Goal: Task Accomplishment & Management: Manage account settings

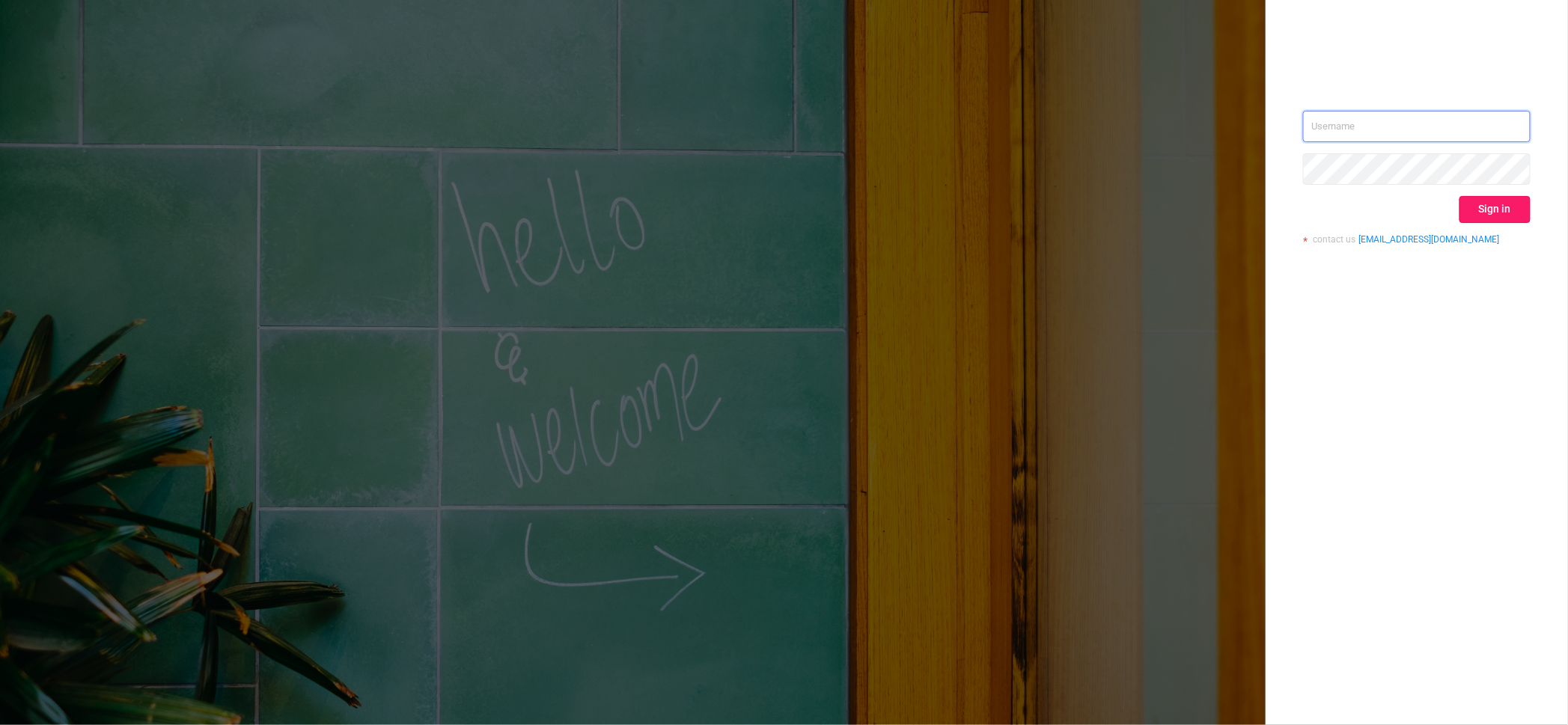
type input "igor@protected.media"
click at [1495, 219] on button "Sign in" at bounding box center [1495, 209] width 71 height 27
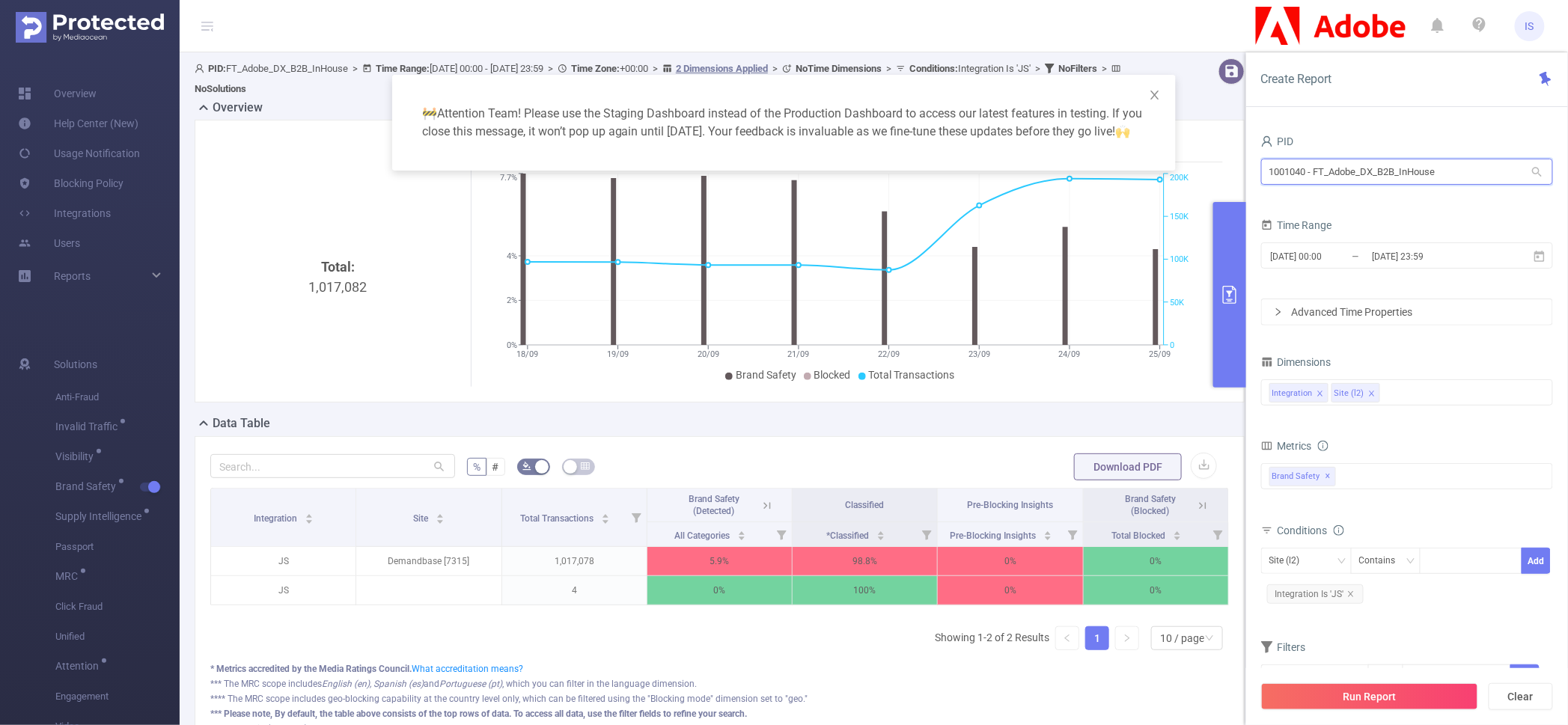
drag, startPoint x: 1469, startPoint y: 177, endPoint x: 1039, endPoint y: 188, distance: 430.1
click at [1039, 188] on body "IS Overview Help Center (New) Usage Notification Blocking Policy Integrations U…" at bounding box center [784, 362] width 1568 height 725
type input "jp"
click at [1352, 596] on icon "icon: close" at bounding box center [1351, 594] width 8 height 8
click at [1408, 397] on div "Integration Site (l2)" at bounding box center [1407, 393] width 276 height 25
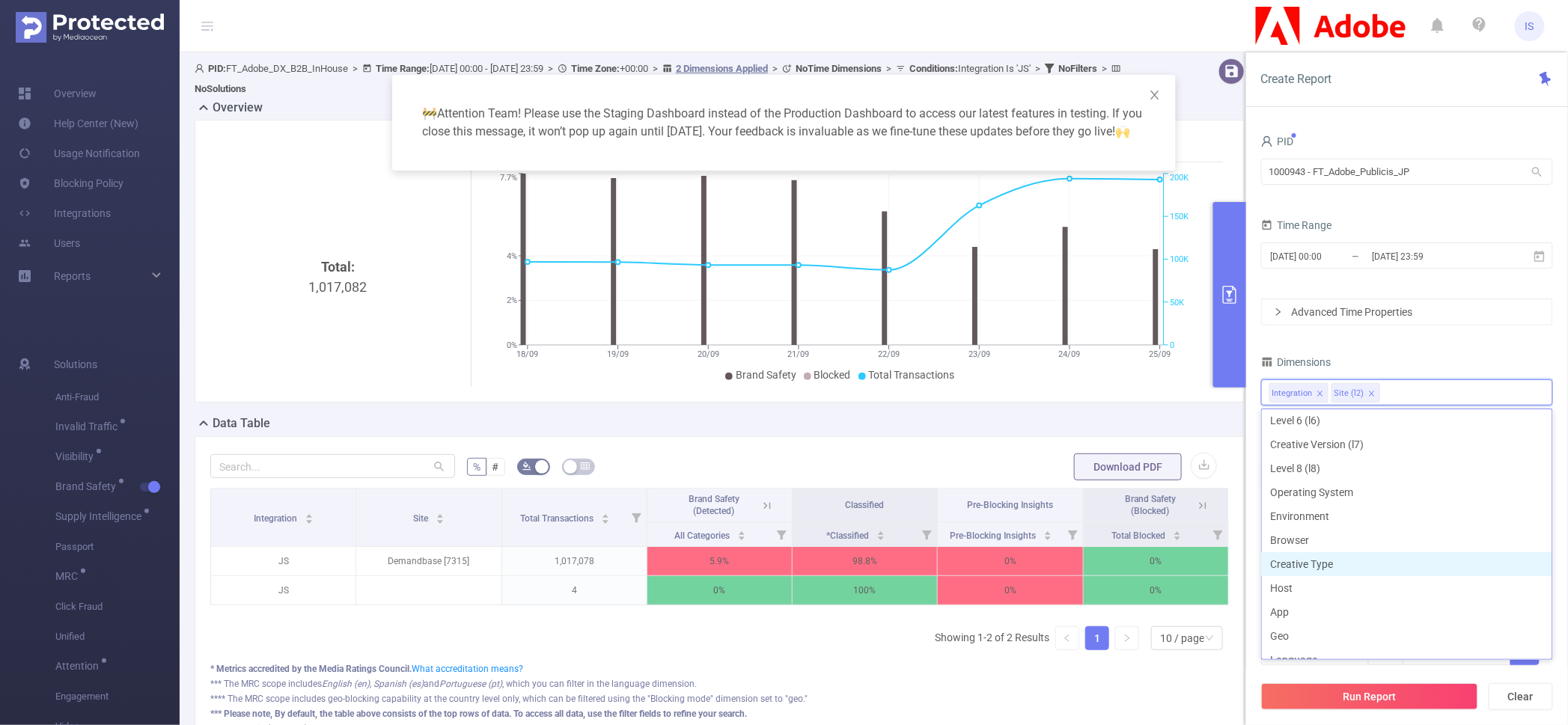
scroll to position [172, 0]
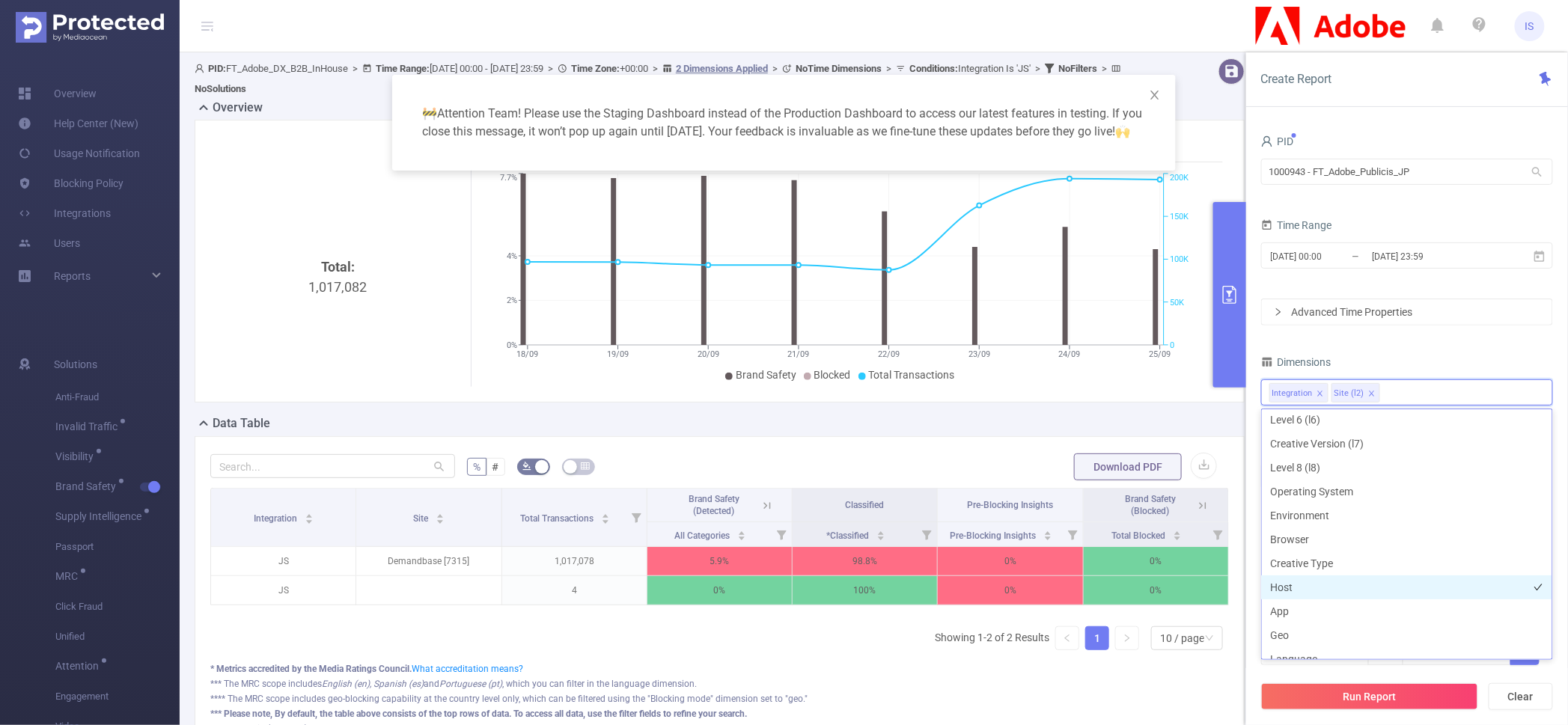
click at [1339, 577] on li "Host" at bounding box center [1407, 587] width 290 height 24
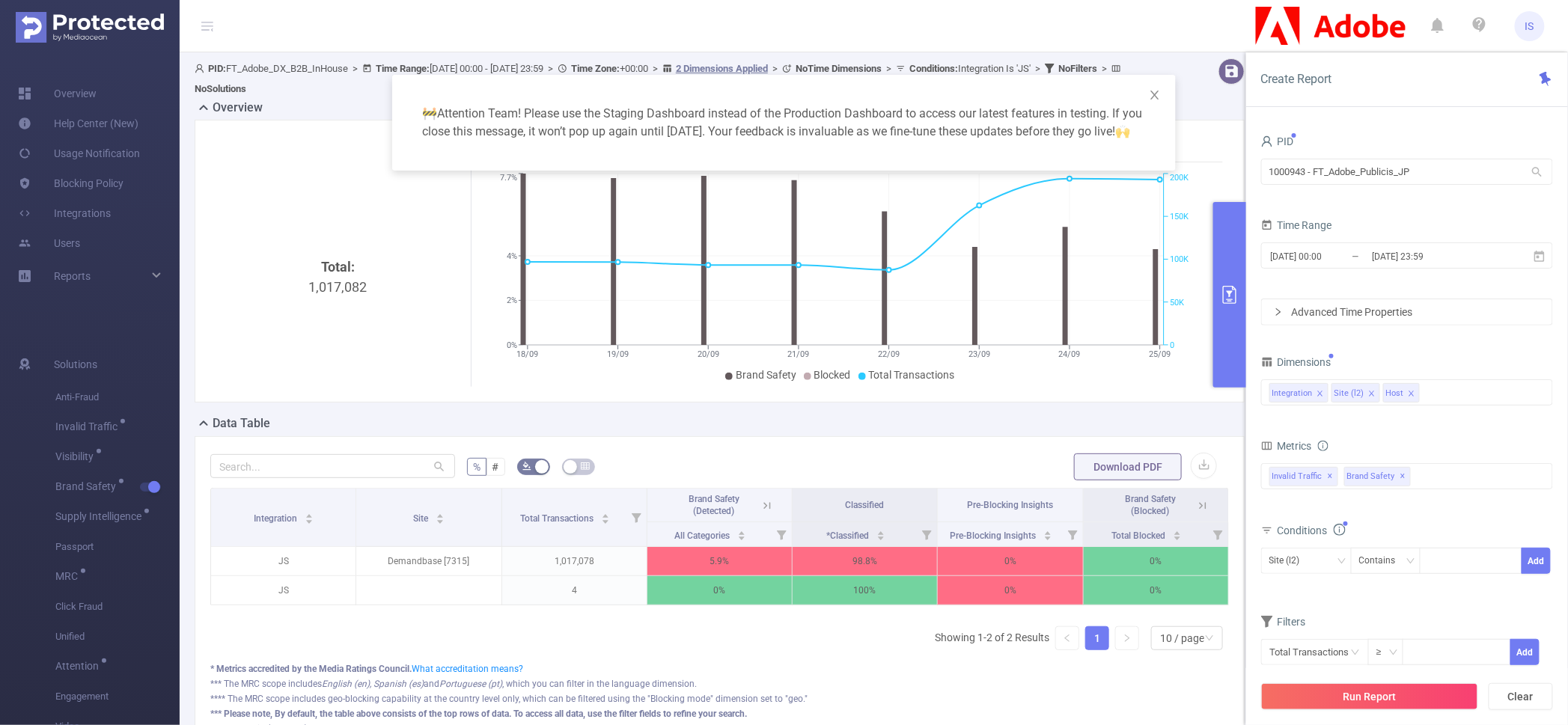
click at [1406, 362] on div "Dimensions" at bounding box center [1407, 364] width 292 height 25
click at [1298, 565] on div "Site (l2)" at bounding box center [1290, 561] width 41 height 25
click at [1289, 645] on li "Host" at bounding box center [1306, 638] width 91 height 24
click at [1477, 564] on div at bounding box center [1471, 561] width 86 height 25
type input "outliermodel"
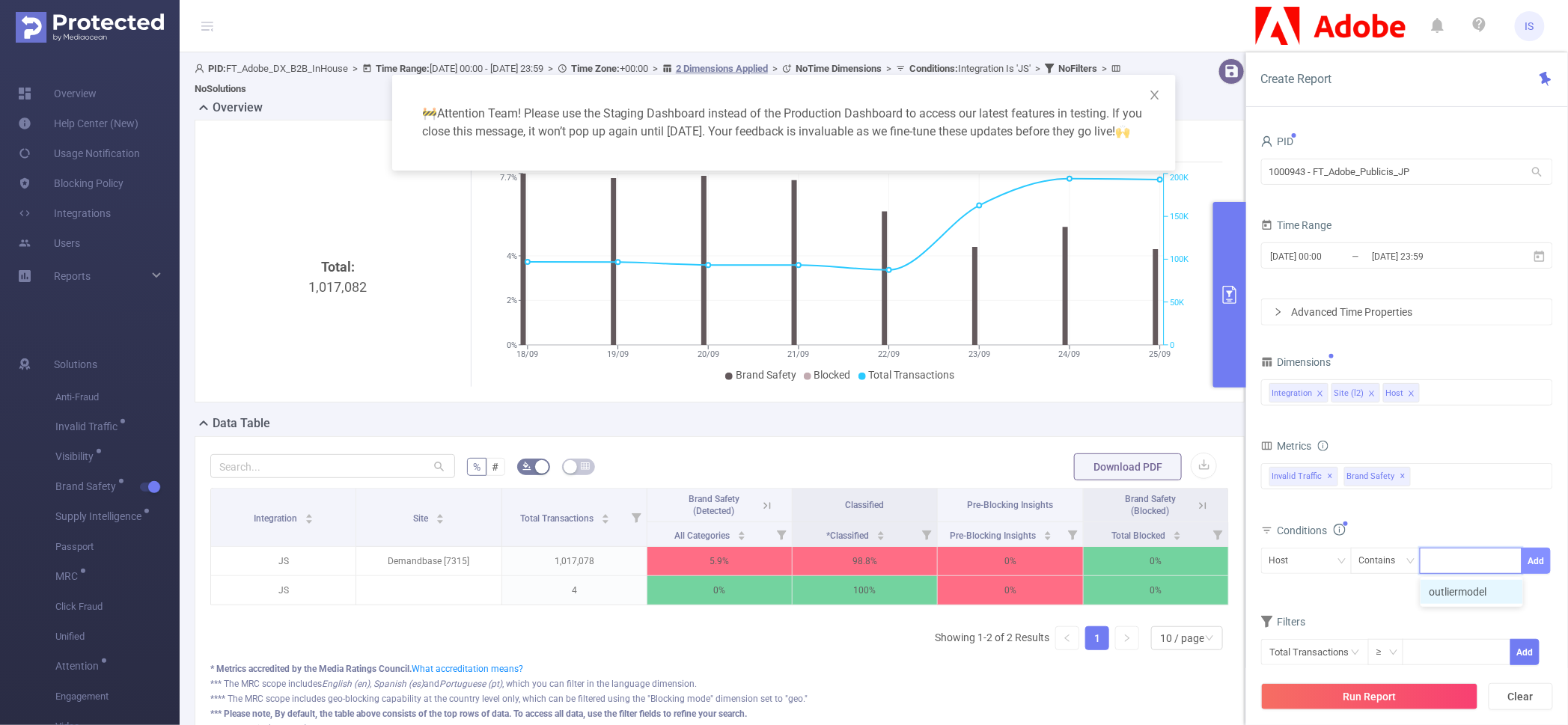
click at [1548, 567] on button "Add" at bounding box center [1536, 561] width 29 height 27
click at [1370, 693] on button "Run Report" at bounding box center [1370, 696] width 217 height 27
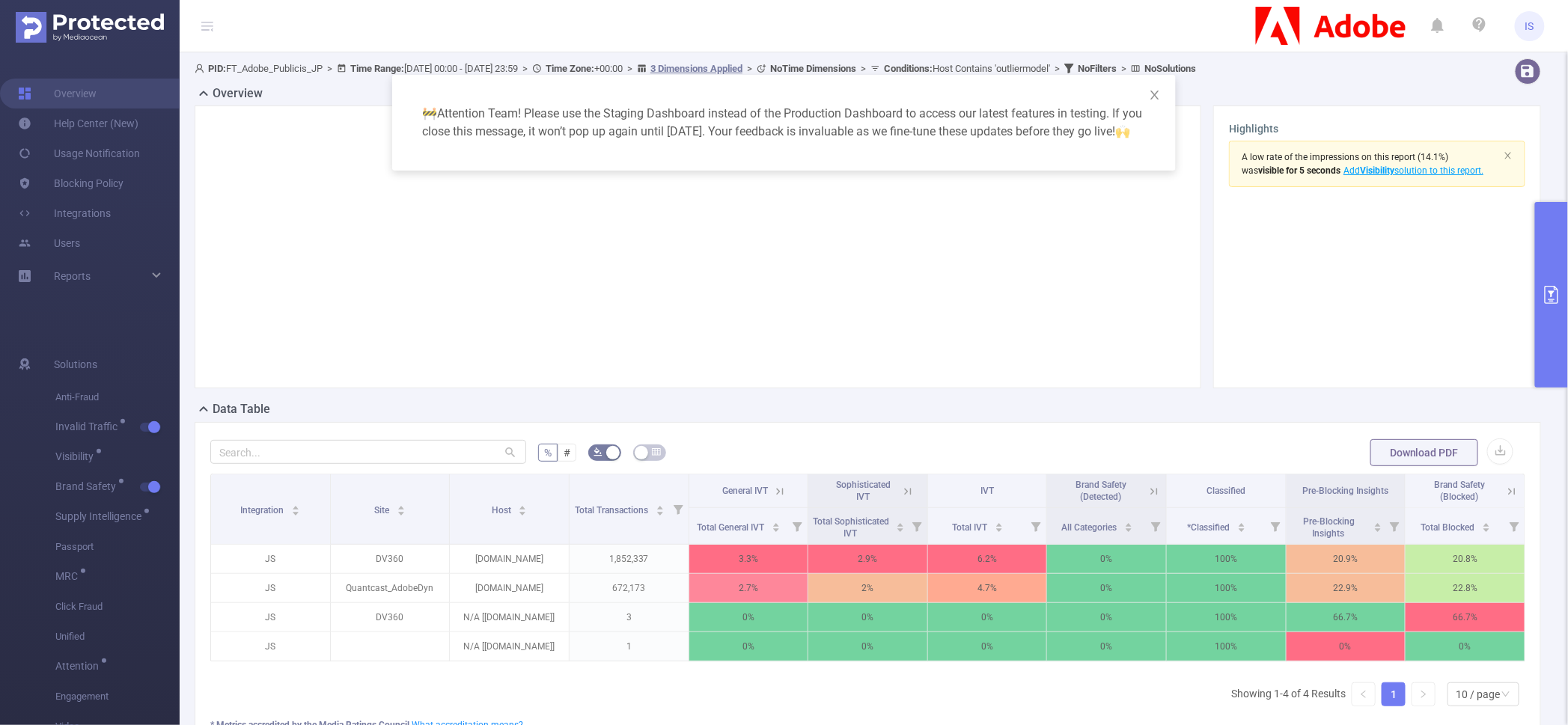
click at [1560, 349] on button "primary" at bounding box center [1552, 295] width 33 height 186
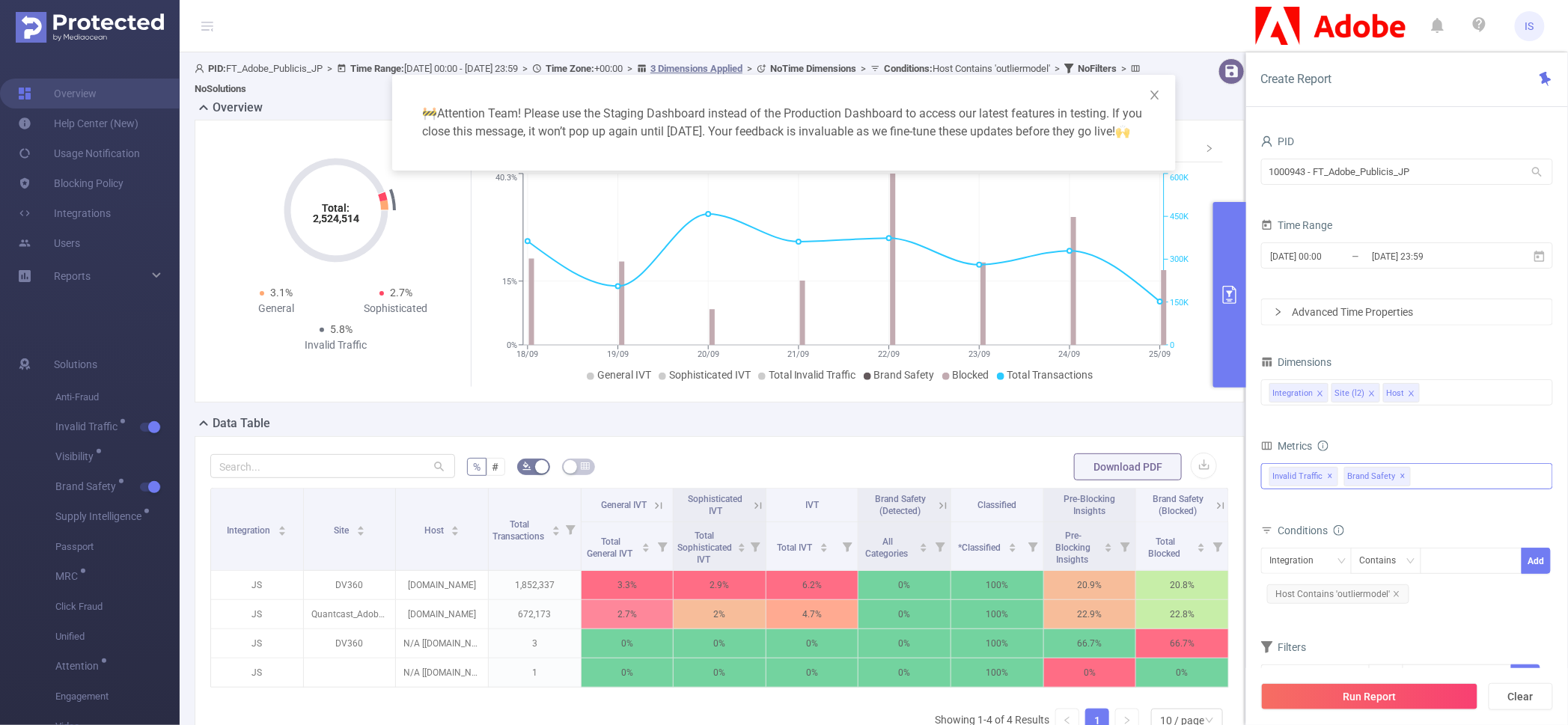
click at [1439, 463] on div "Invalid Traffic ✕ Brand Safety ✕" at bounding box center [1407, 476] width 292 height 27
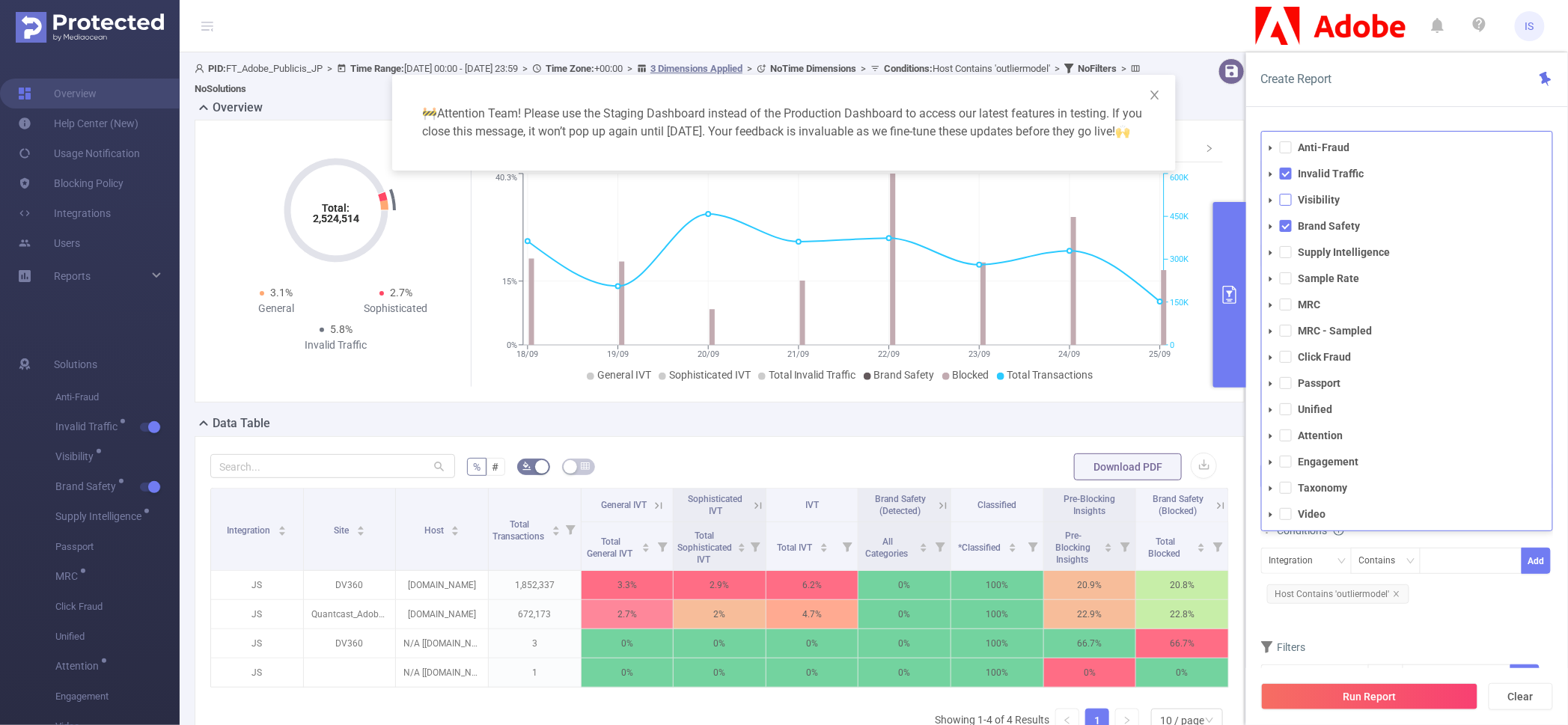
click at [1289, 201] on span at bounding box center [1285, 199] width 12 height 12
click at [1286, 256] on span at bounding box center [1285, 251] width 12 height 12
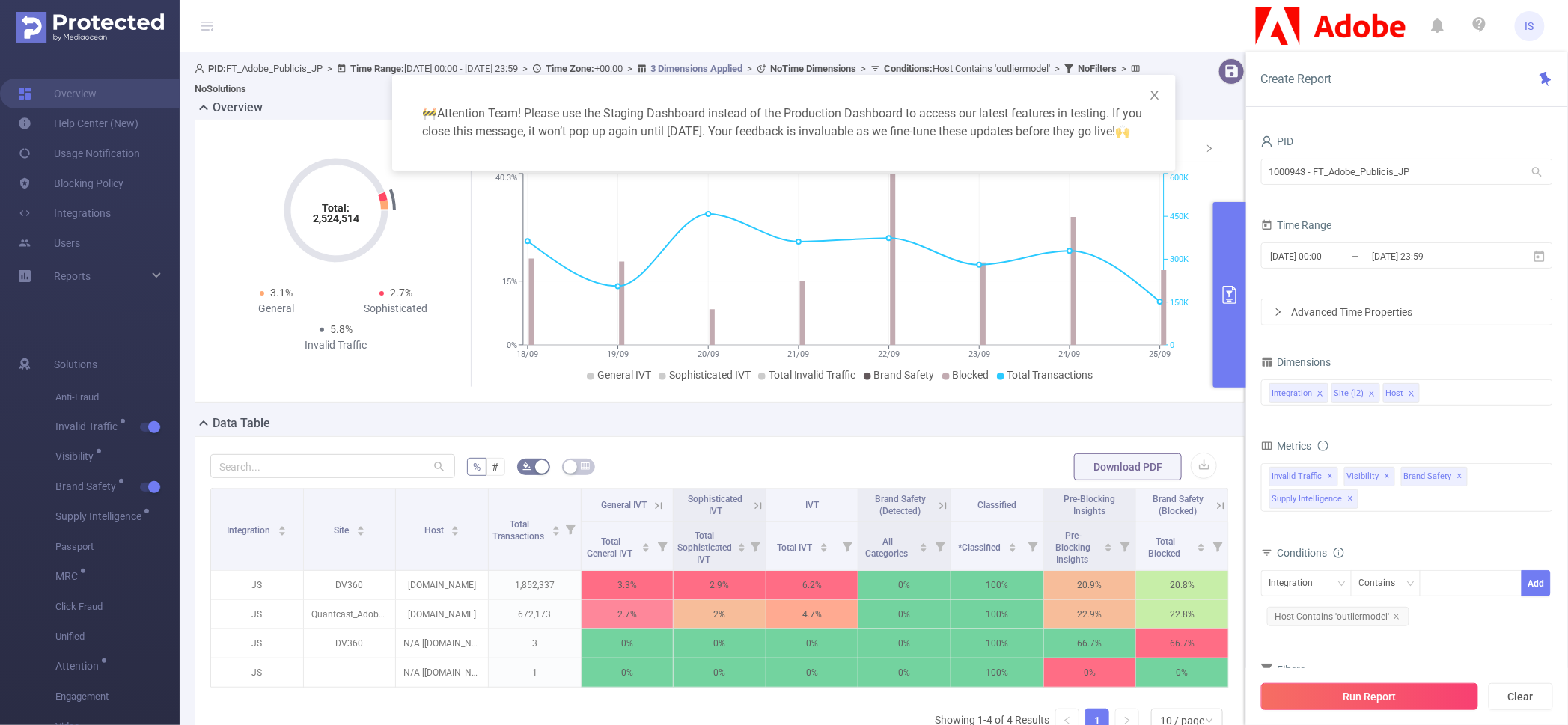
click at [1405, 693] on button "Run Report" at bounding box center [1370, 696] width 217 height 27
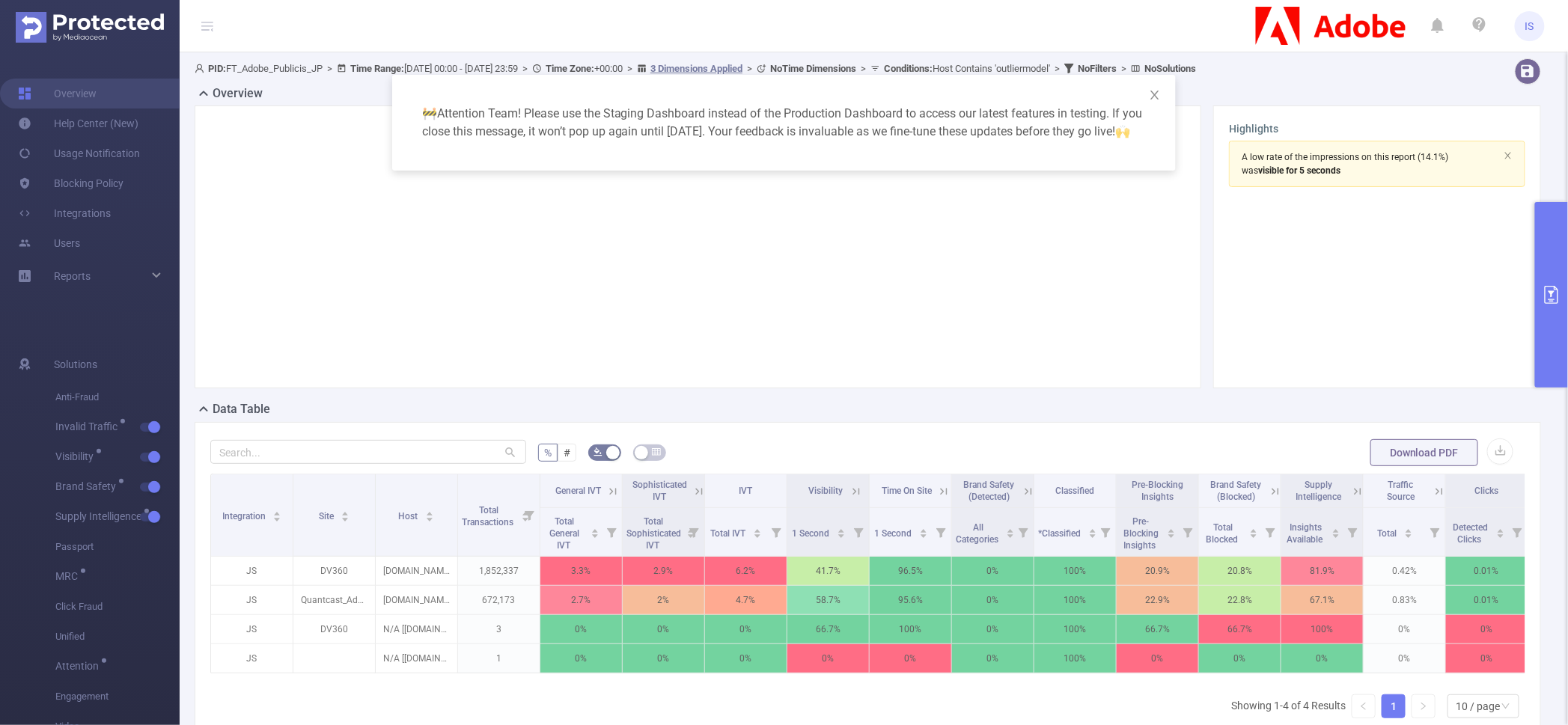
drag, startPoint x: 1350, startPoint y: 489, endPoint x: 1361, endPoint y: 489, distance: 11.0
click at [1361, 489] on div "🚧 Attention Team! Please use the Staging Dashboard instead of the Production Da…" at bounding box center [784, 362] width 1568 height 725
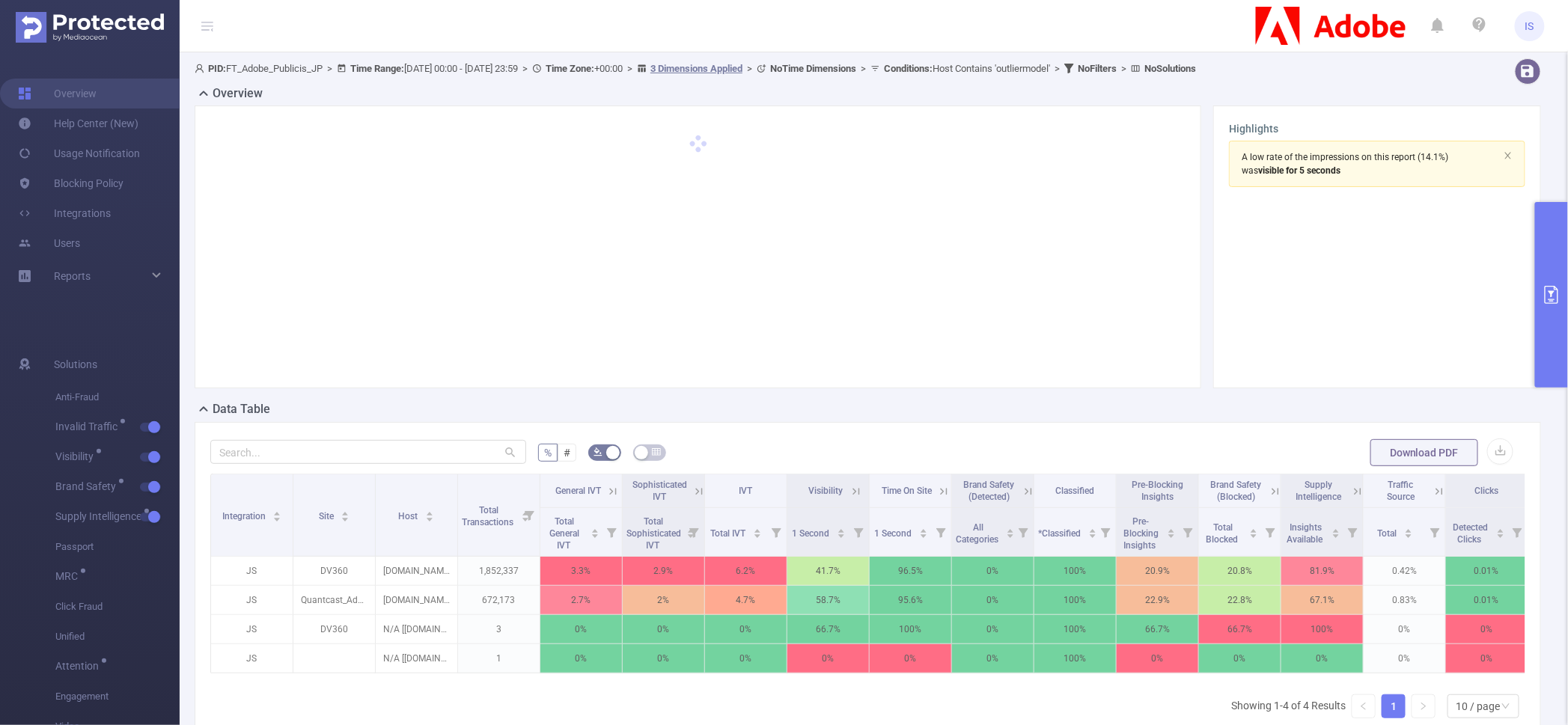
click at [1354, 491] on icon at bounding box center [1357, 491] width 13 height 13
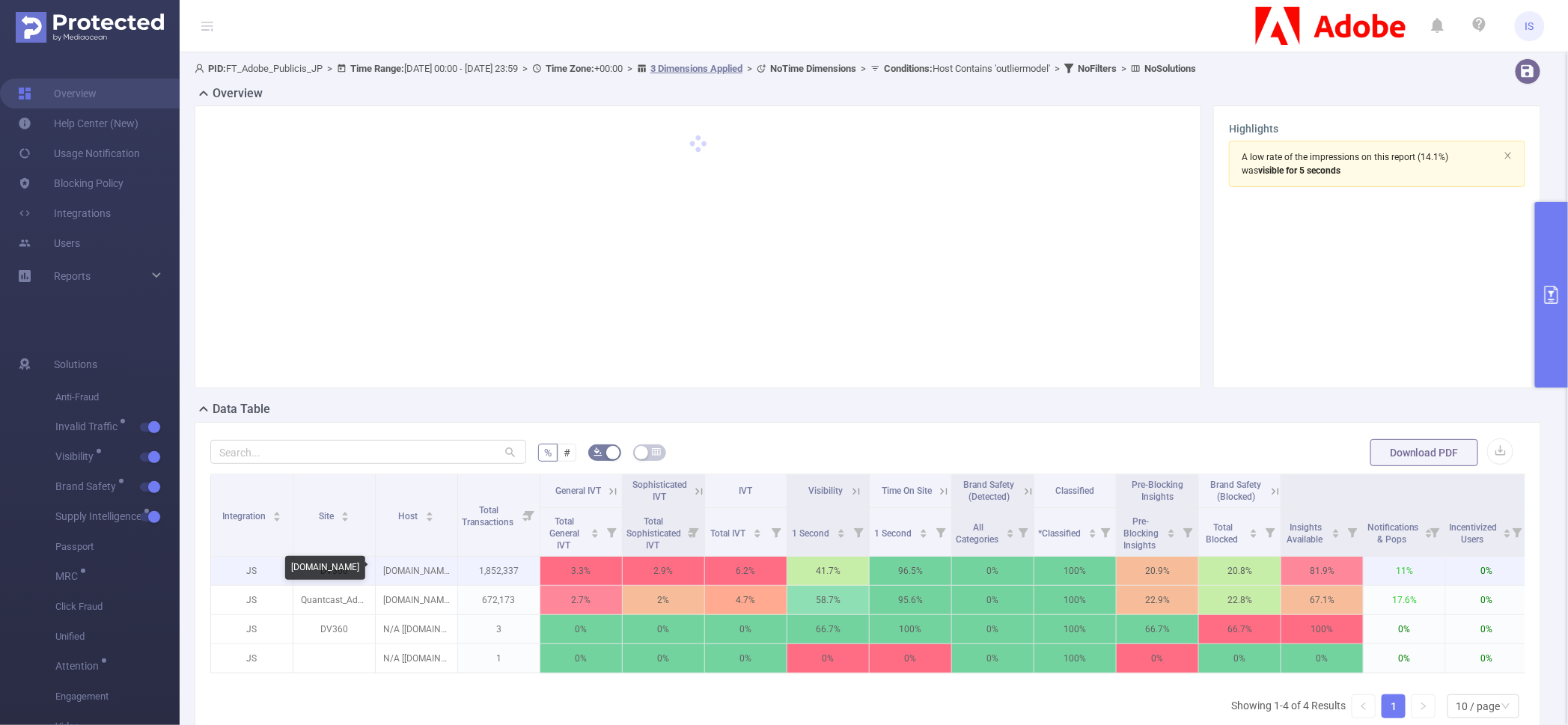
click at [426, 567] on p "outliermodel.com" at bounding box center [416, 570] width 81 height 28
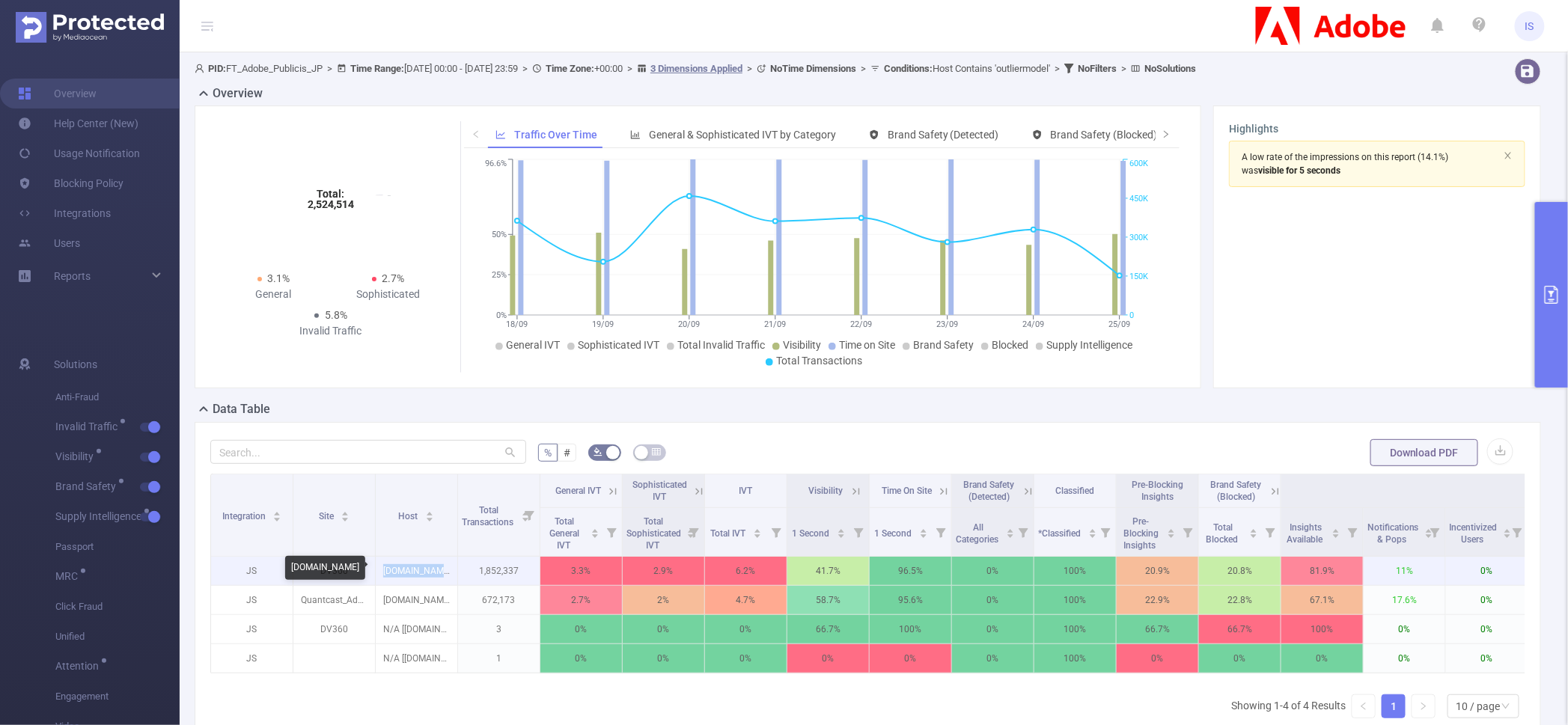
copy p "outliermodel.com"
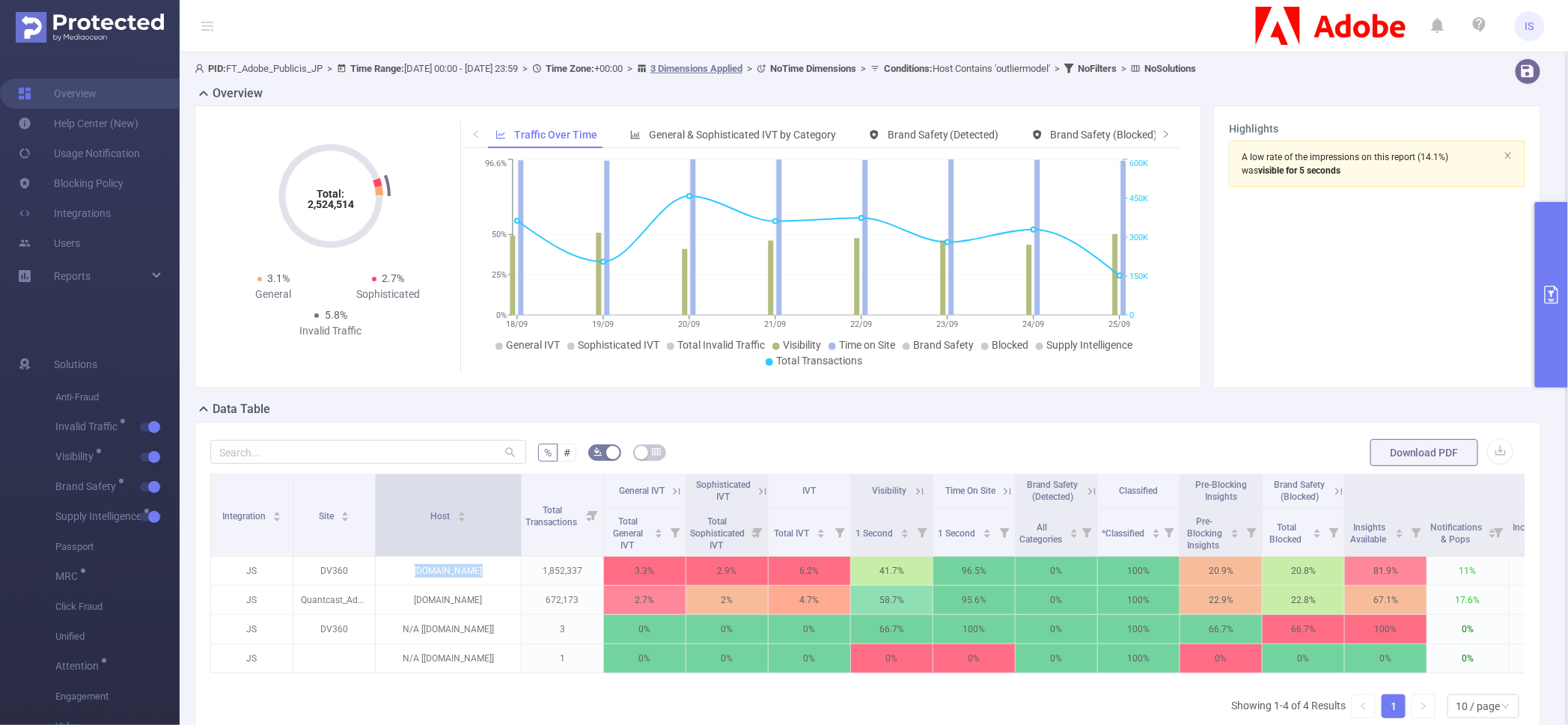
drag, startPoint x: 455, startPoint y: 510, endPoint x: 519, endPoint y: 510, distance: 64.0
click at [519, 510] on span at bounding box center [521, 515] width 8 height 81
click at [1549, 344] on button "primary" at bounding box center [1552, 295] width 33 height 186
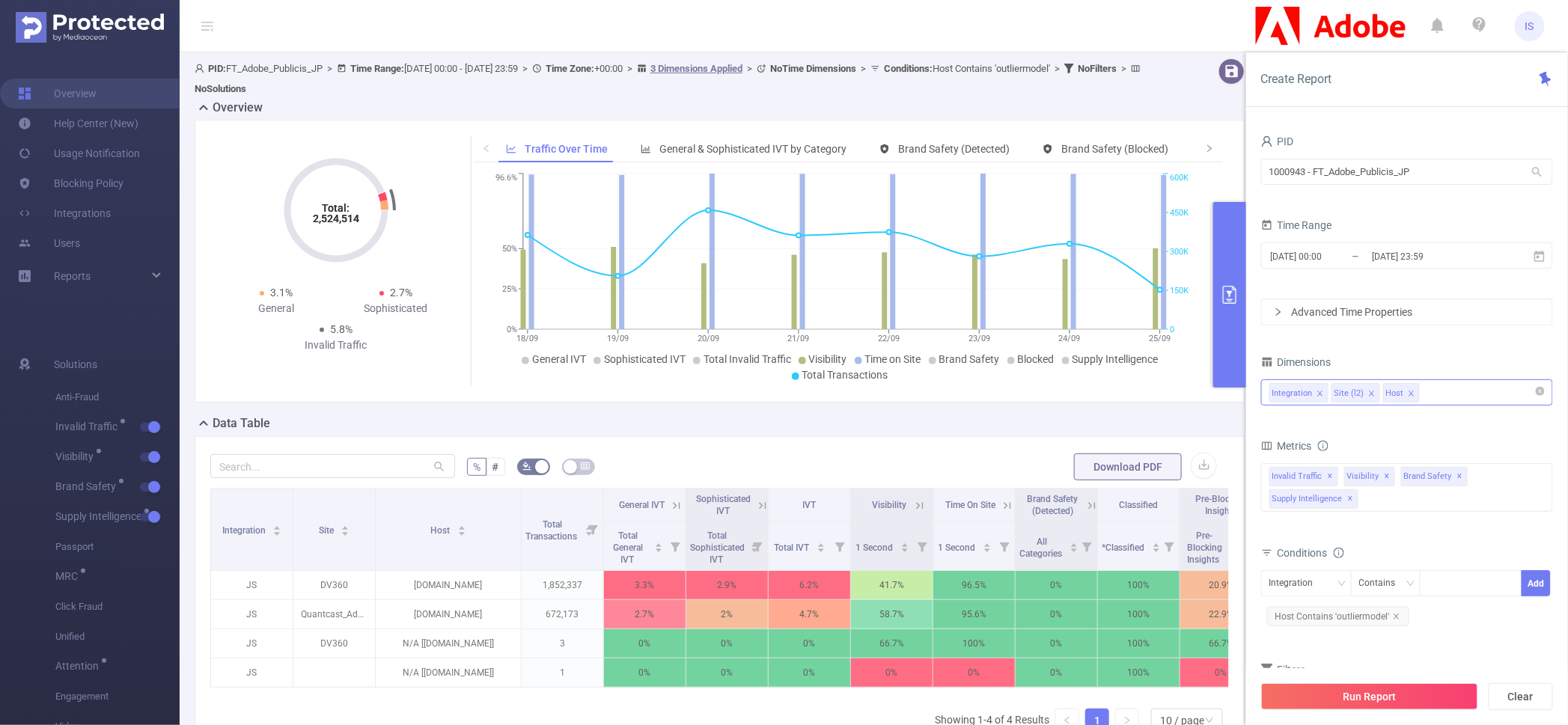
click at [1451, 394] on div "Integration Site (l2) Host" at bounding box center [1407, 393] width 276 height 25
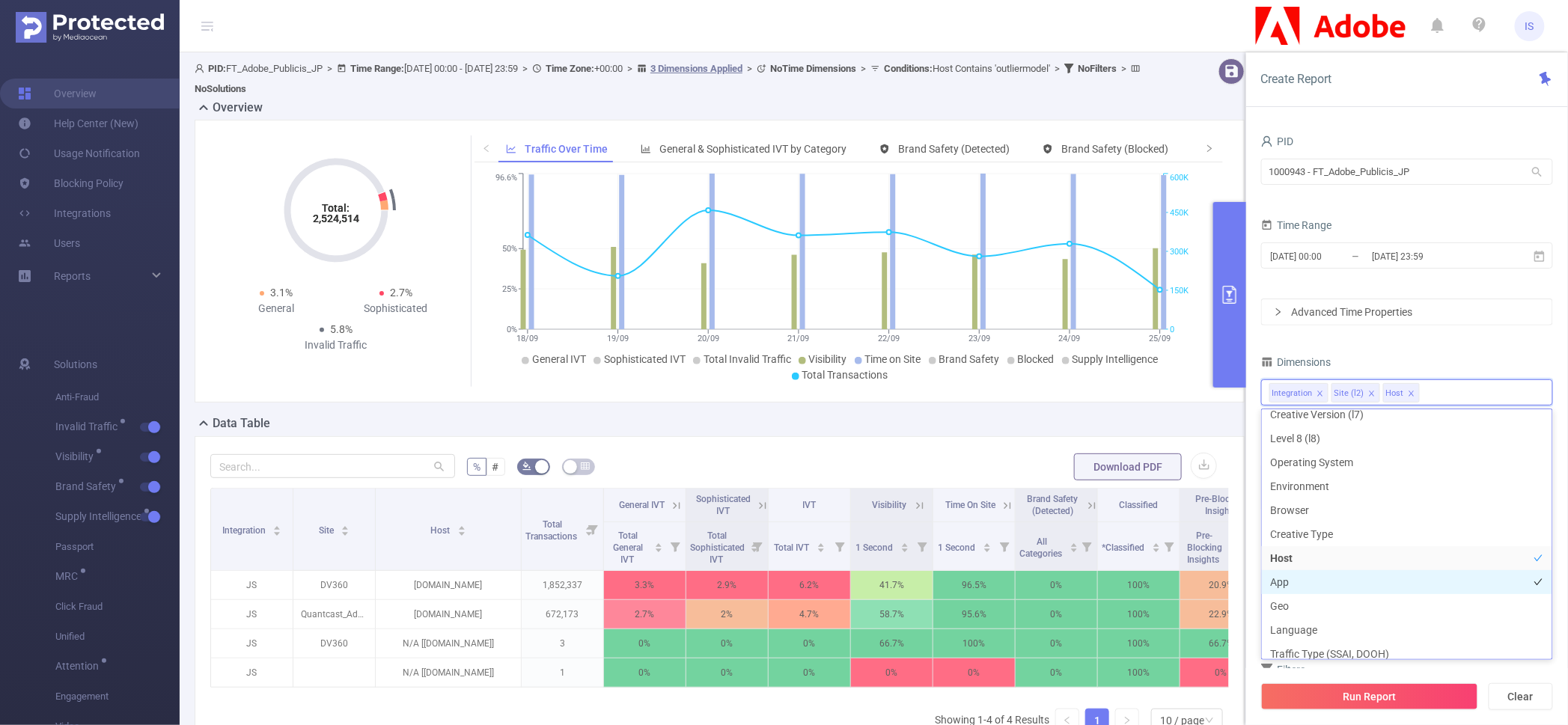
scroll to position [201, 0]
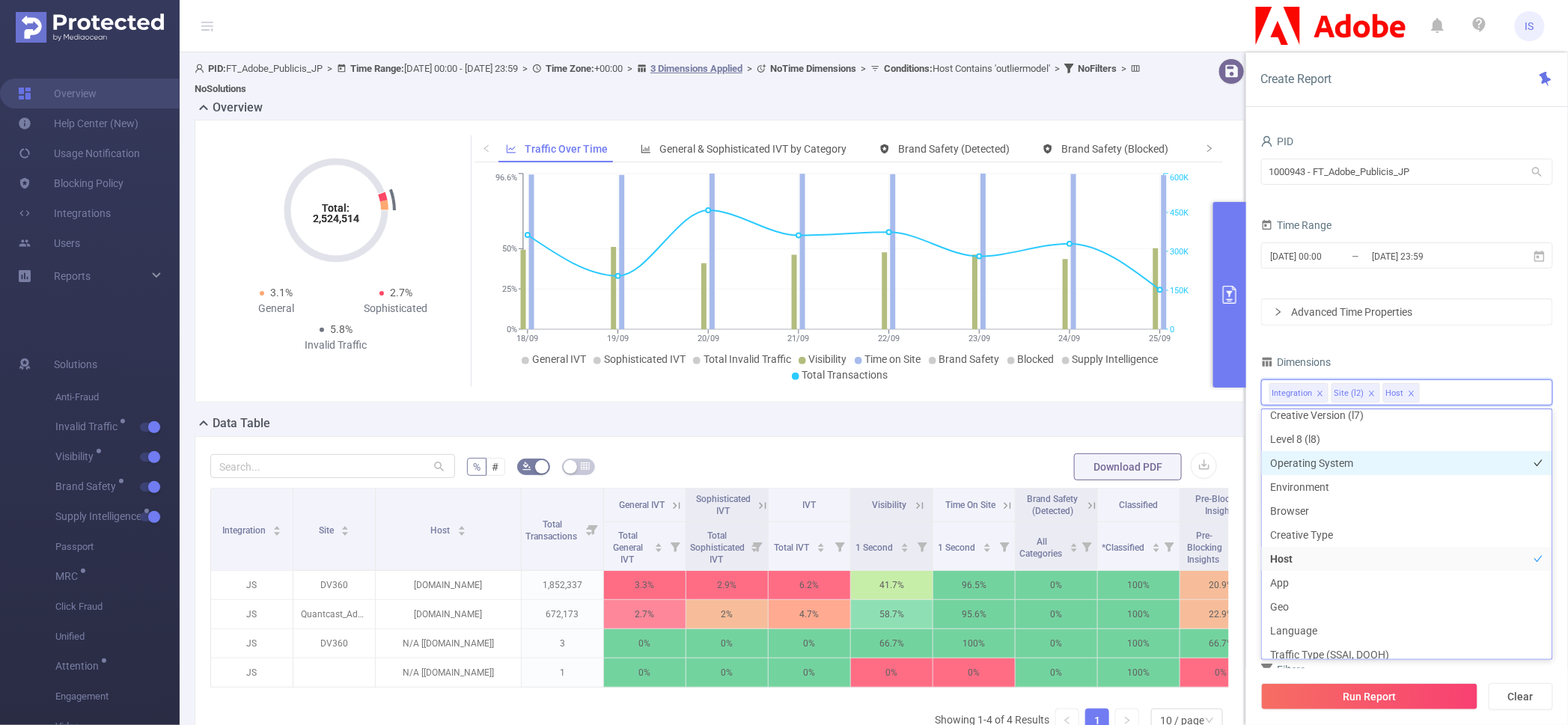
click at [1381, 465] on li "Operating System" at bounding box center [1407, 463] width 290 height 24
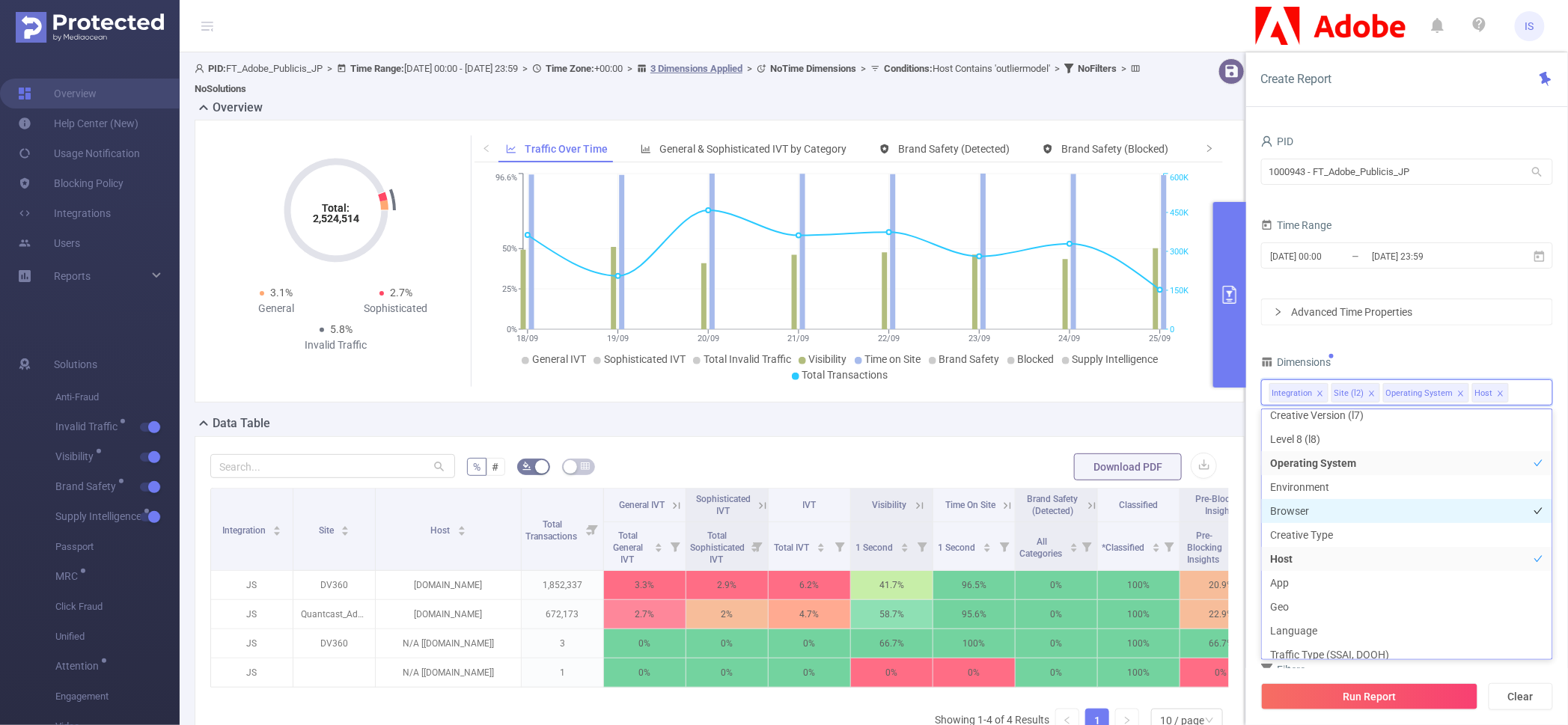
click at [1342, 513] on li "Browser" at bounding box center [1407, 510] width 290 height 24
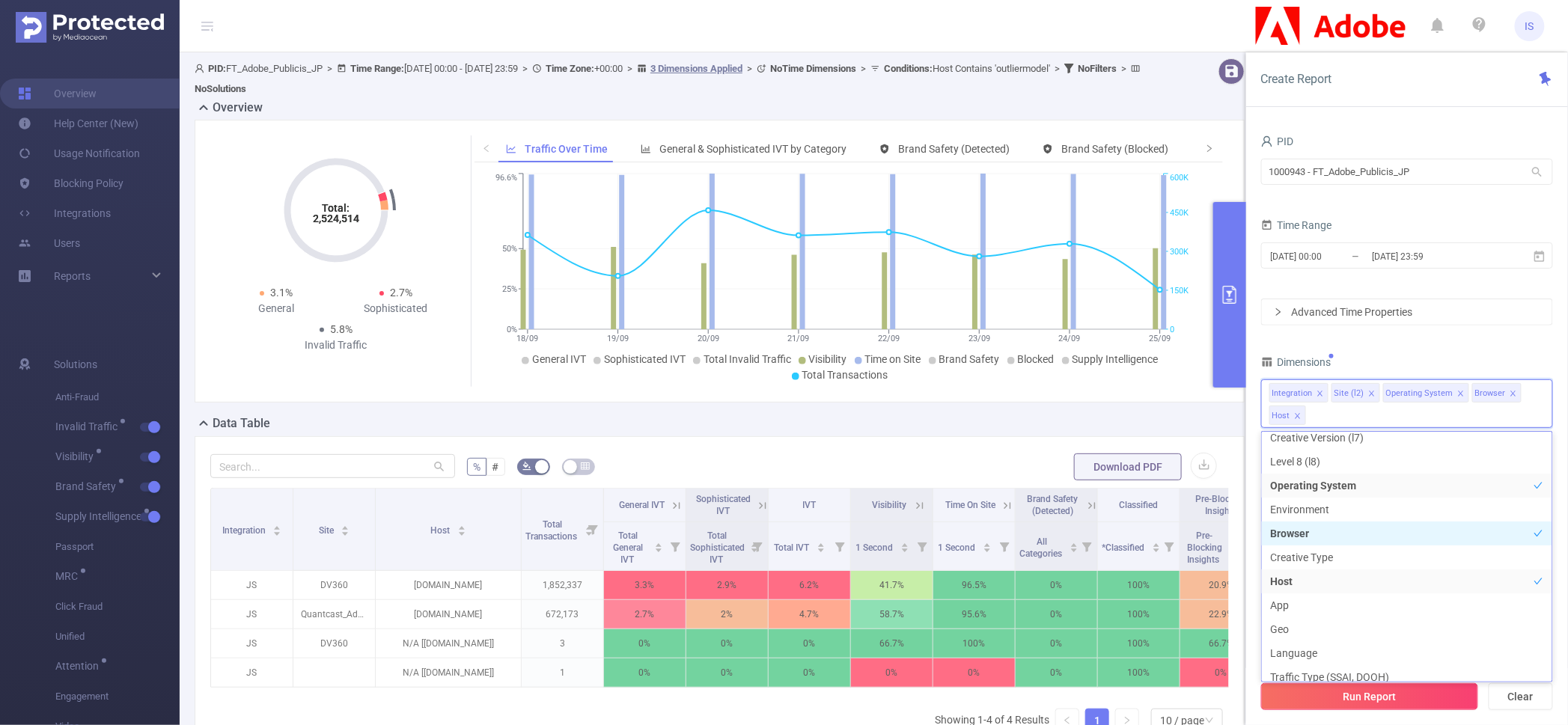
scroll to position [208, 0]
click at [1320, 695] on button "Run Report" at bounding box center [1370, 696] width 217 height 27
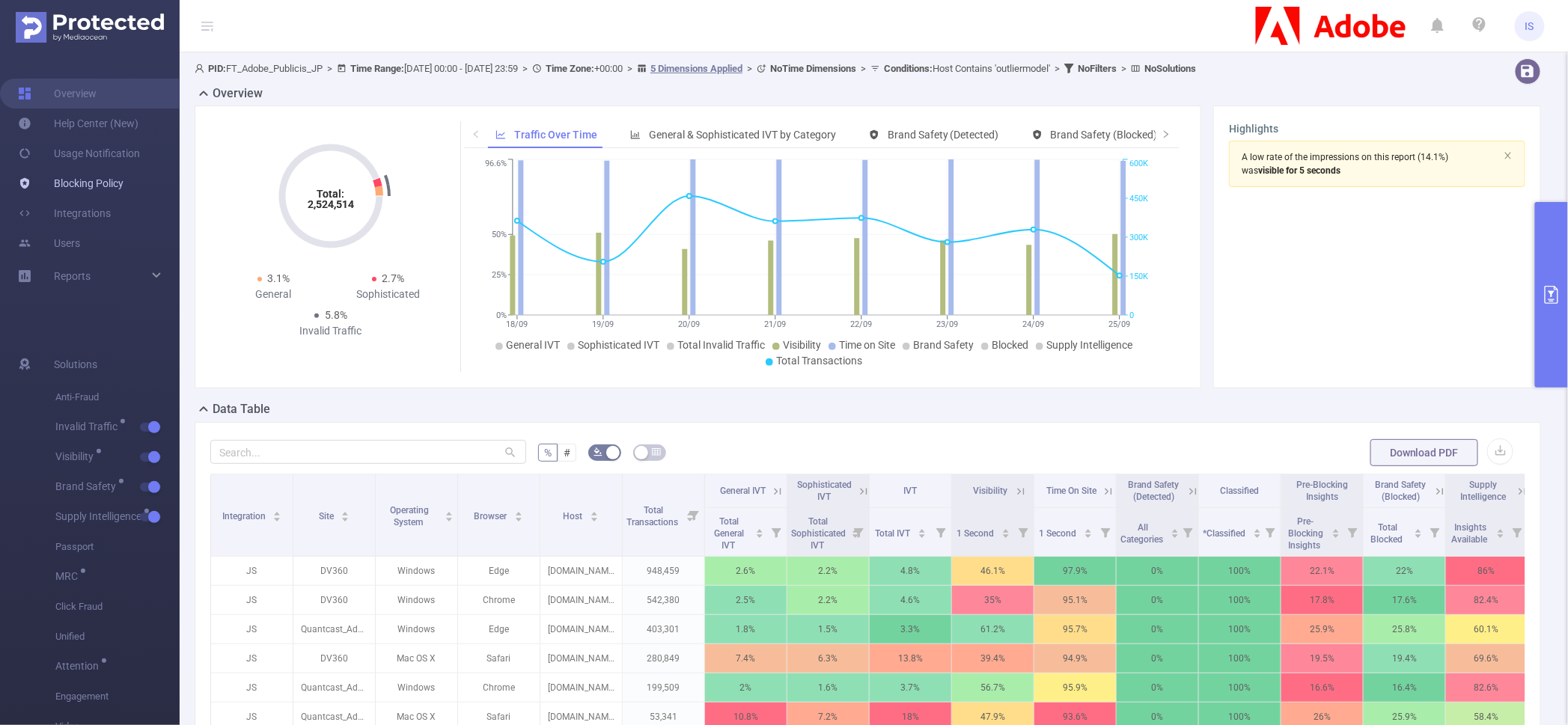
click at [110, 190] on link "Blocking Policy" at bounding box center [70, 183] width 105 height 30
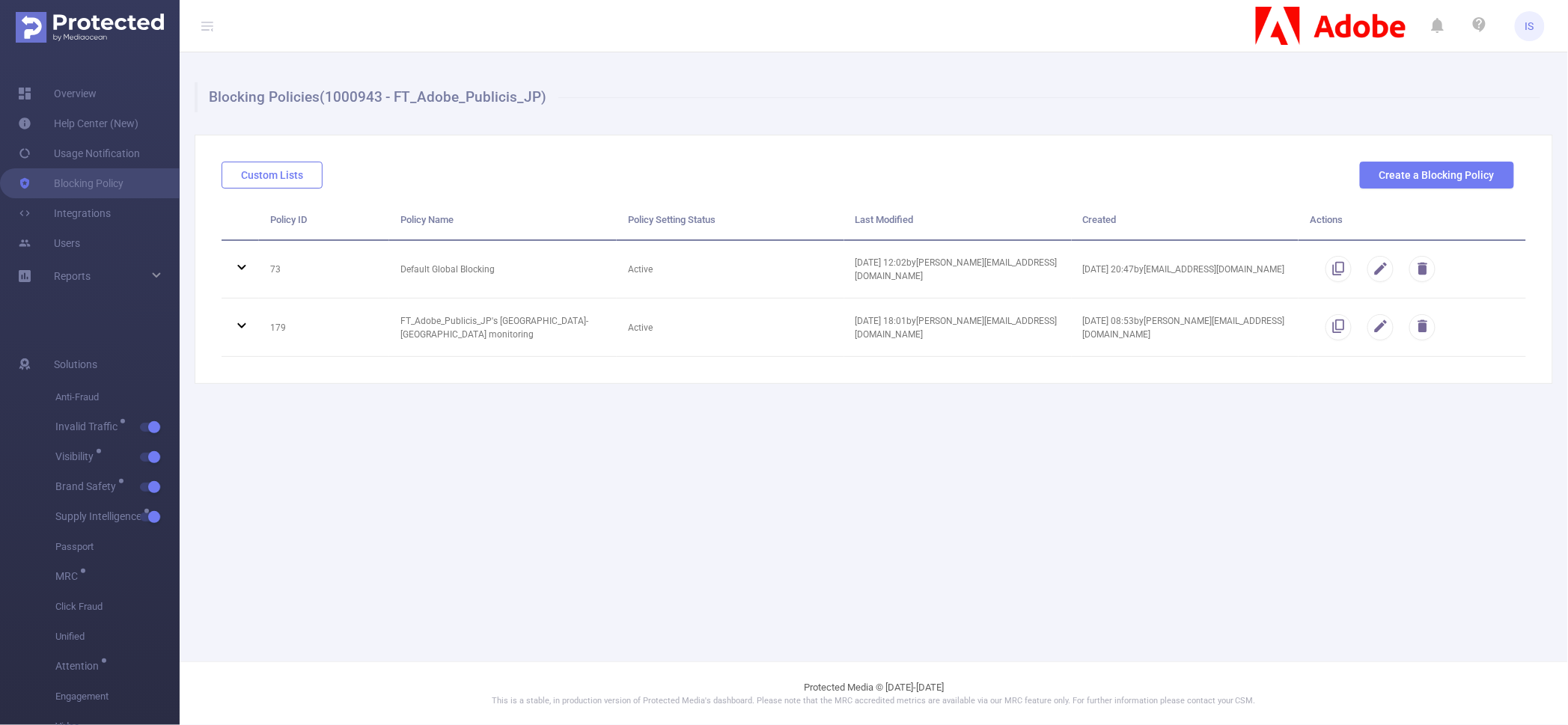
click at [304, 178] on button "Custom Lists" at bounding box center [272, 175] width 101 height 27
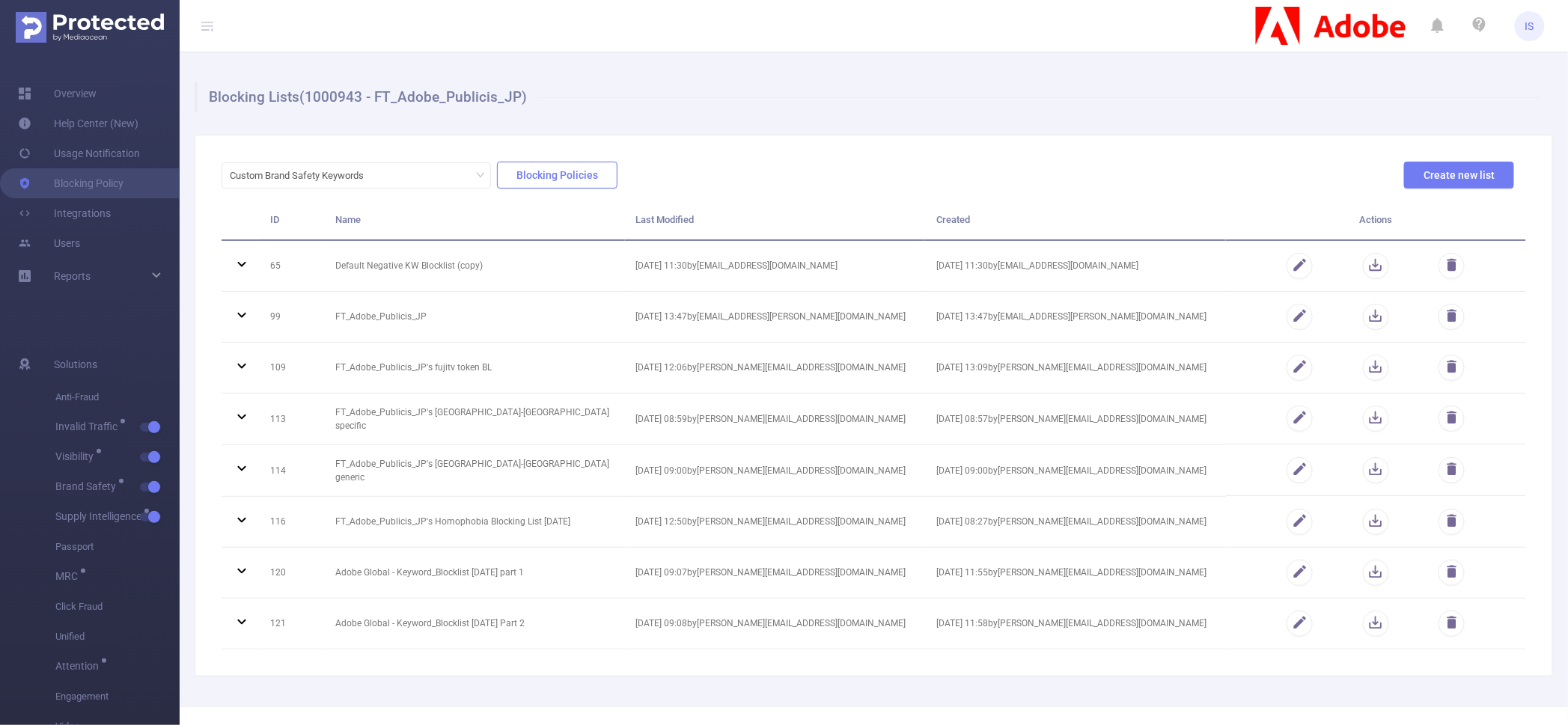
click at [558, 183] on button "Blocking Policies" at bounding box center [557, 175] width 120 height 27
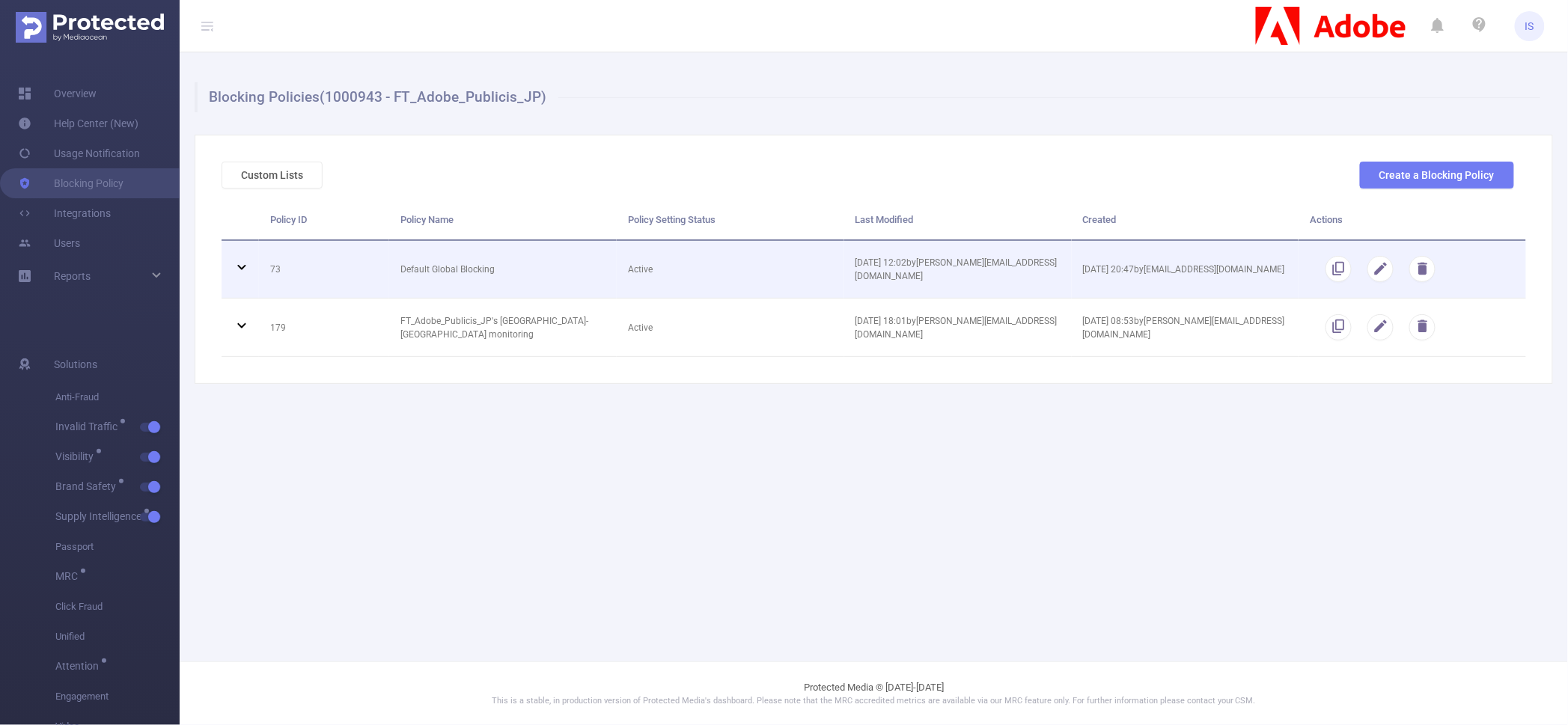
click at [244, 270] on icon at bounding box center [241, 267] width 18 height 18
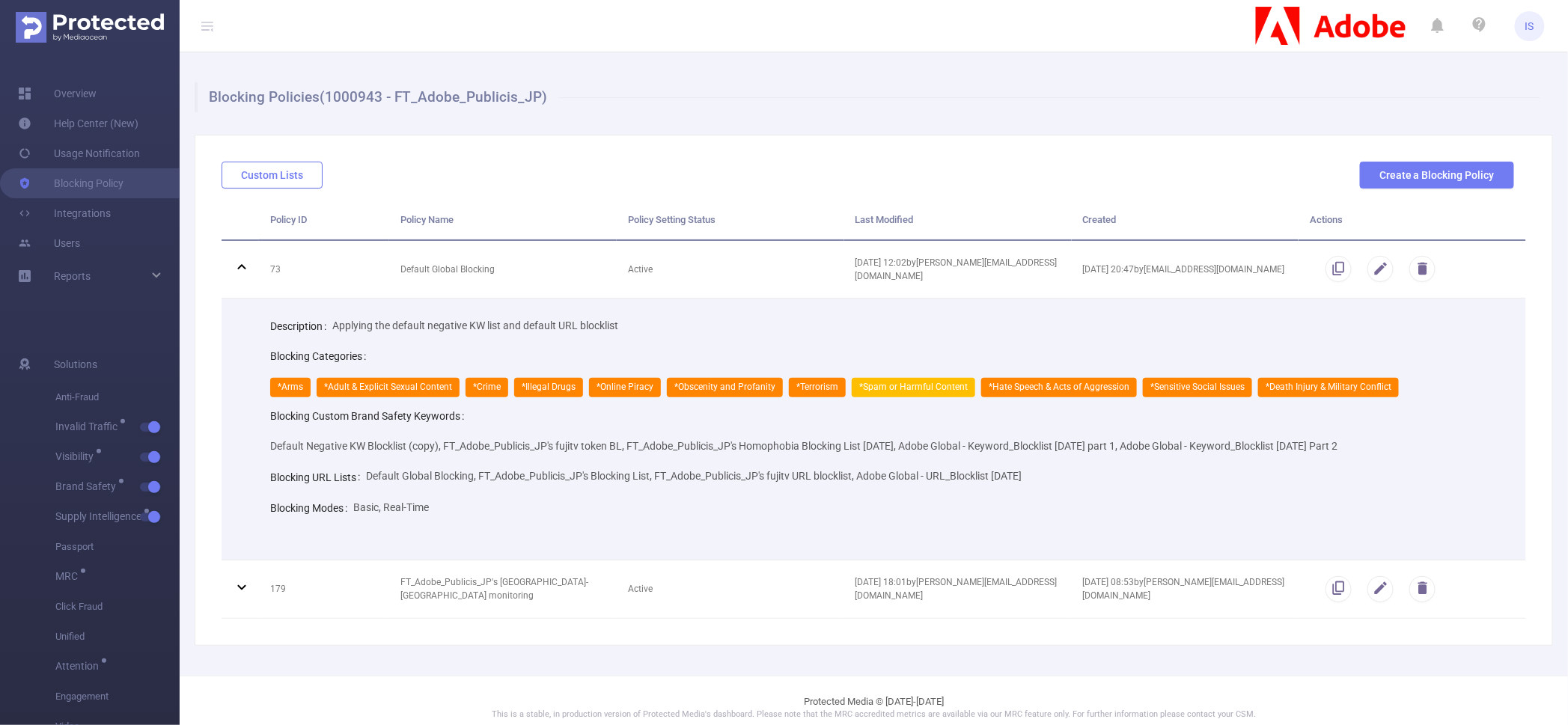
click at [277, 172] on button "Custom Lists" at bounding box center [272, 175] width 101 height 27
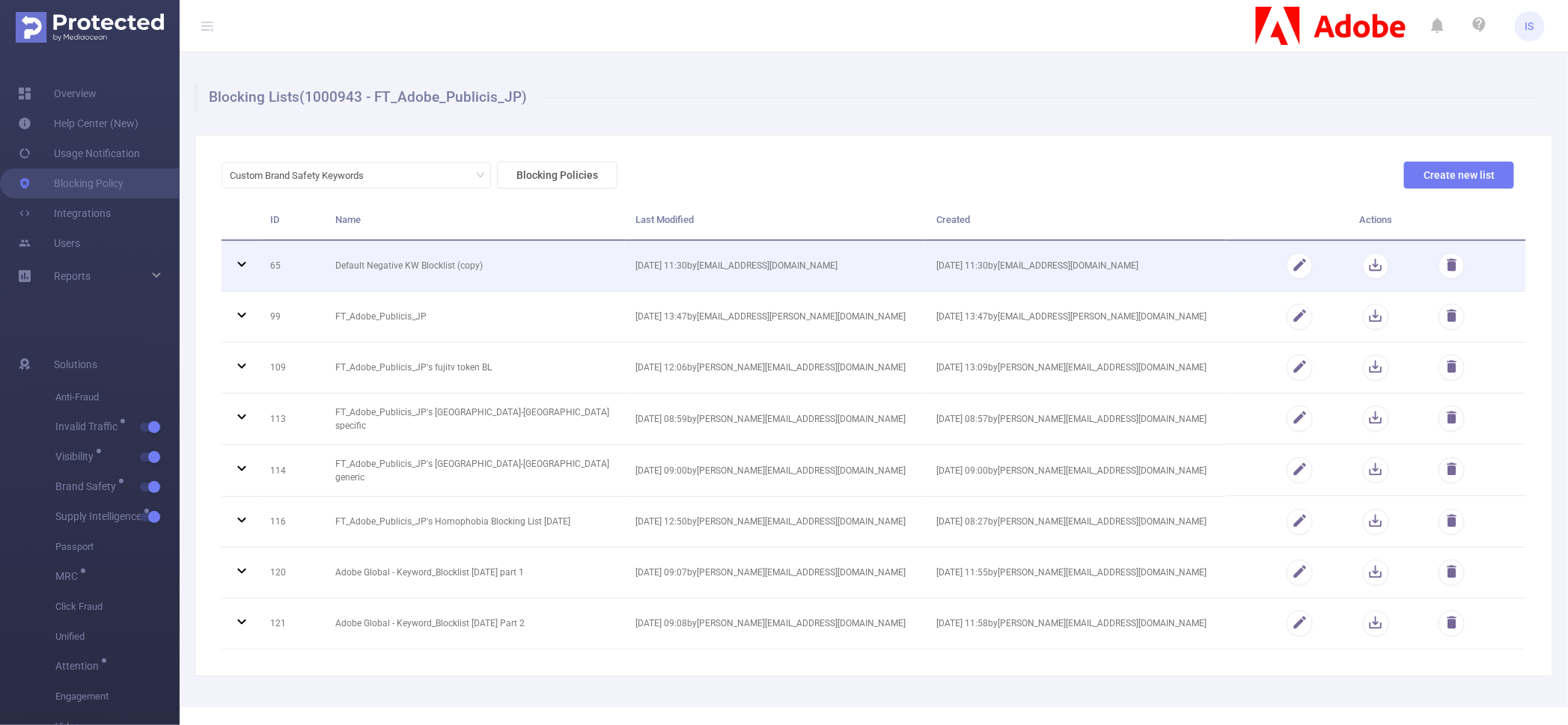
click at [238, 261] on icon at bounding box center [241, 264] width 9 height 5
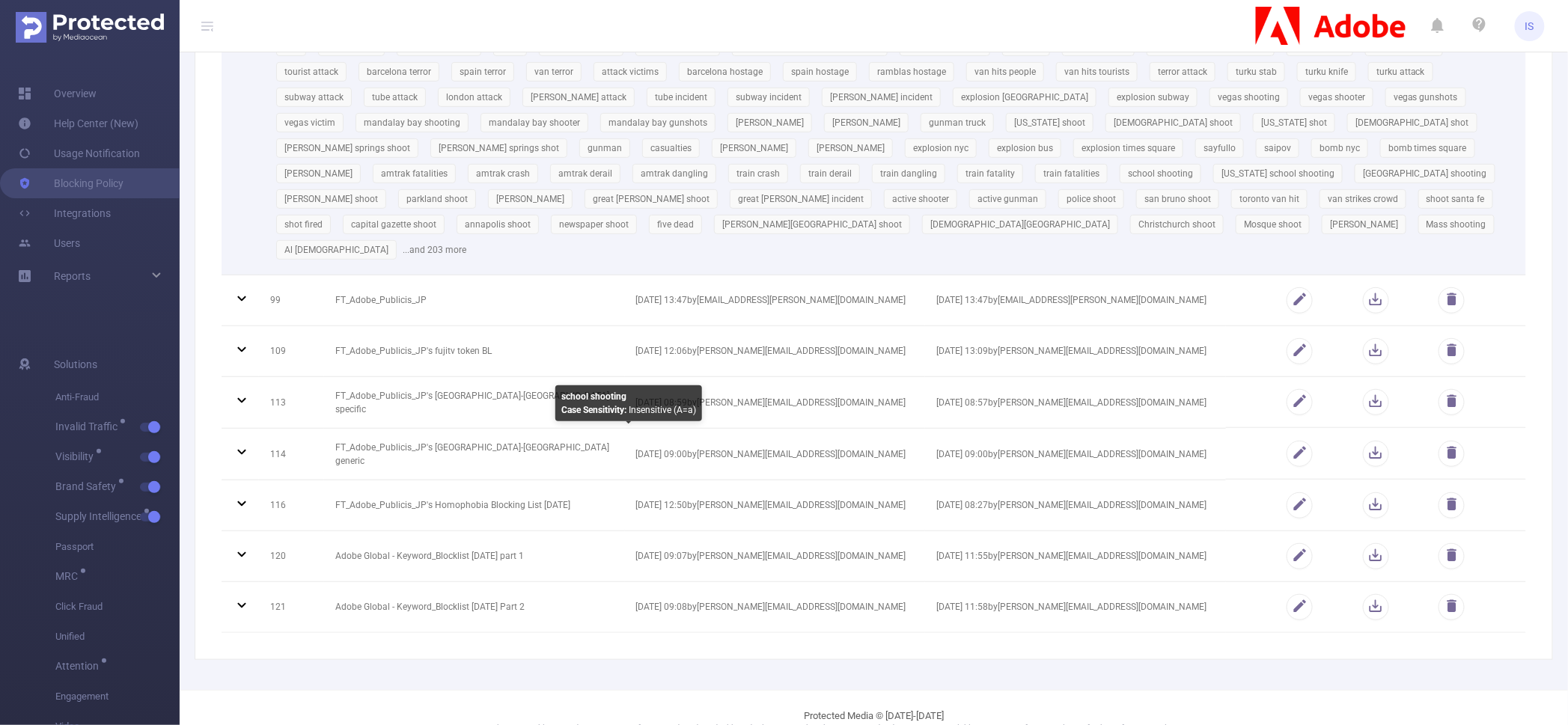
scroll to position [271, 0]
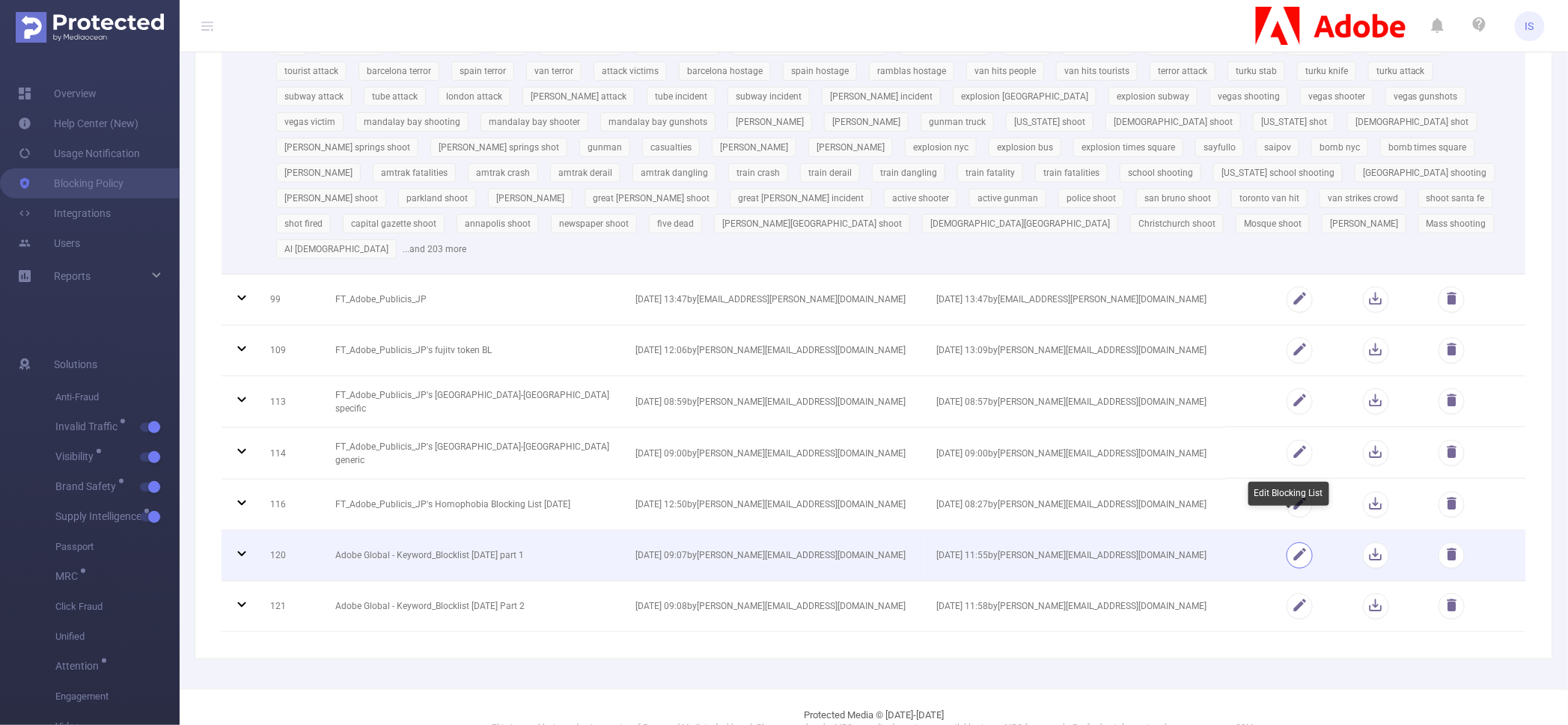
click at [1288, 542] on button "button" at bounding box center [1300, 556] width 27 height 27
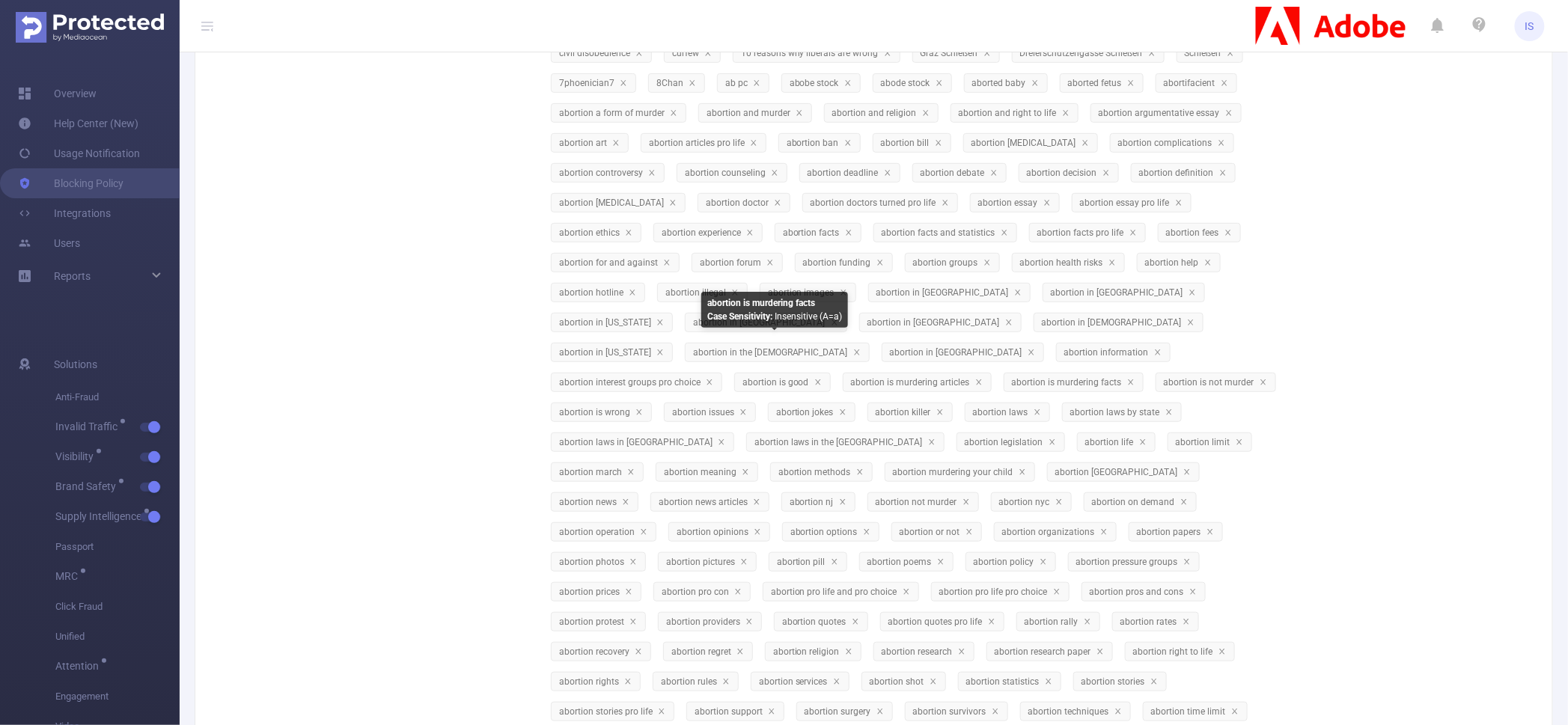
scroll to position [1037, 0]
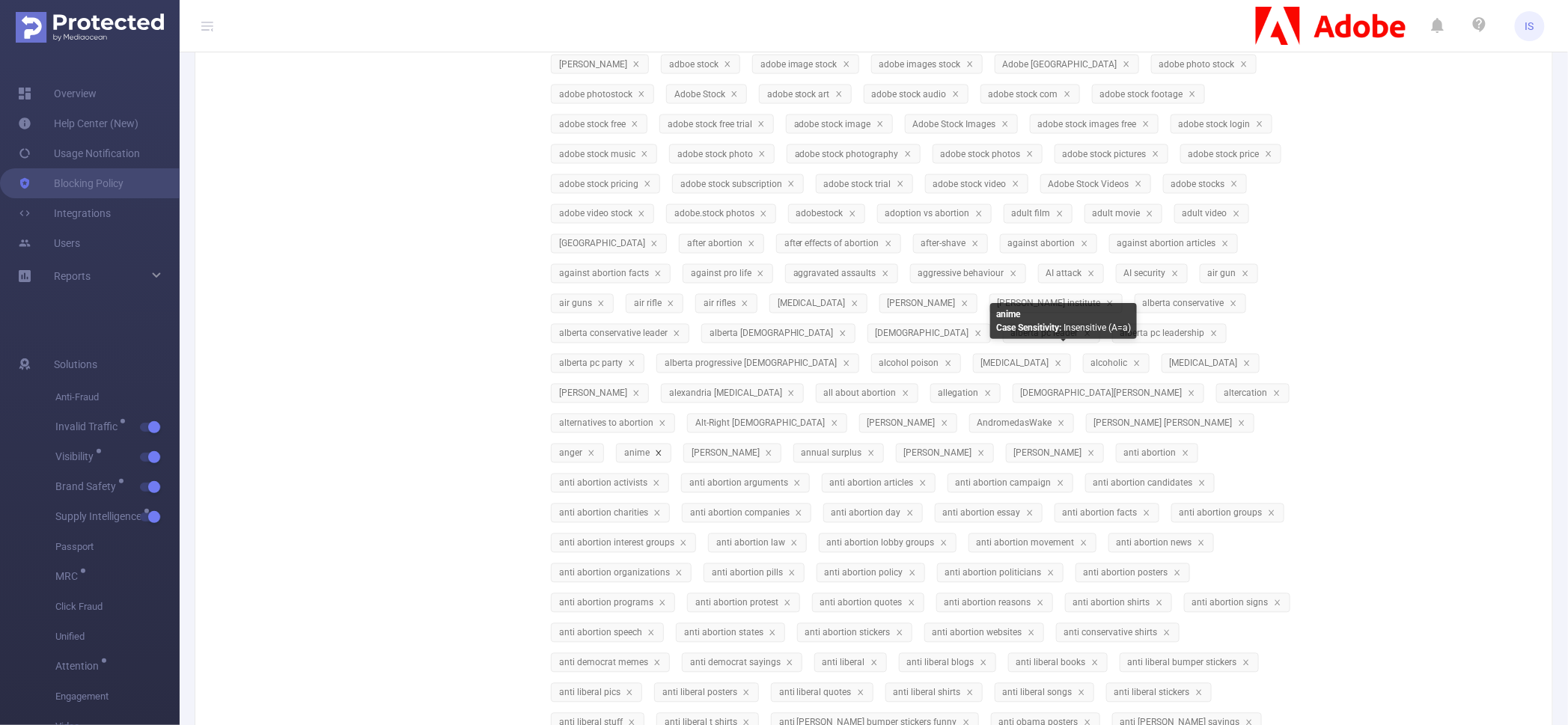
click at [662, 450] on icon "icon: close" at bounding box center [659, 453] width 8 height 8
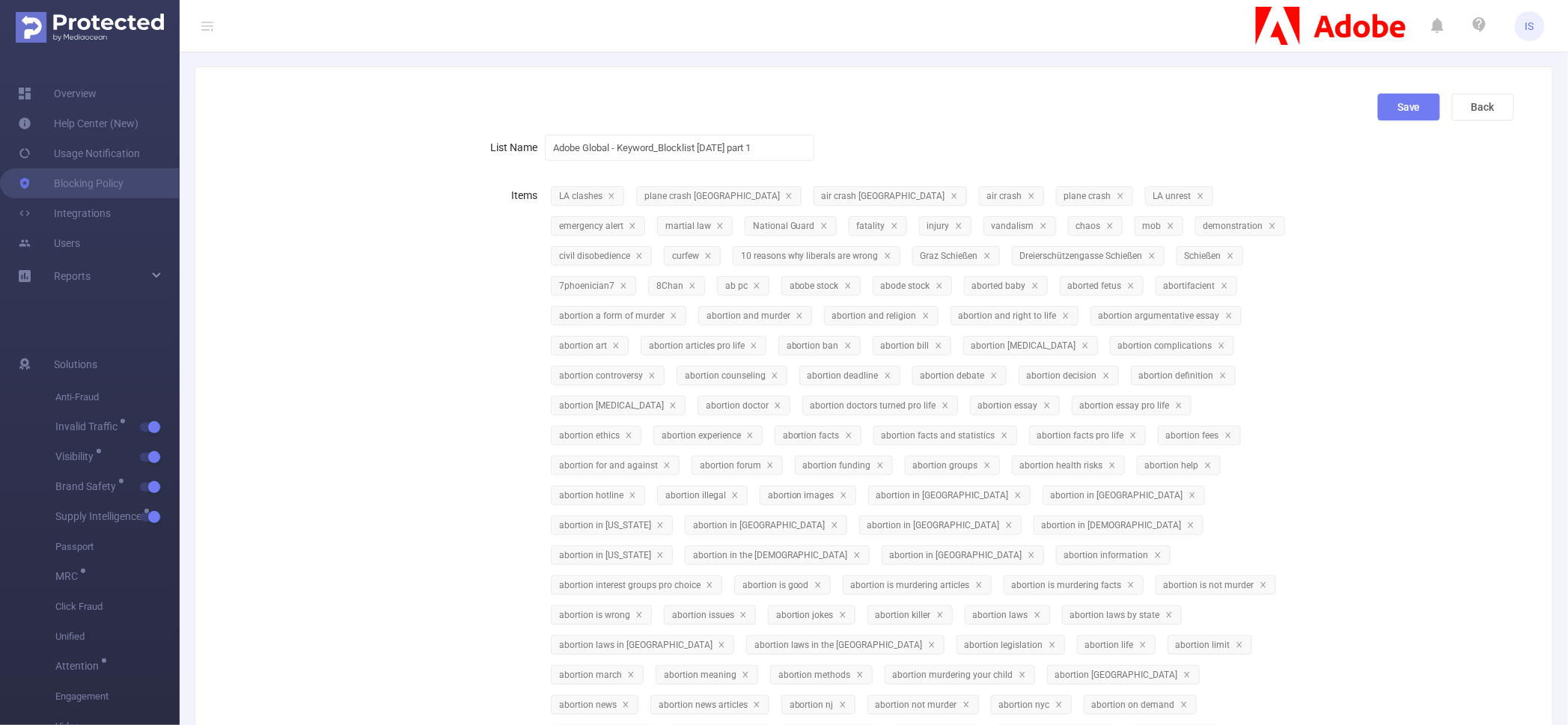
scroll to position [0, 0]
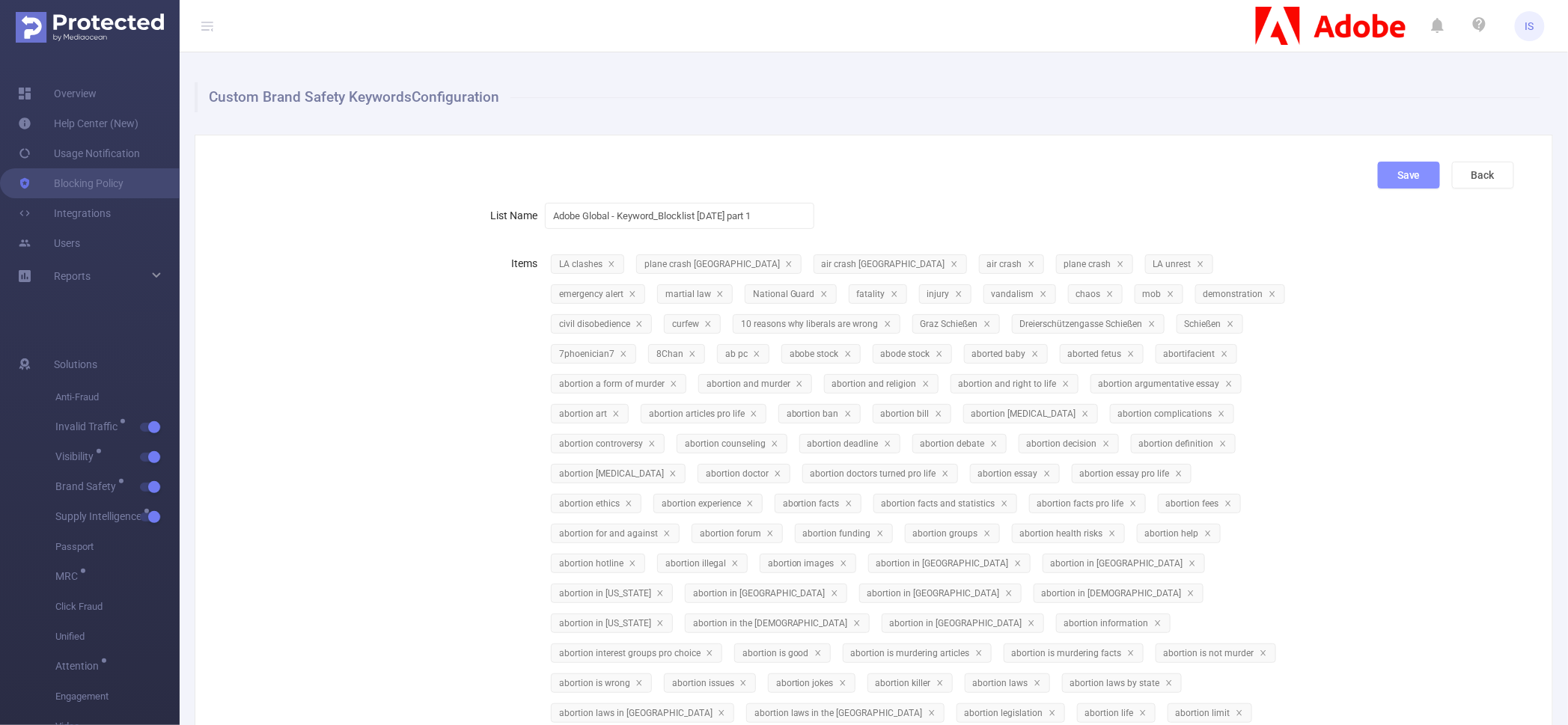
click at [1420, 177] on button "Save" at bounding box center [1409, 175] width 62 height 27
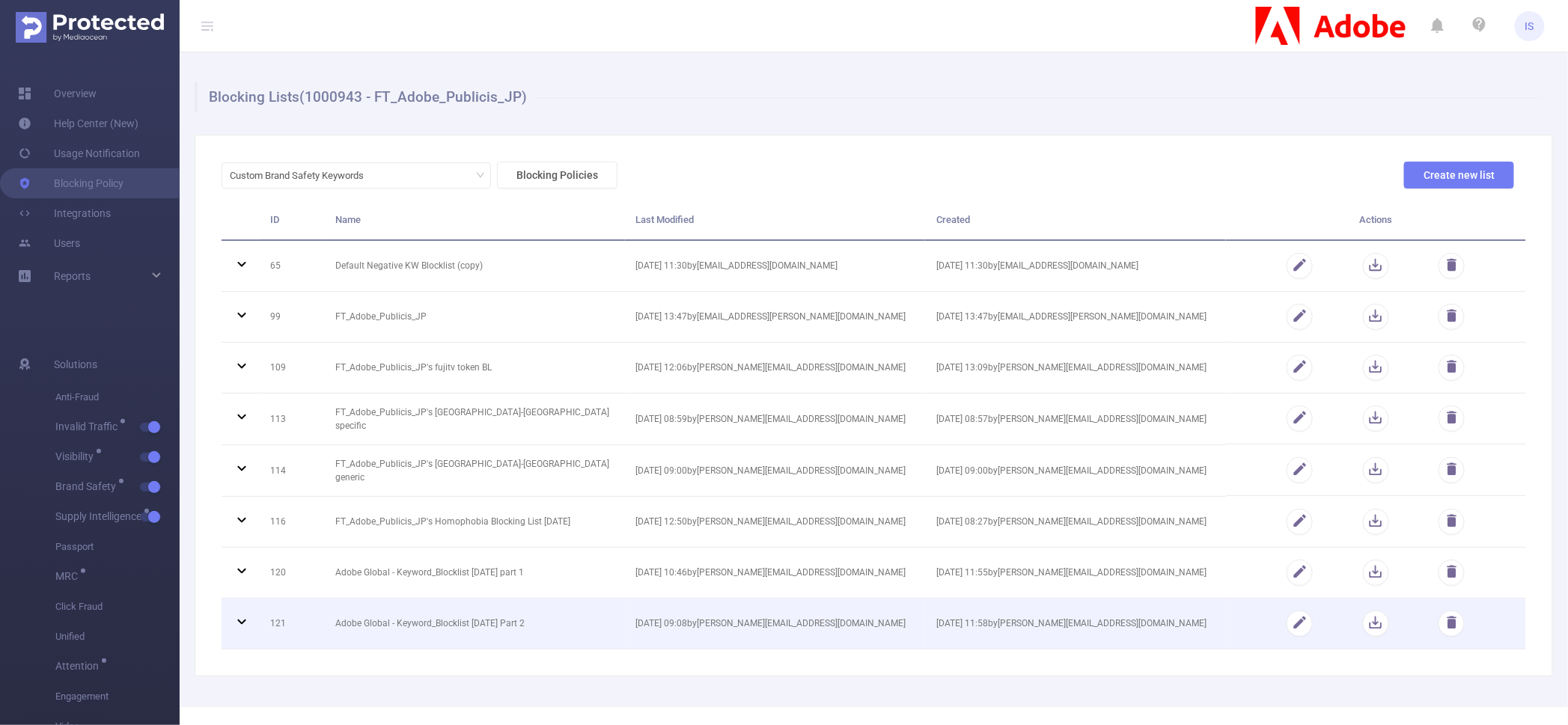
click at [244, 619] on icon at bounding box center [241, 621] width 9 height 5
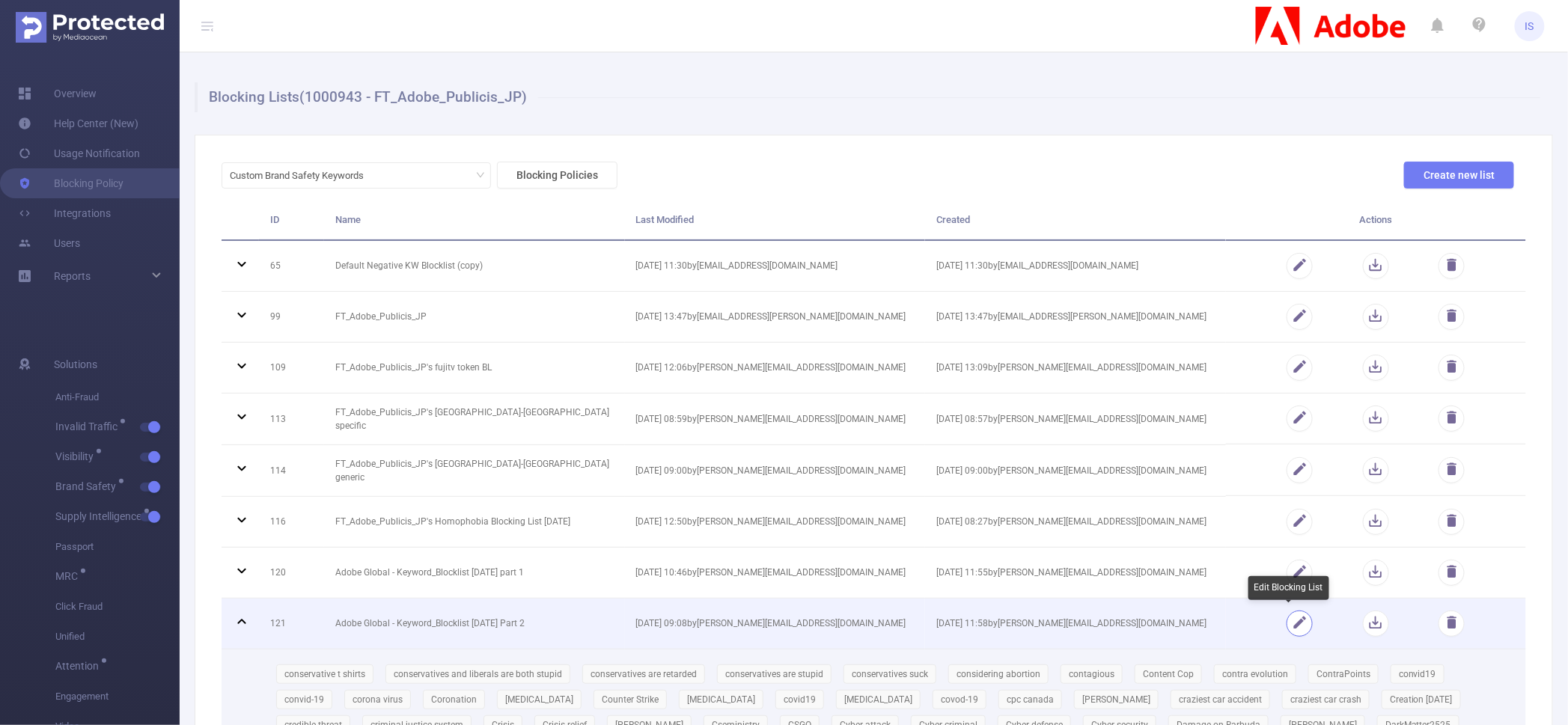
click at [1290, 622] on button "button" at bounding box center [1300, 624] width 27 height 27
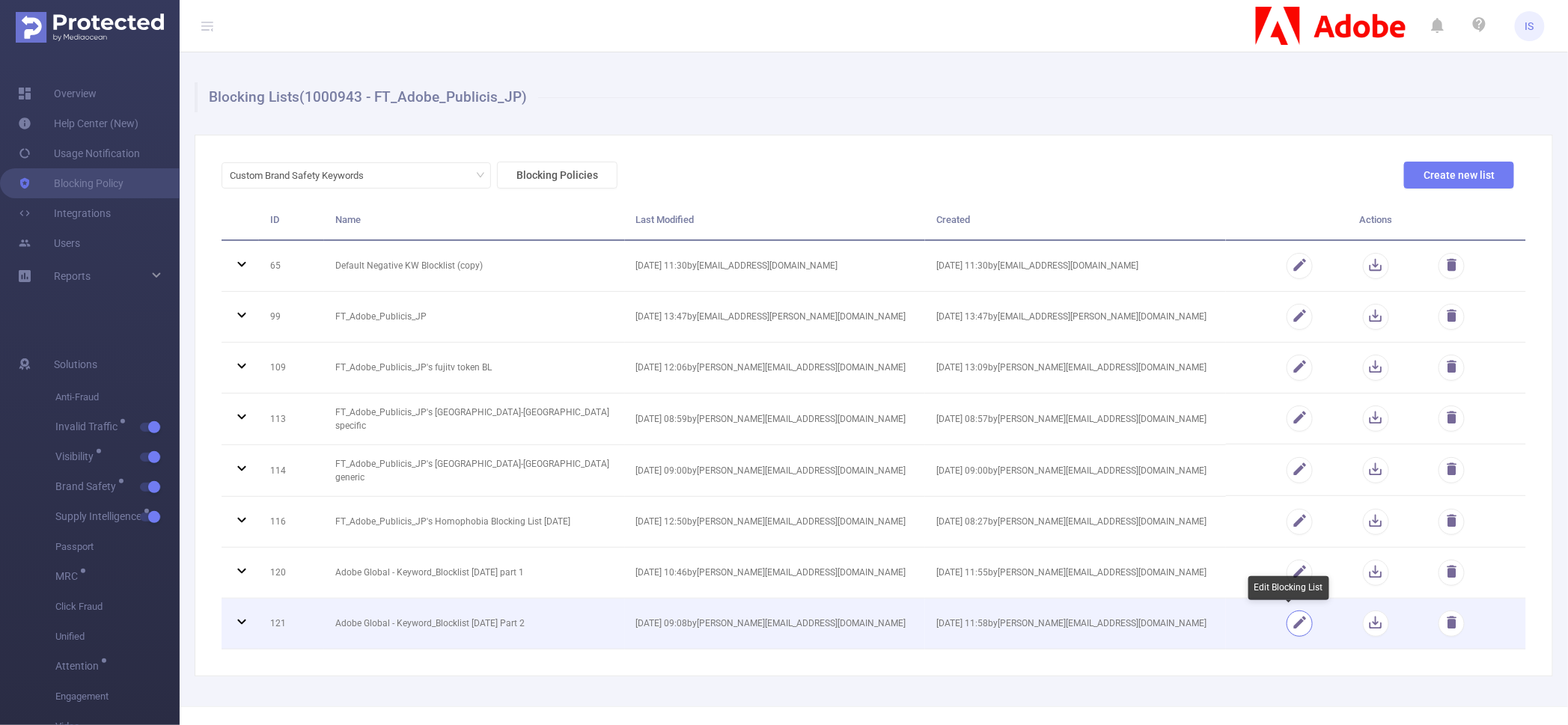
click at [1292, 626] on button "button" at bounding box center [1300, 624] width 27 height 27
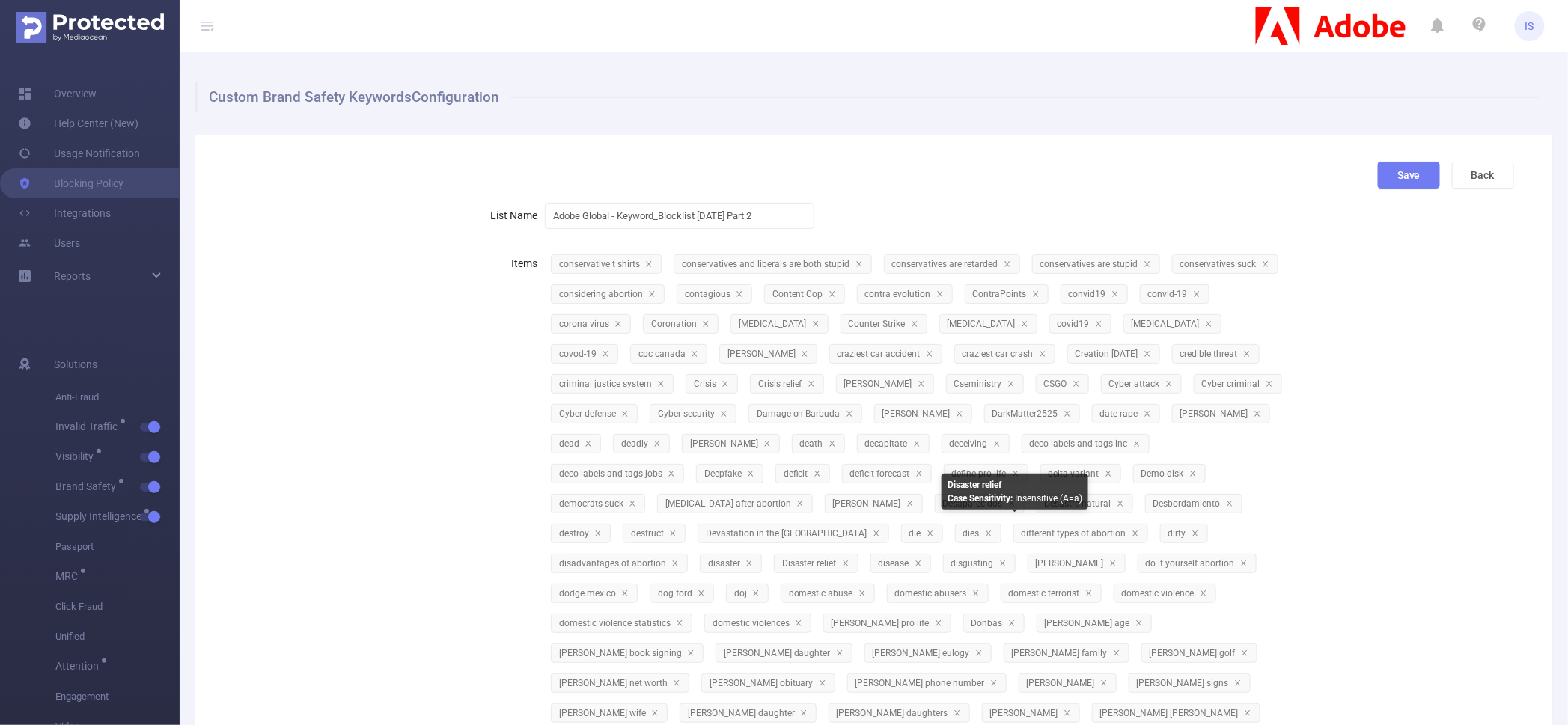
scroll to position [4330, 0]
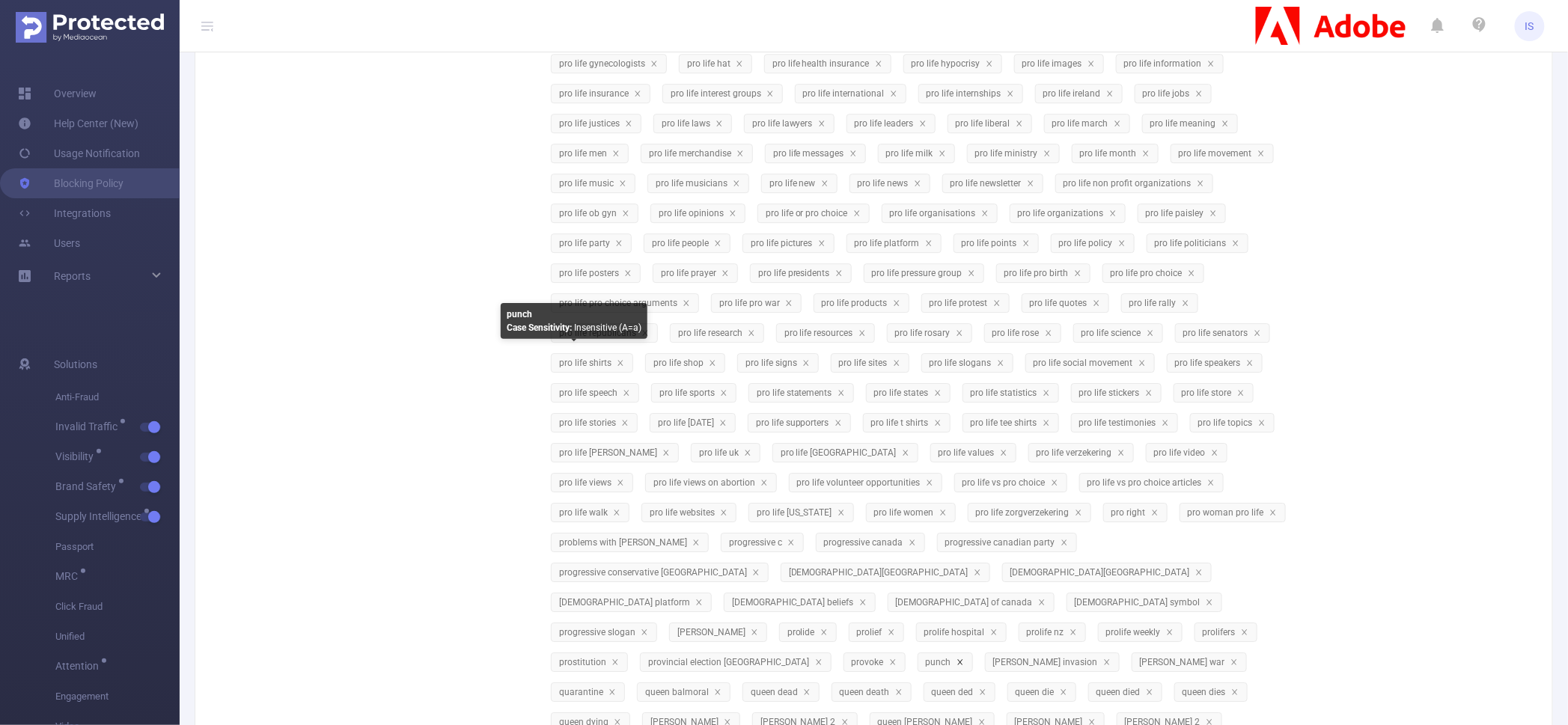
click at [957, 659] on icon "icon: close" at bounding box center [960, 661] width 5 height 5
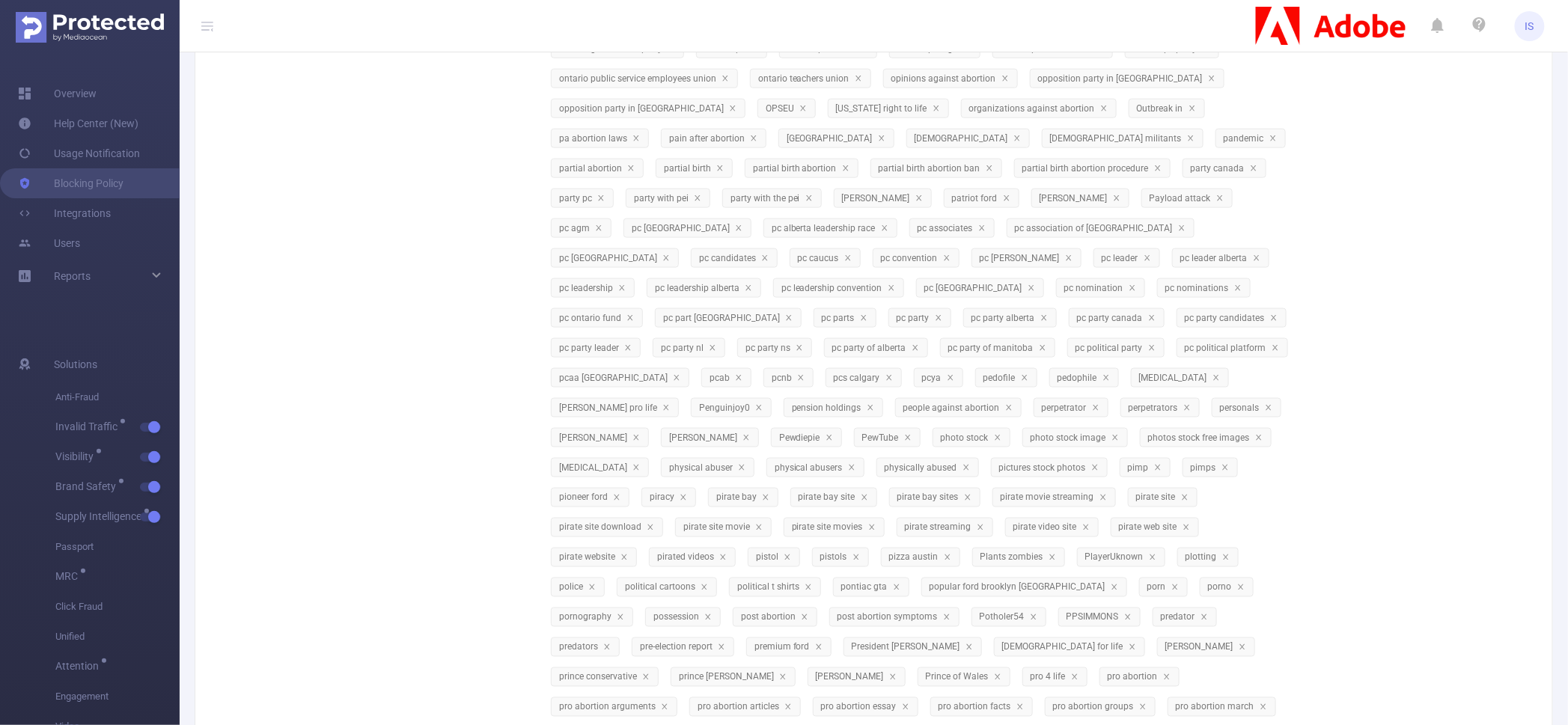
scroll to position [2504, 0]
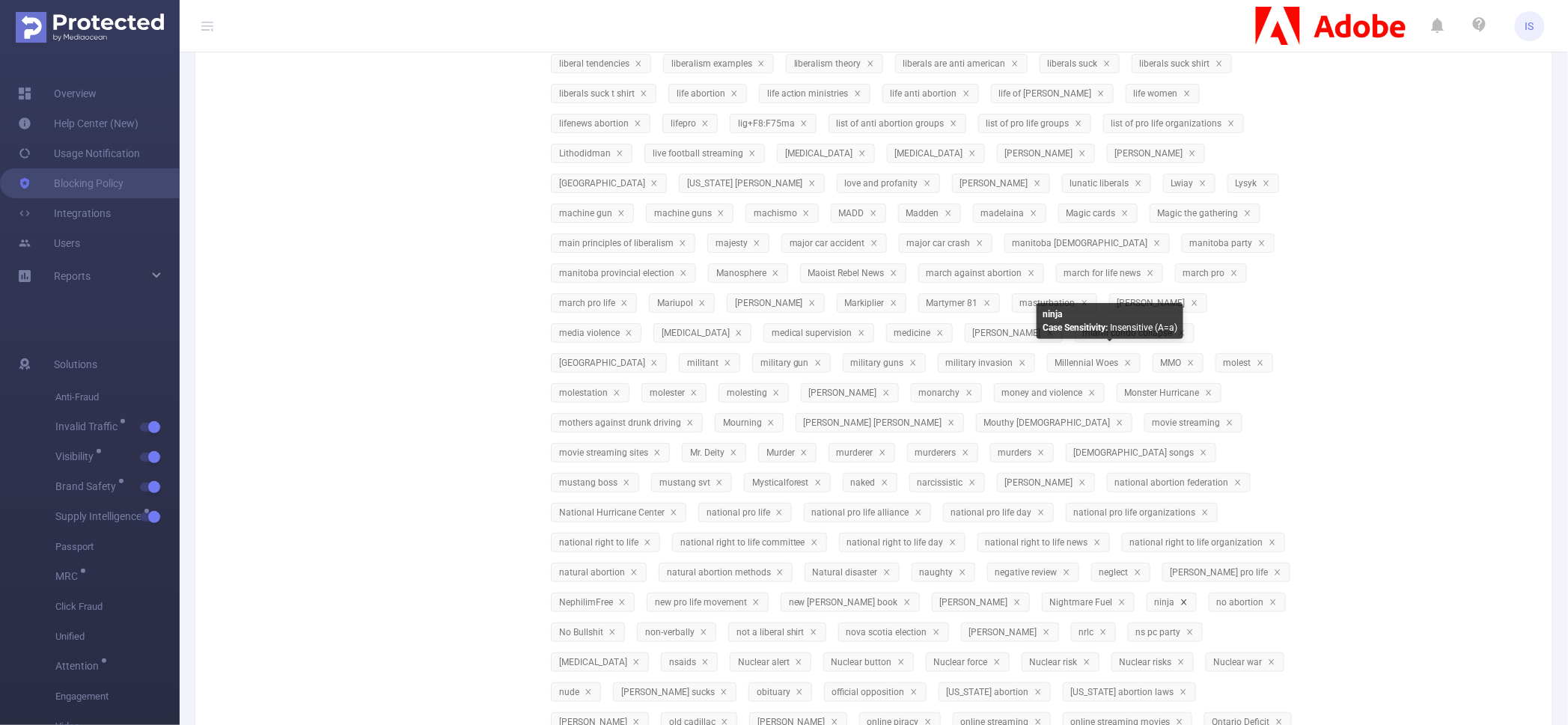
click at [1181, 599] on icon "icon: close" at bounding box center [1185, 602] width 8 height 8
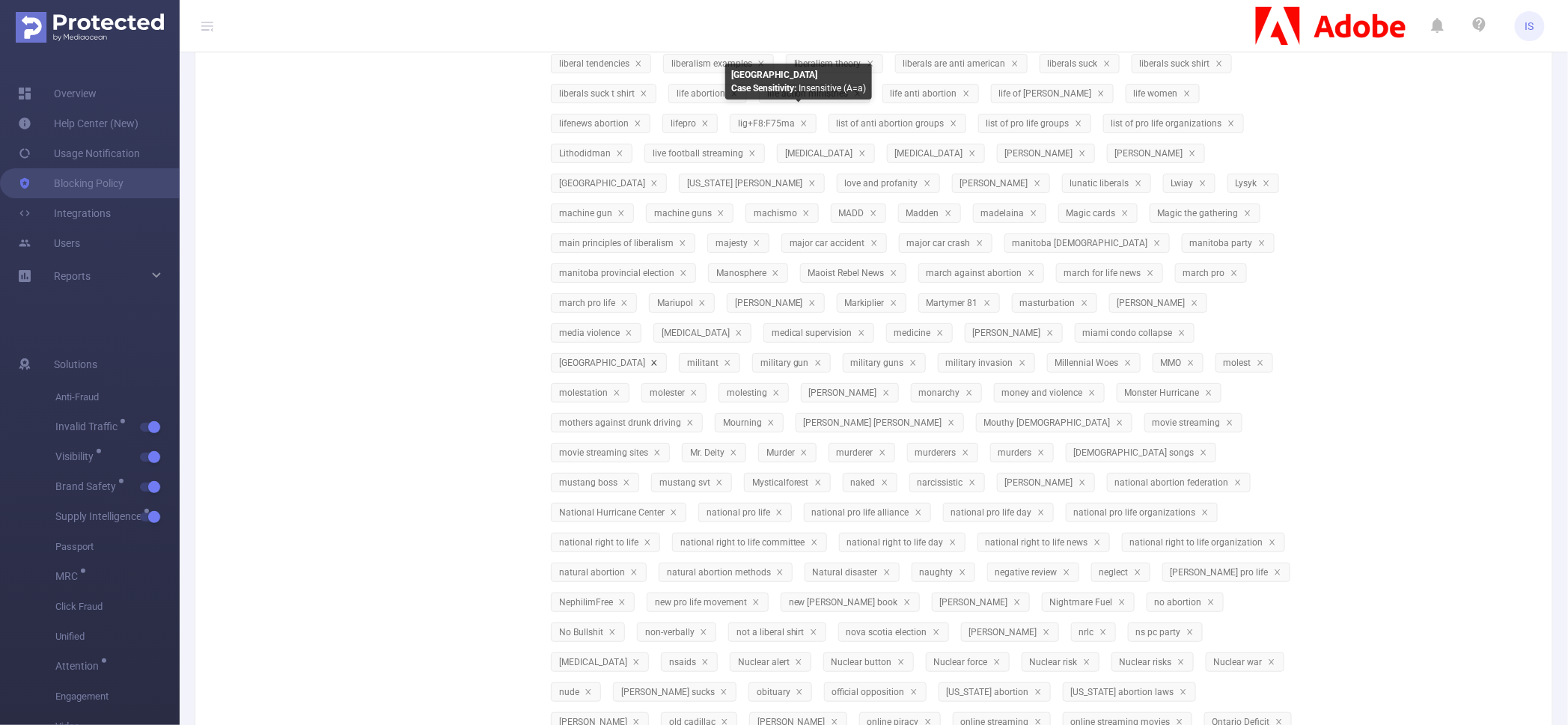
click at [658, 359] on icon "icon: close" at bounding box center [654, 363] width 8 height 8
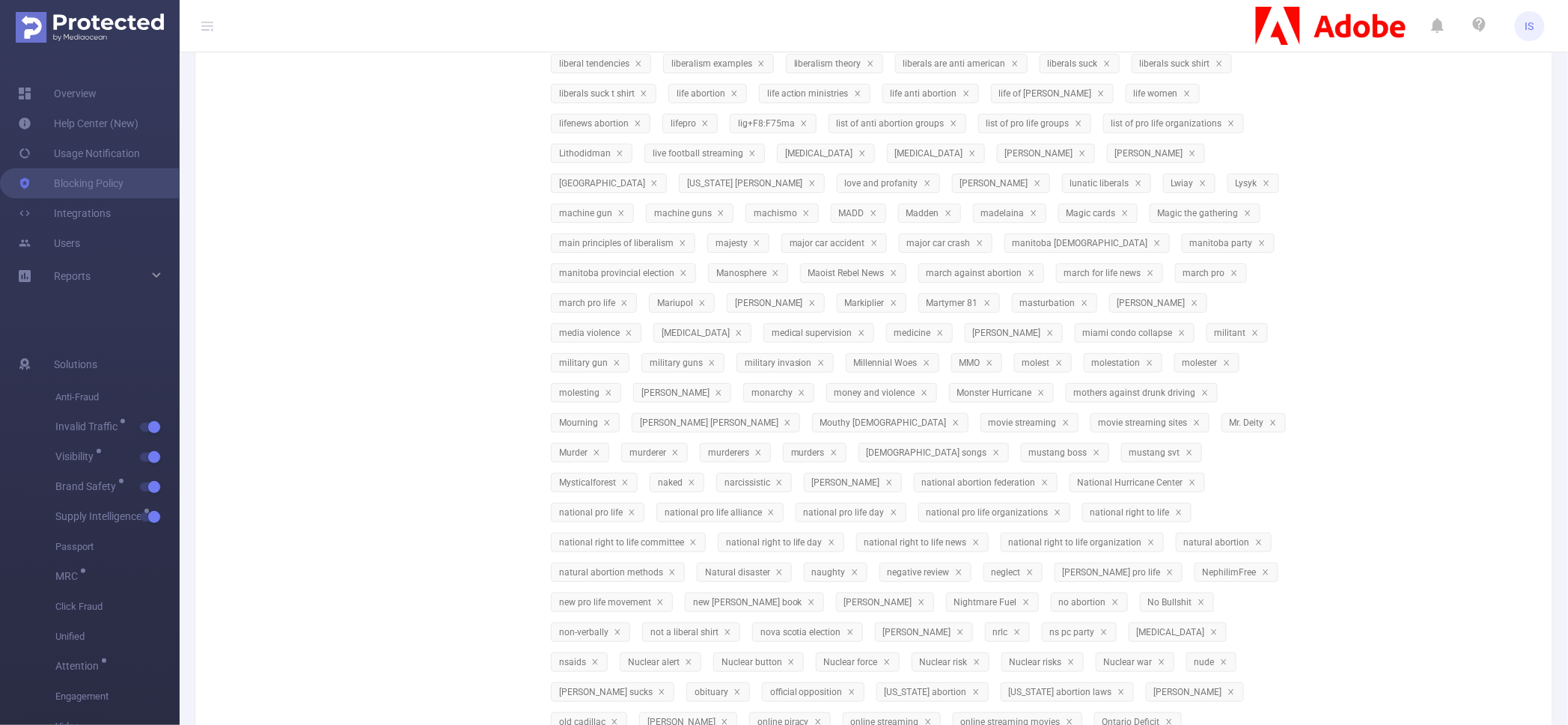
scroll to position [6385, 0]
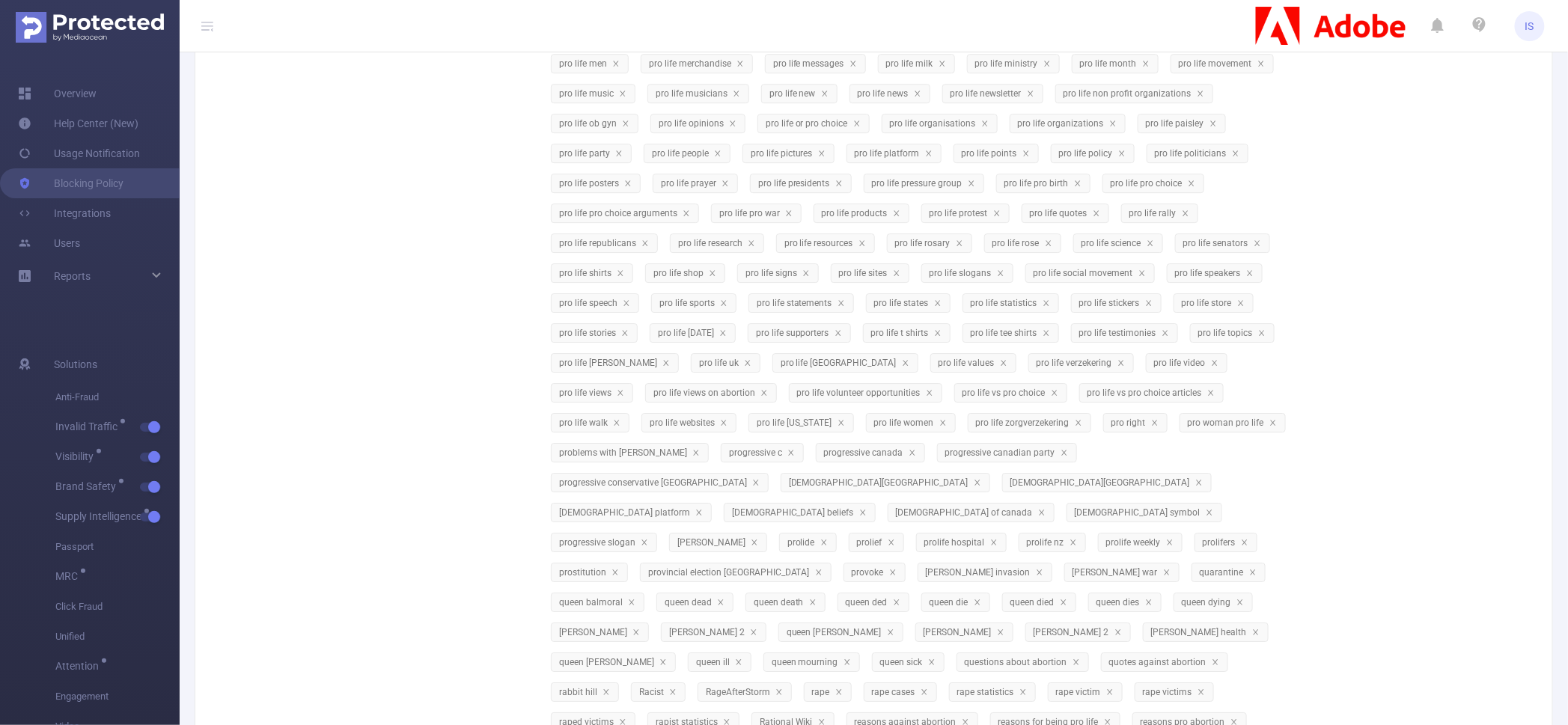
scroll to position [5347, 0]
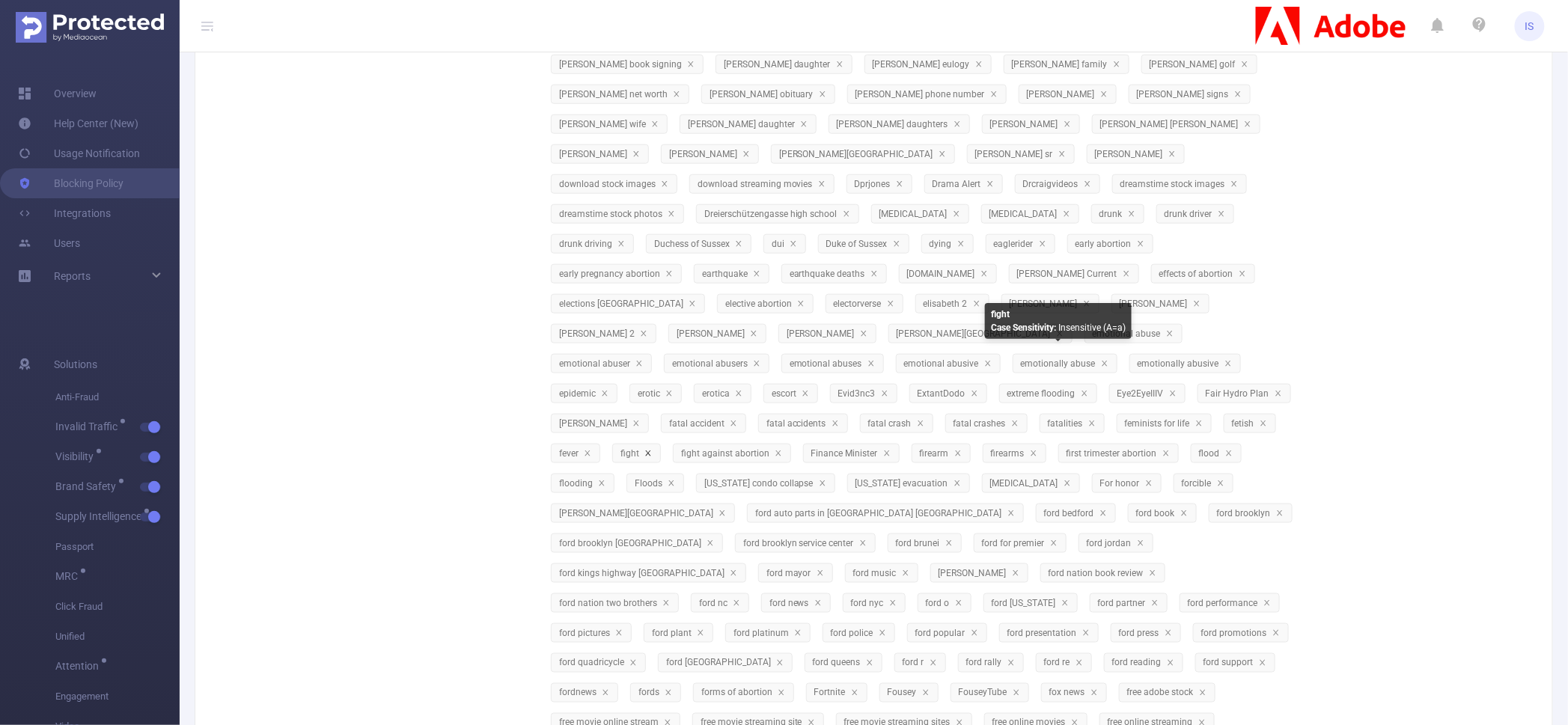
click at [652, 450] on icon "icon: close" at bounding box center [648, 453] width 8 height 8
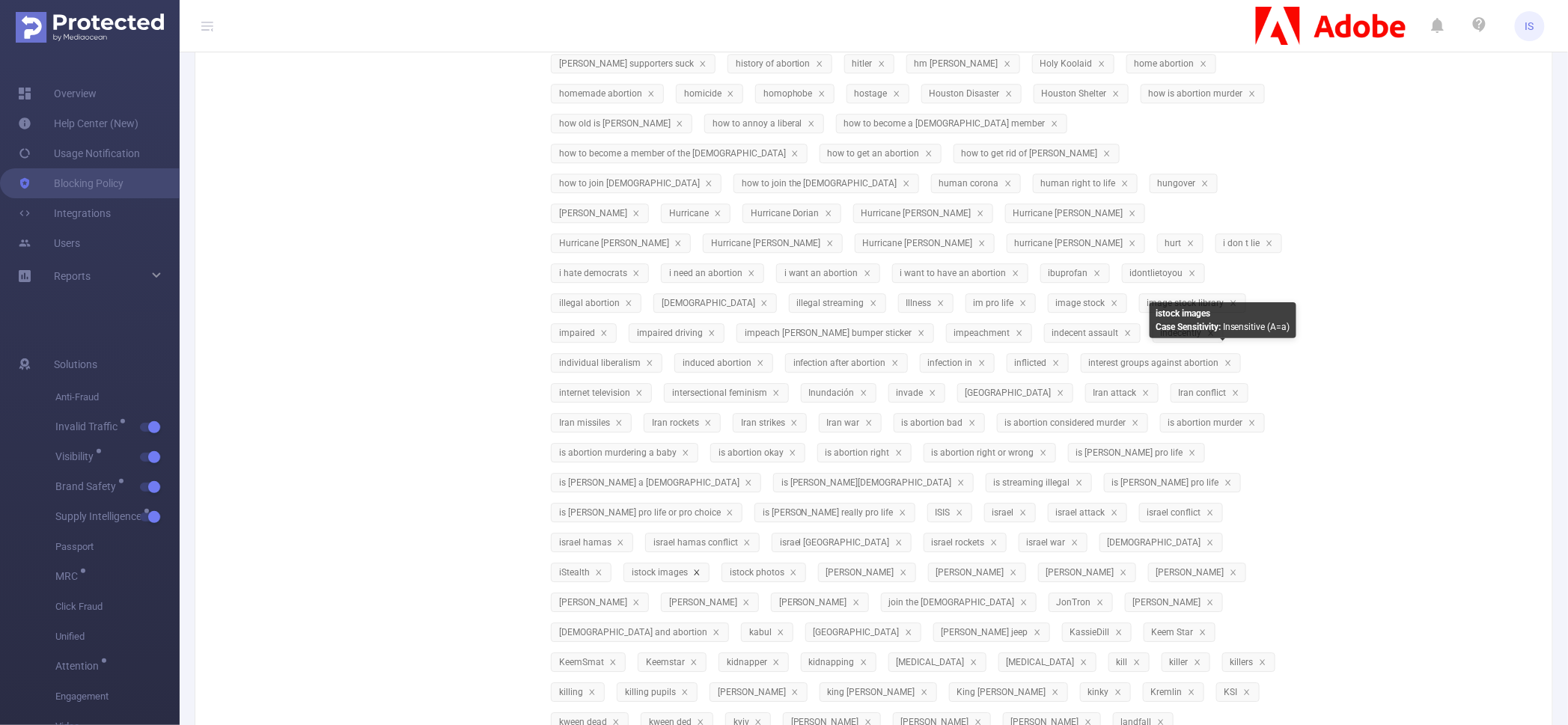
click at [700, 568] on icon "icon: close" at bounding box center [697, 572] width 8 height 8
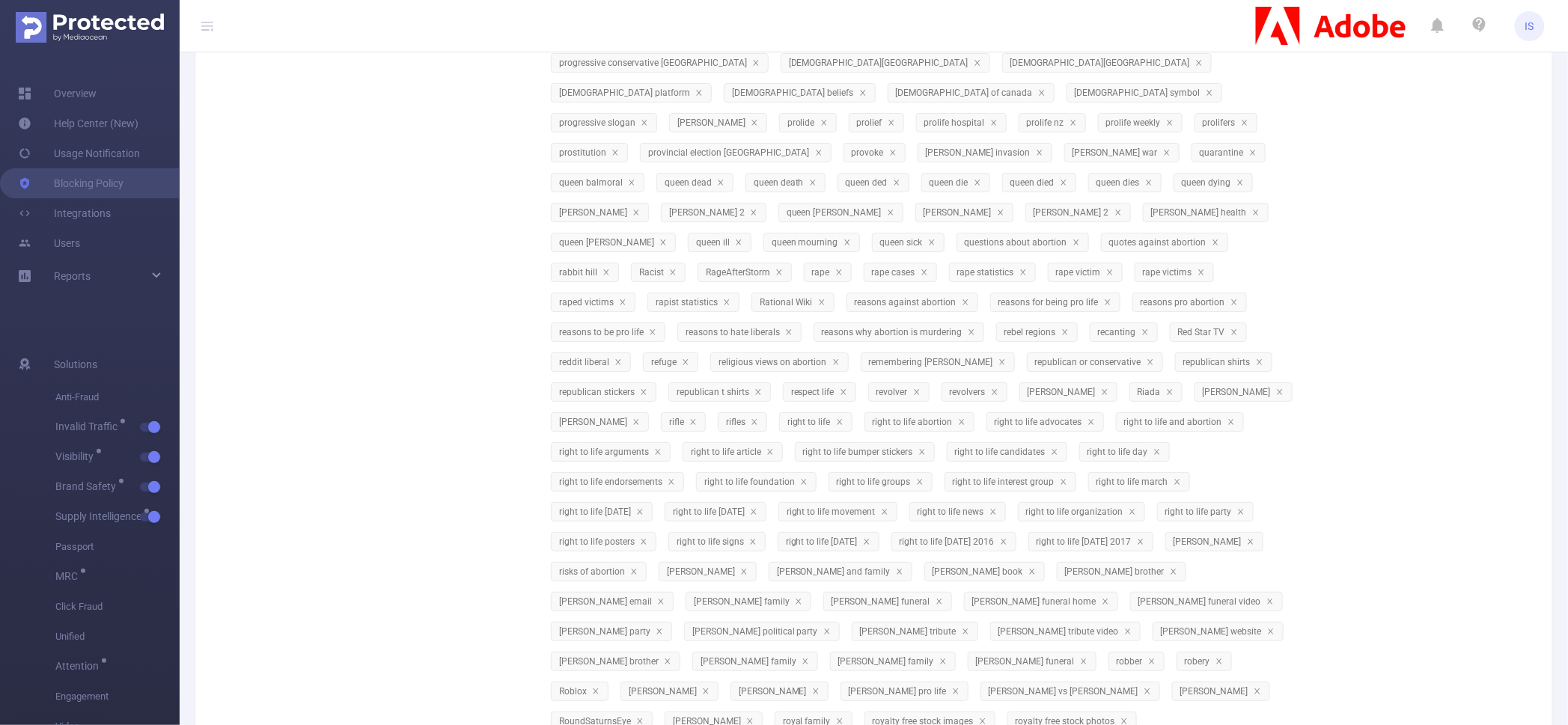
scroll to position [947, 0]
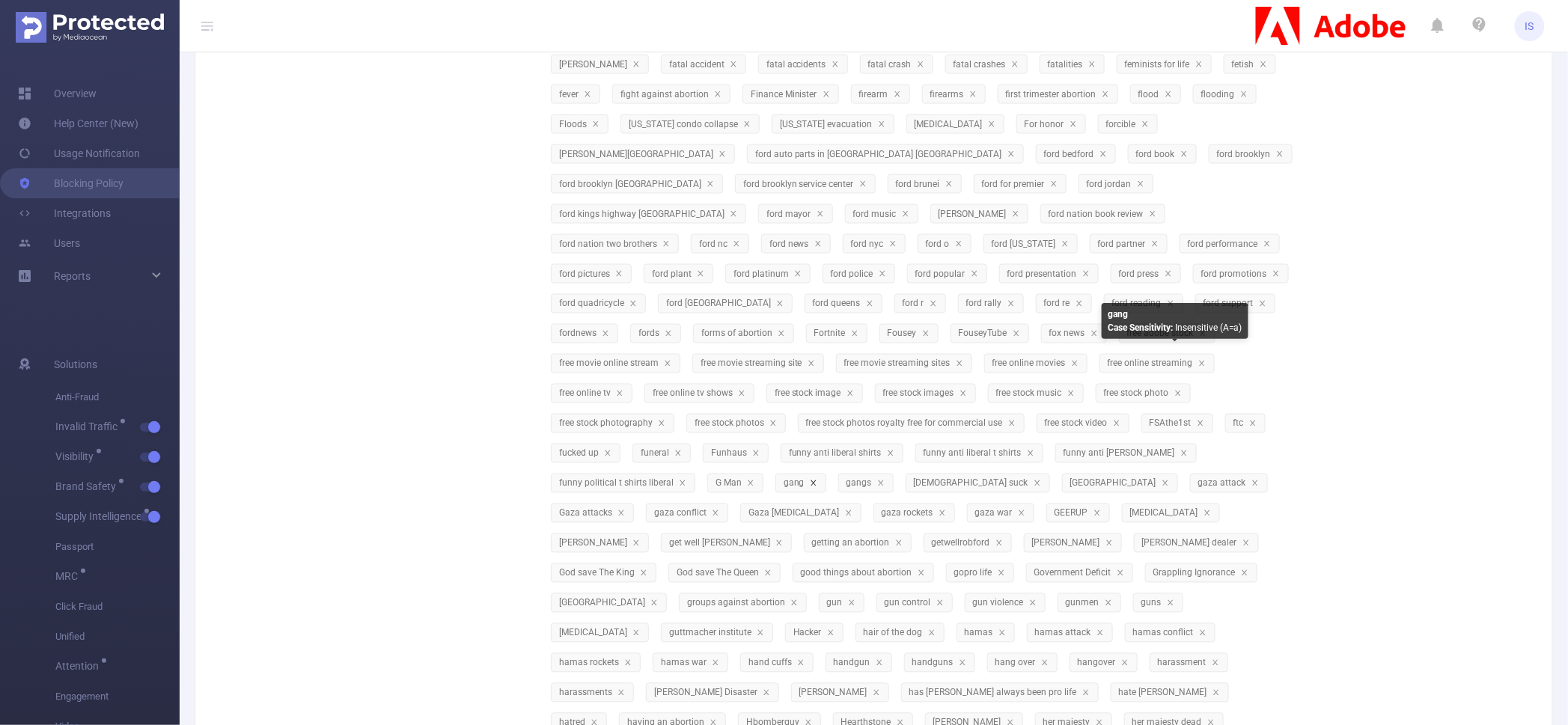
click at [816, 480] on icon "icon: close" at bounding box center [813, 482] width 5 height 5
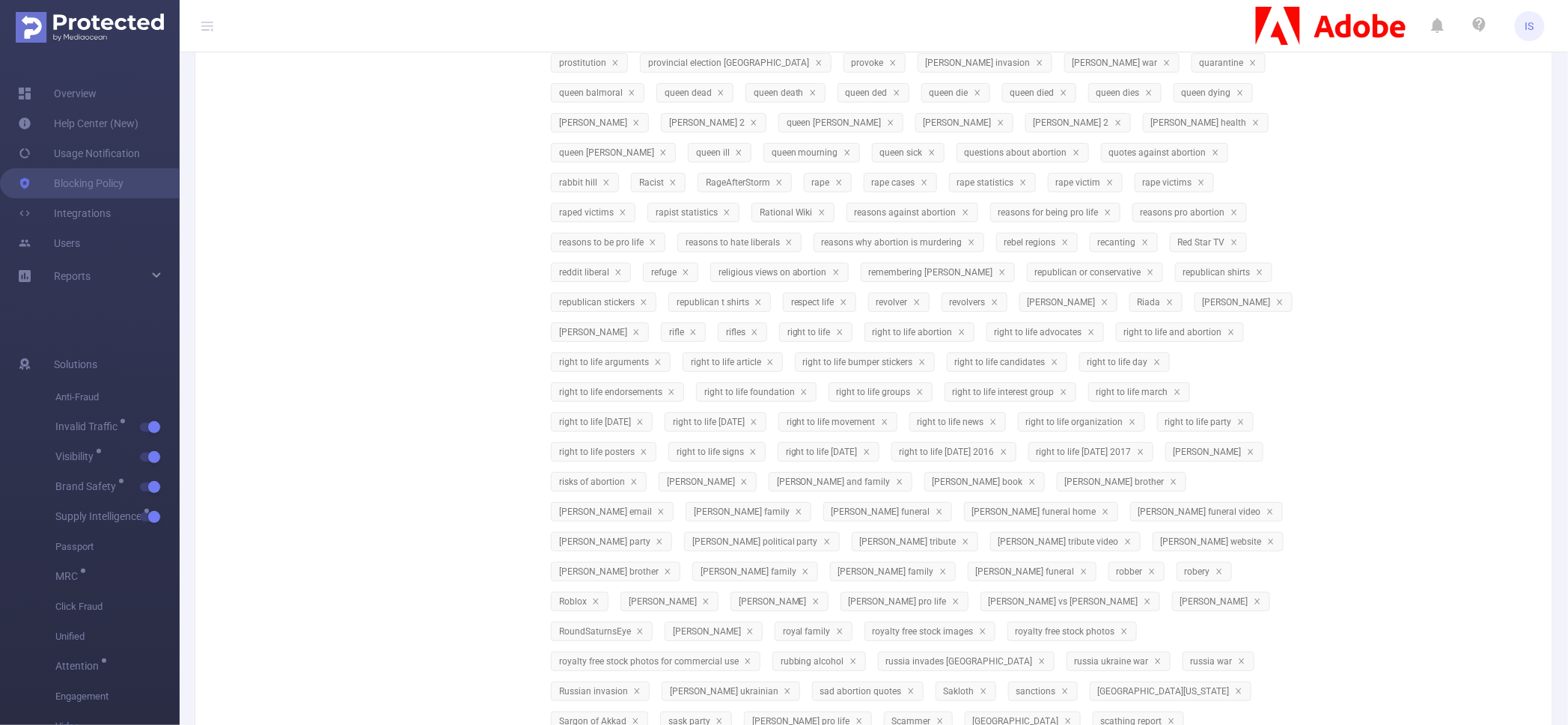
scroll to position [5976, 0]
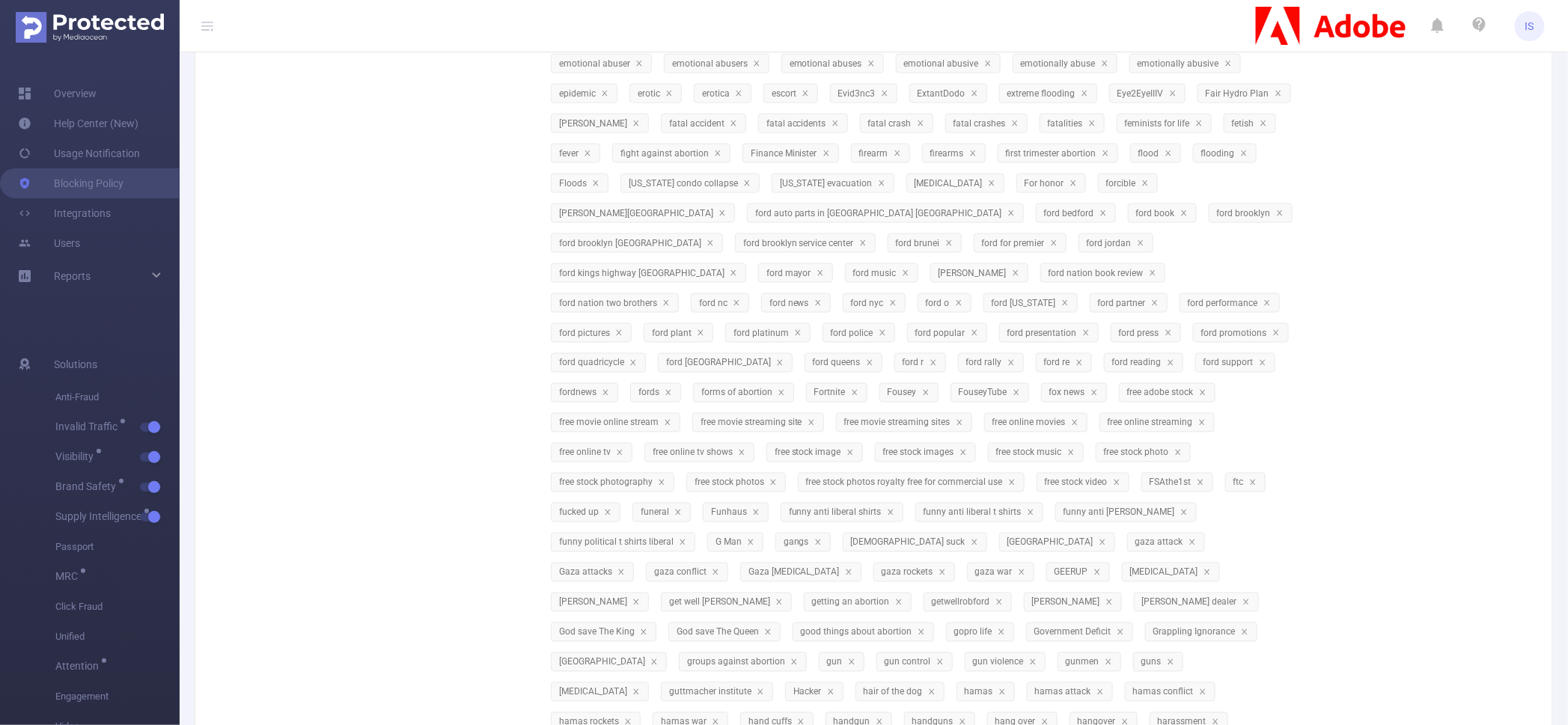
scroll to position [1667, 0]
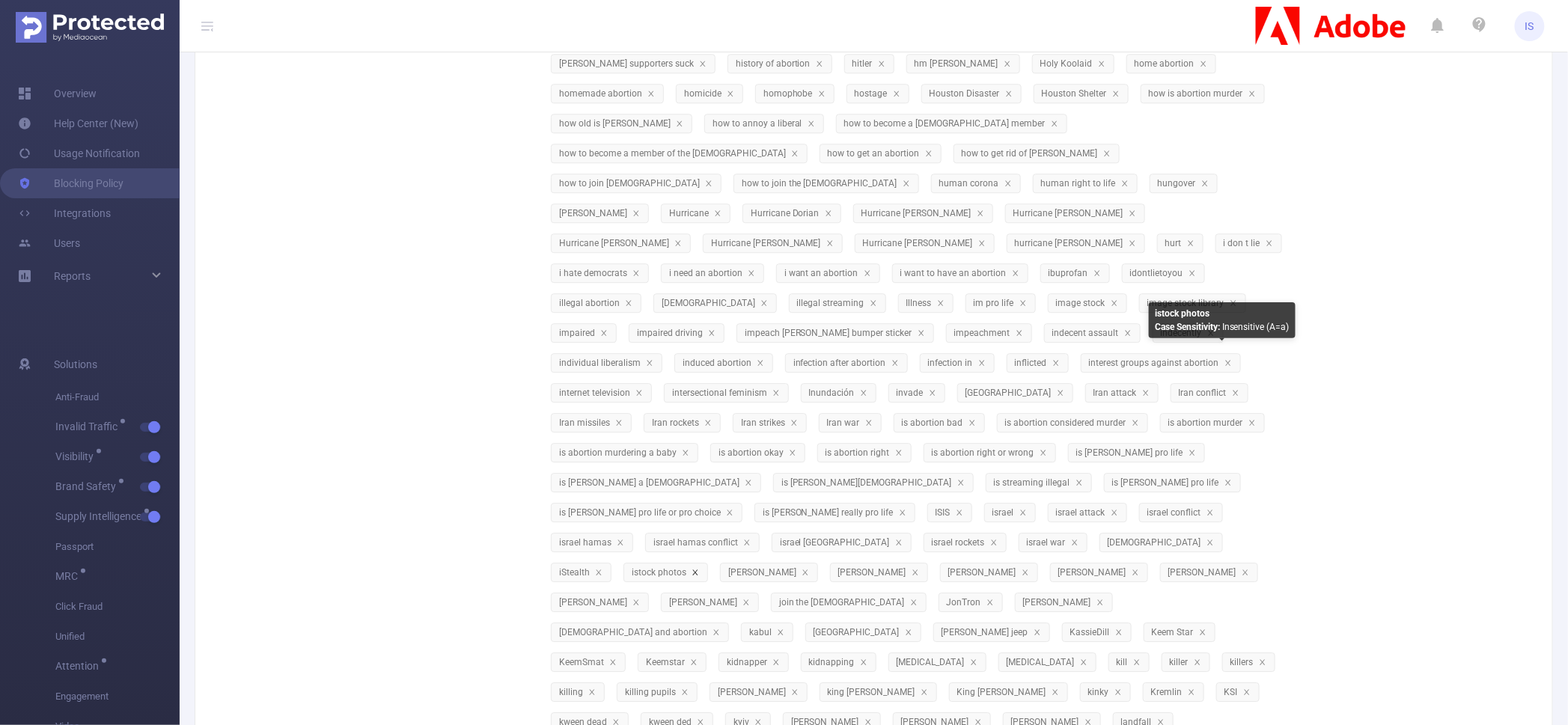
click at [699, 568] on icon "icon: close" at bounding box center [696, 572] width 8 height 8
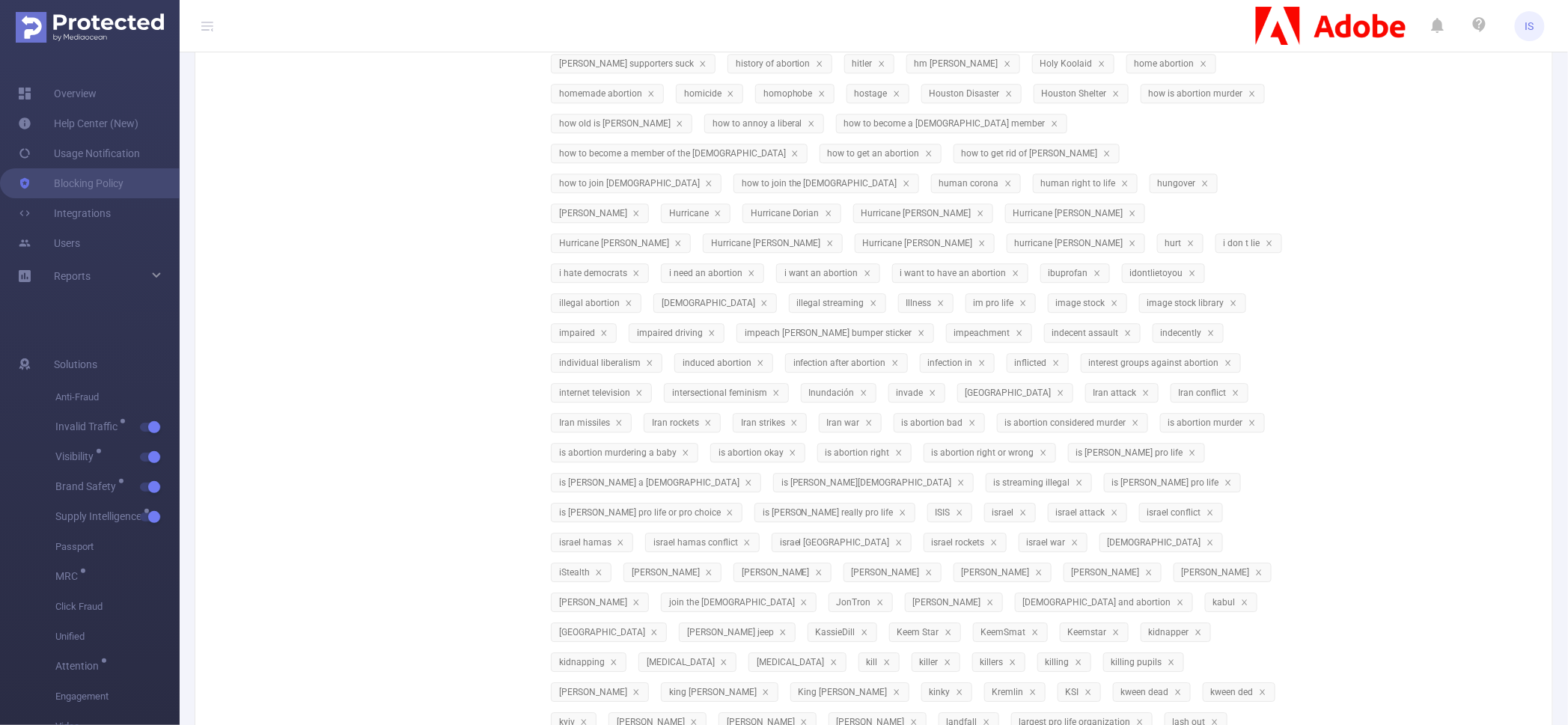
scroll to position [21, 0]
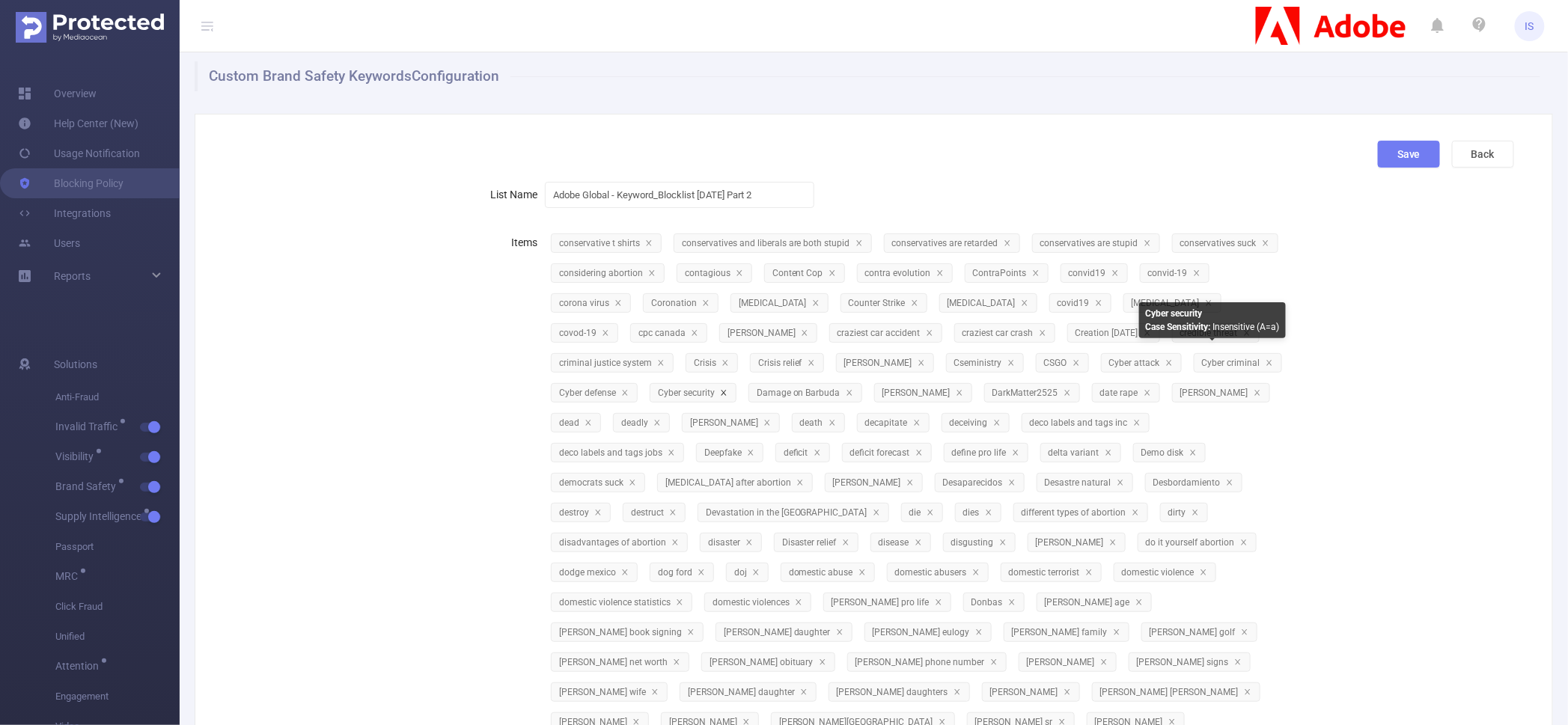
click at [726, 389] on icon "icon: close" at bounding box center [723, 392] width 5 height 5
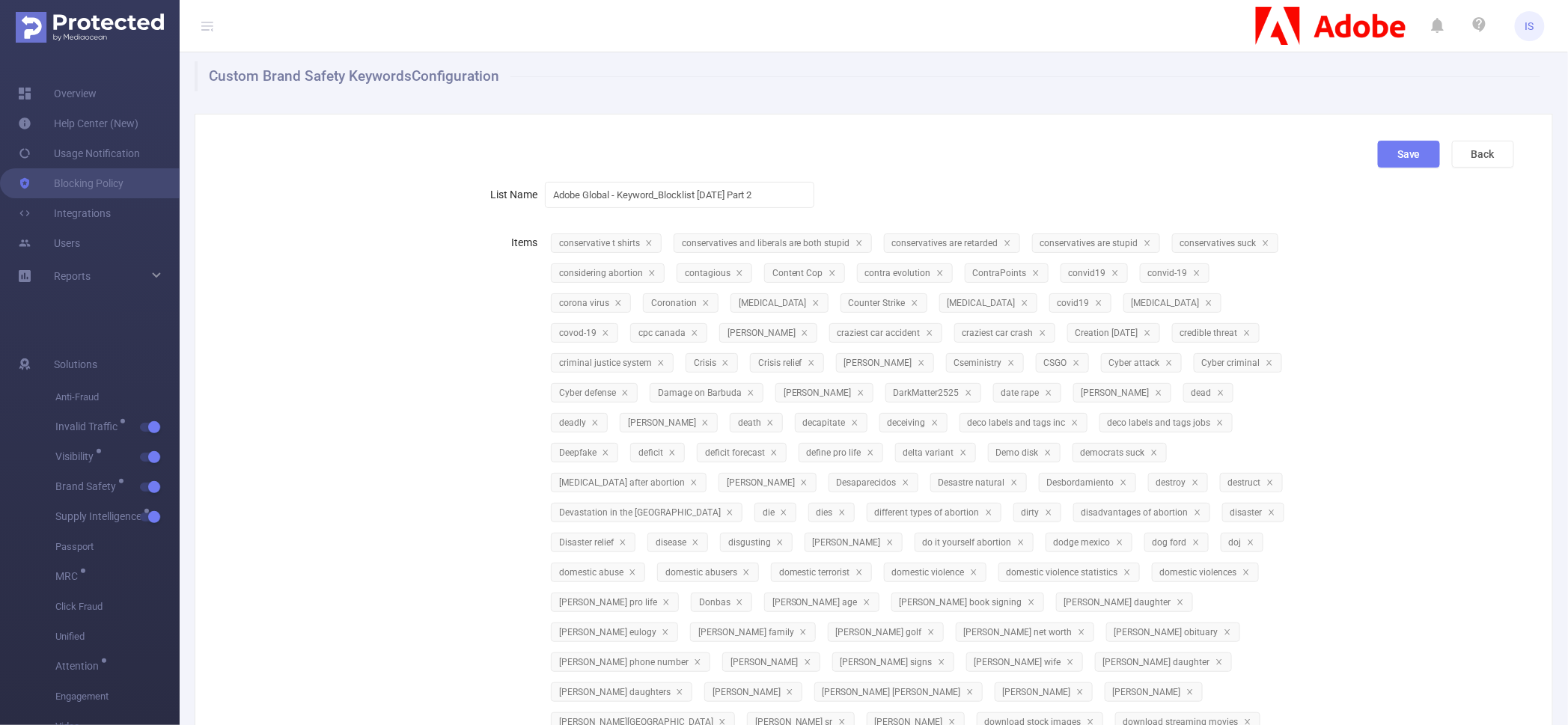
scroll to position [2205, 0]
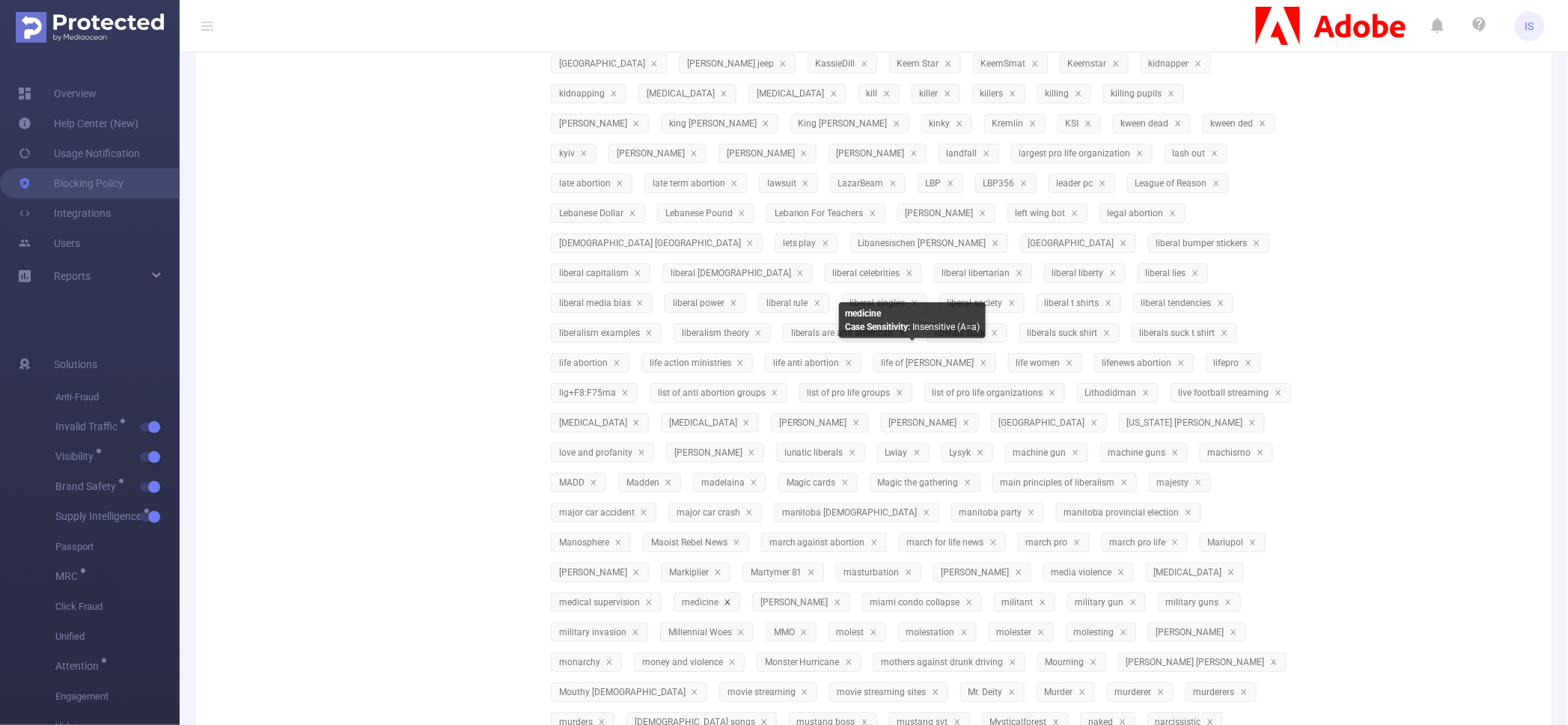
click at [730, 599] on icon "icon: close" at bounding box center [727, 602] width 5 height 5
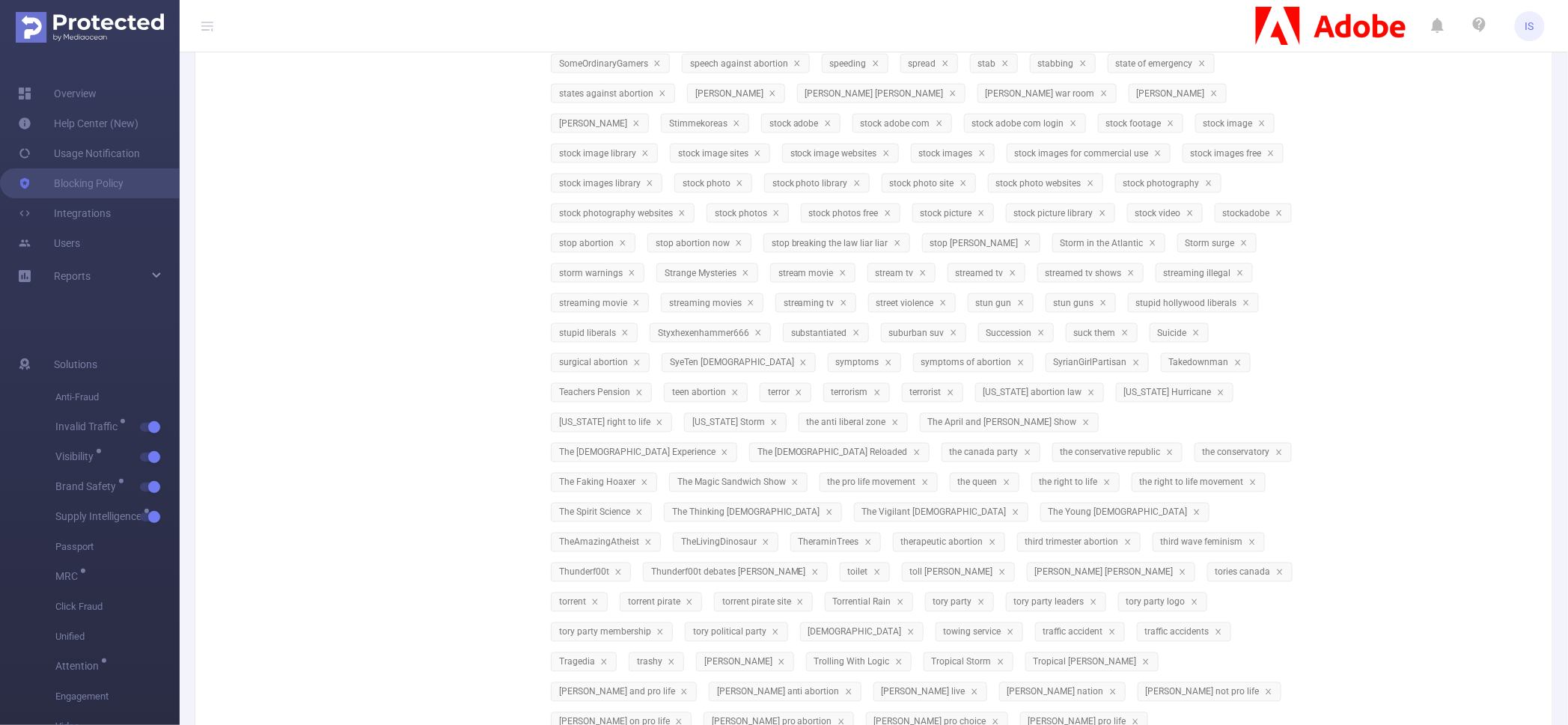
scroll to position [0, 0]
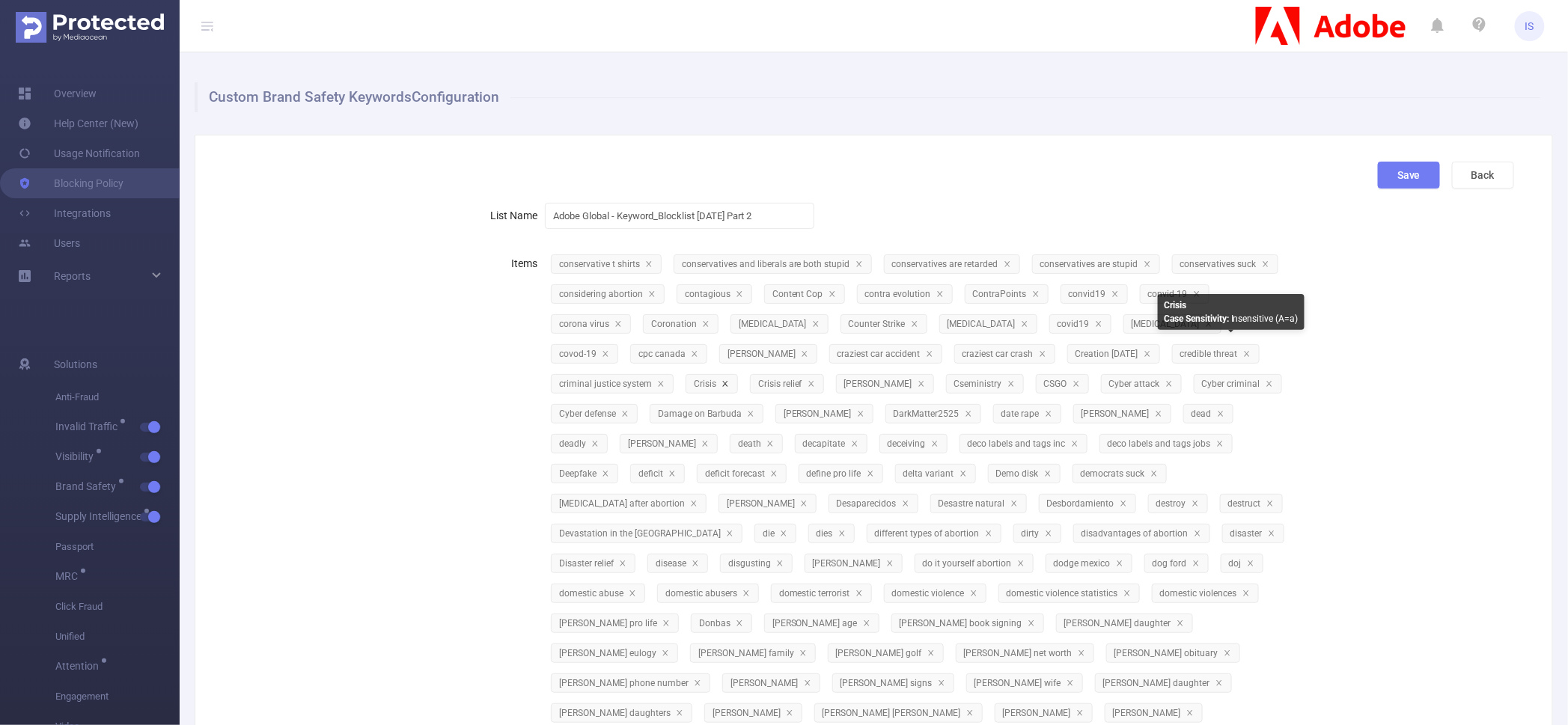
click at [729, 380] on icon "icon: close" at bounding box center [725, 384] width 8 height 8
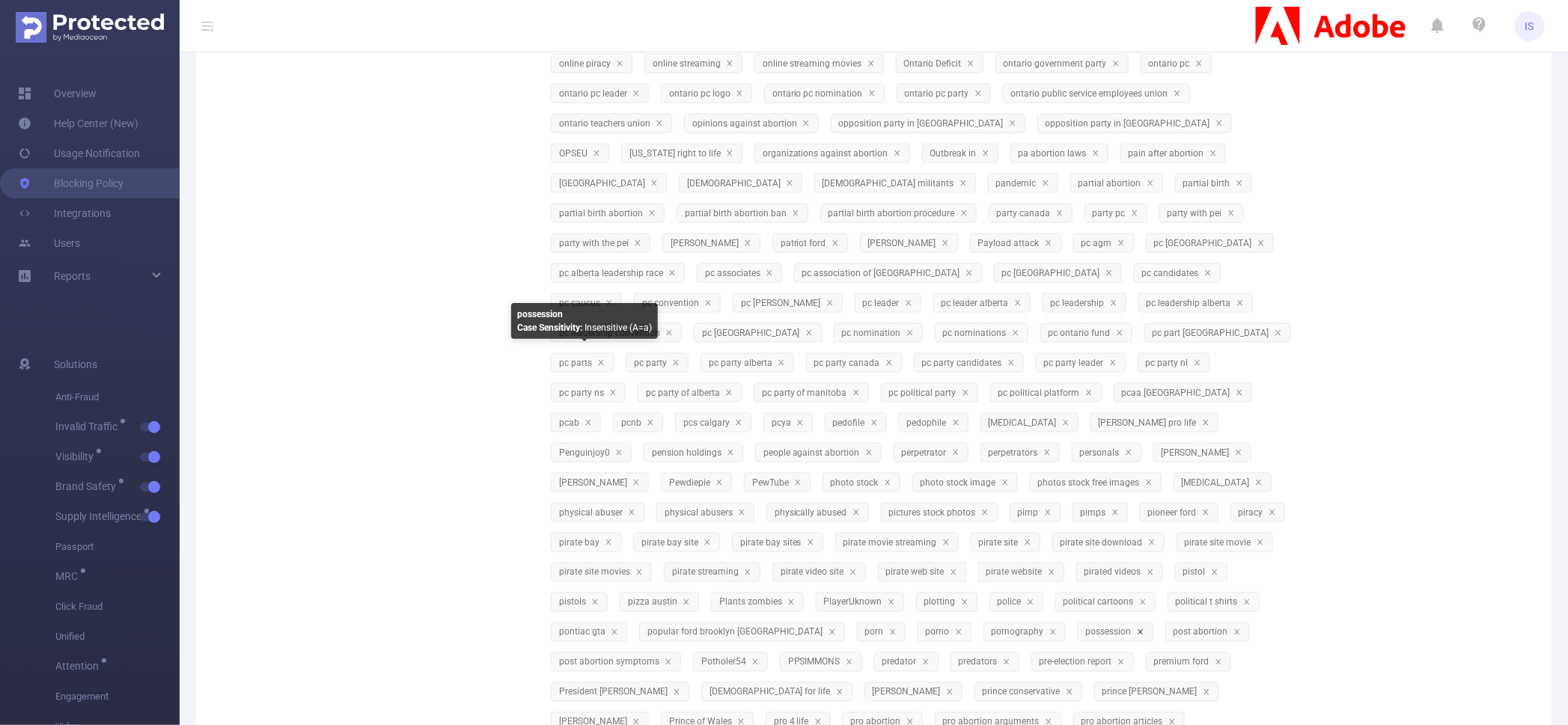
click at [1137, 628] on icon "icon: close" at bounding box center [1141, 632] width 8 height 8
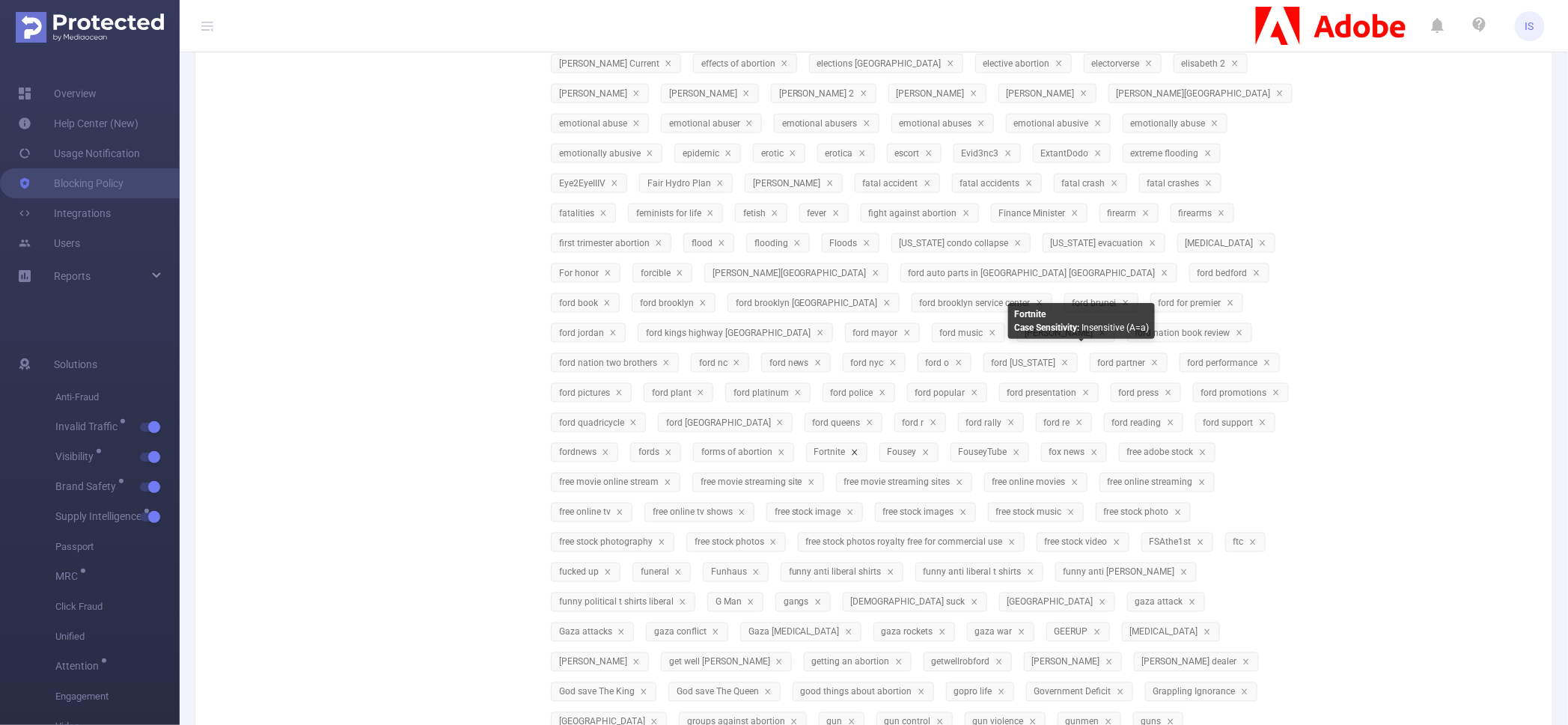
click at [858, 449] on icon "icon: close" at bounding box center [855, 453] width 8 height 8
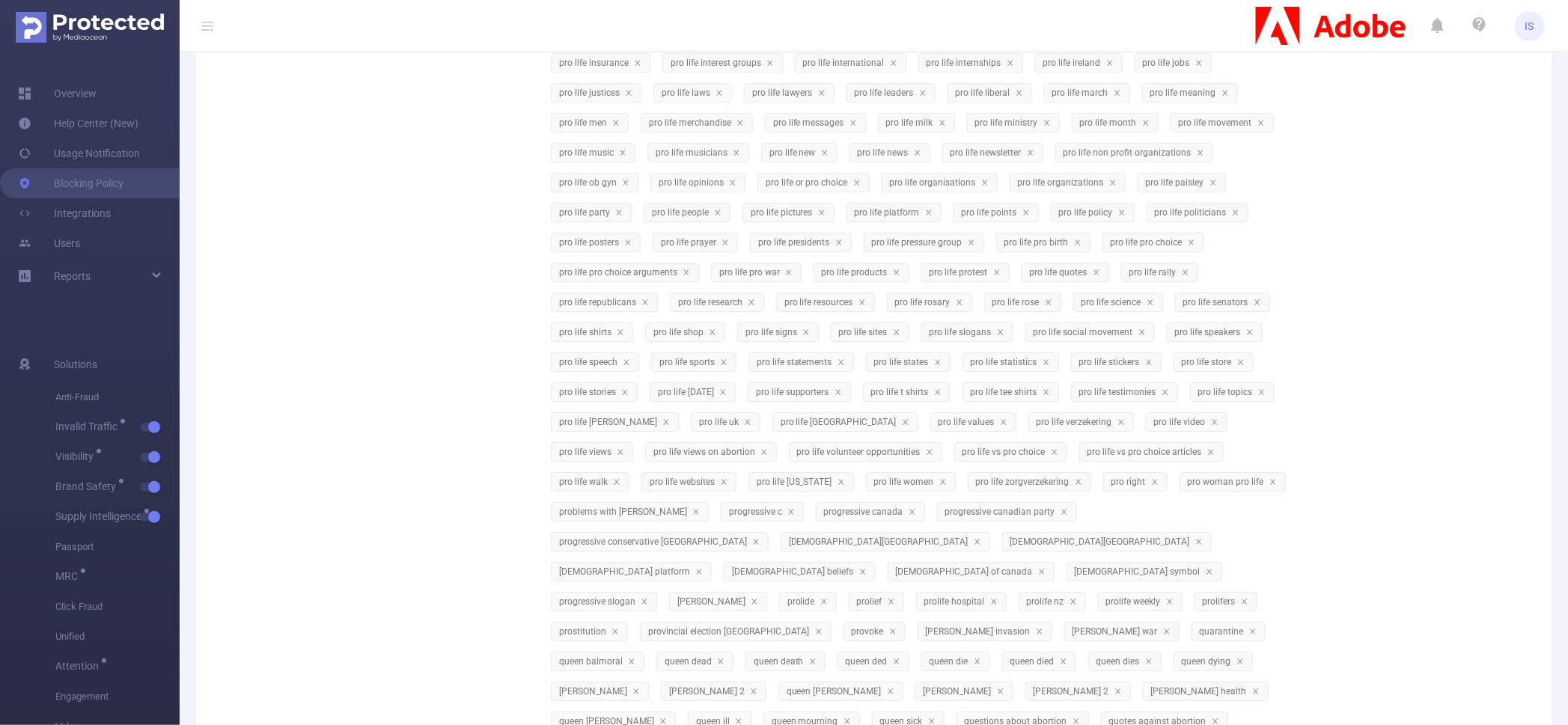
scroll to position [470, 0]
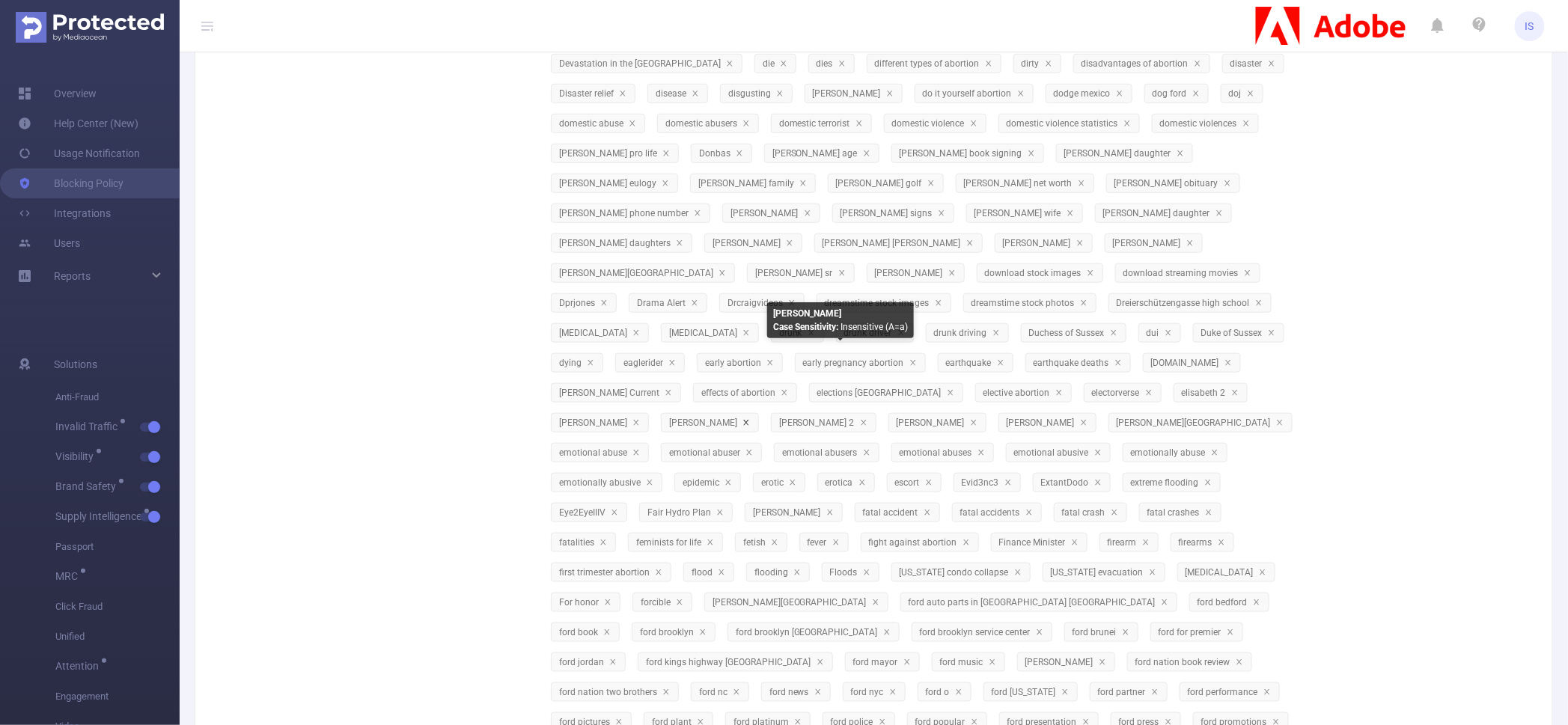
click at [750, 419] on icon "icon: close" at bounding box center [747, 423] width 8 height 8
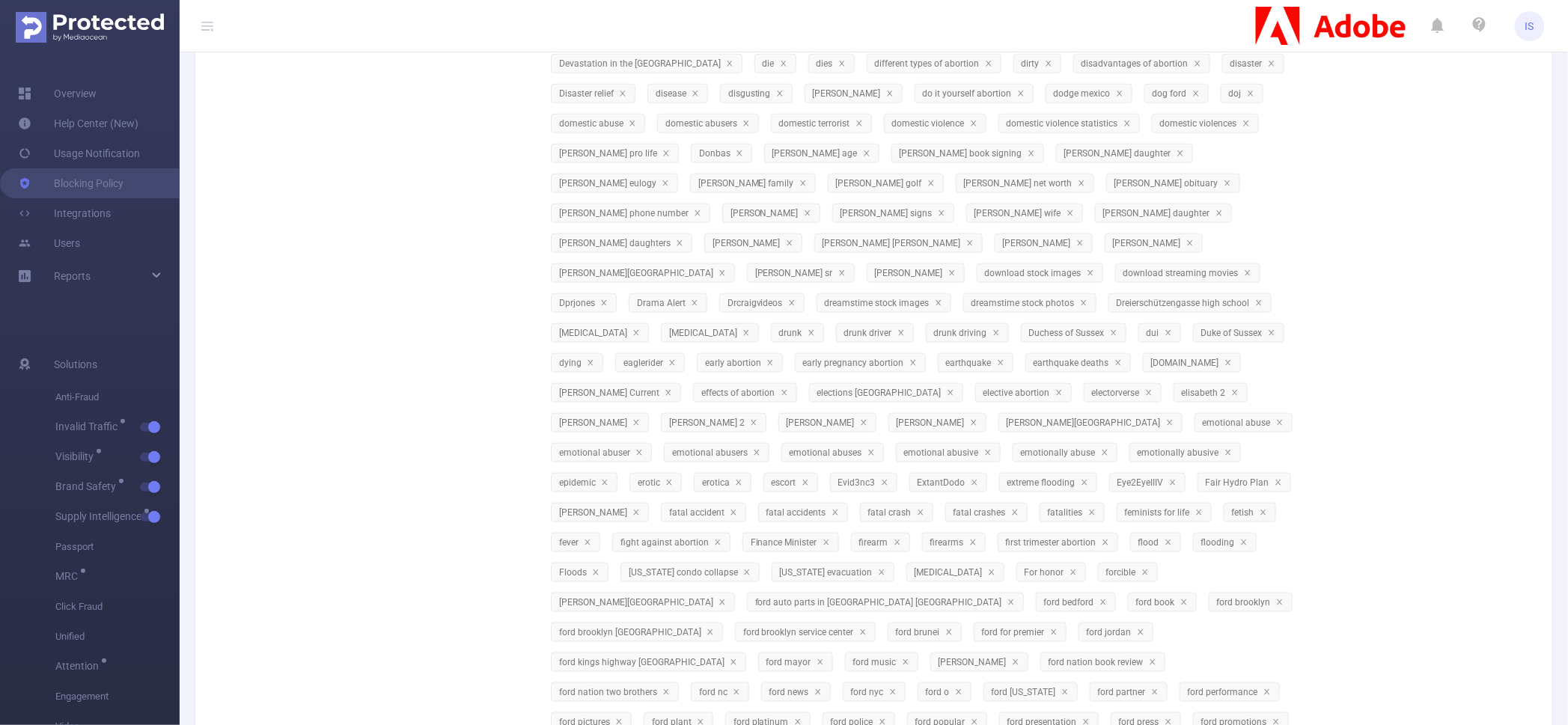
scroll to position [5827, 0]
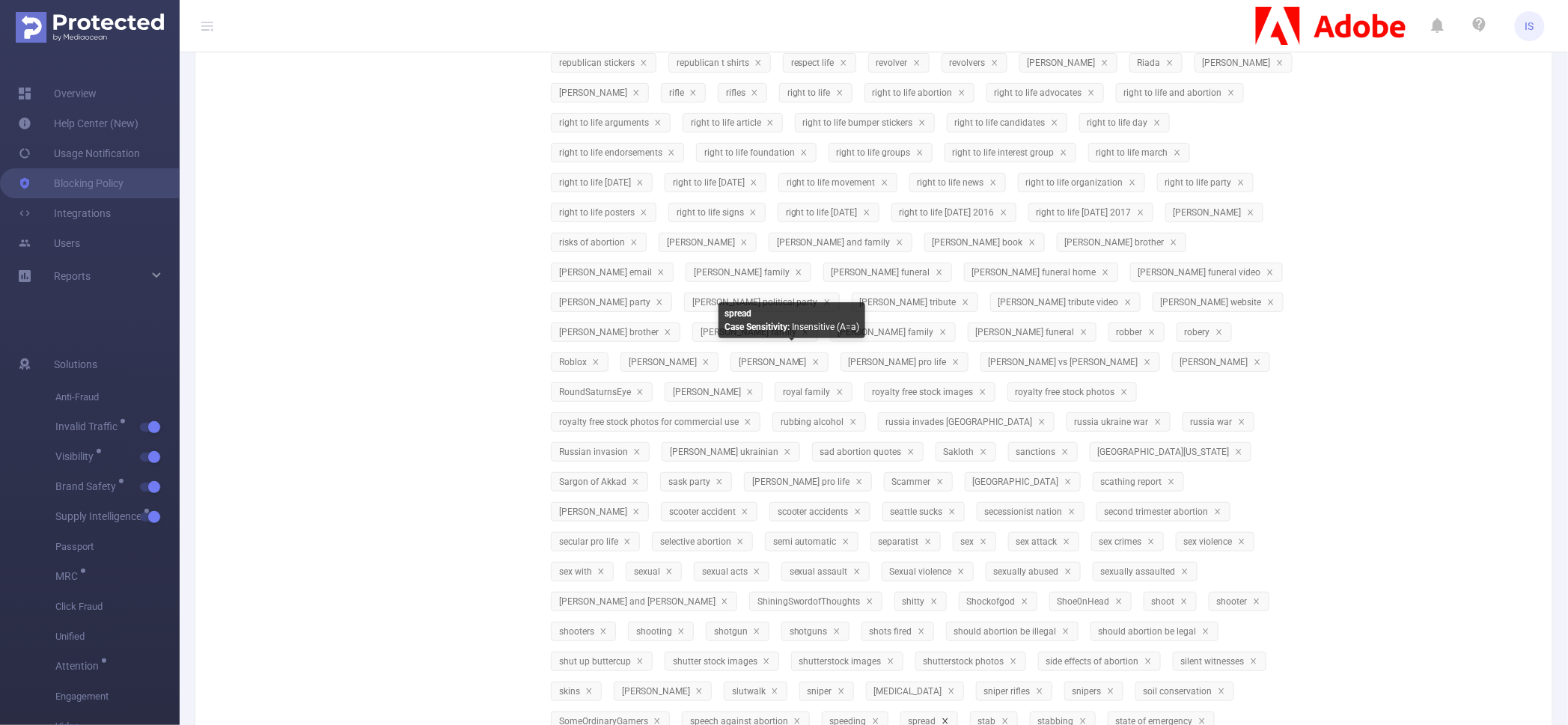
click at [942, 717] on icon "icon: close" at bounding box center [946, 721] width 8 height 8
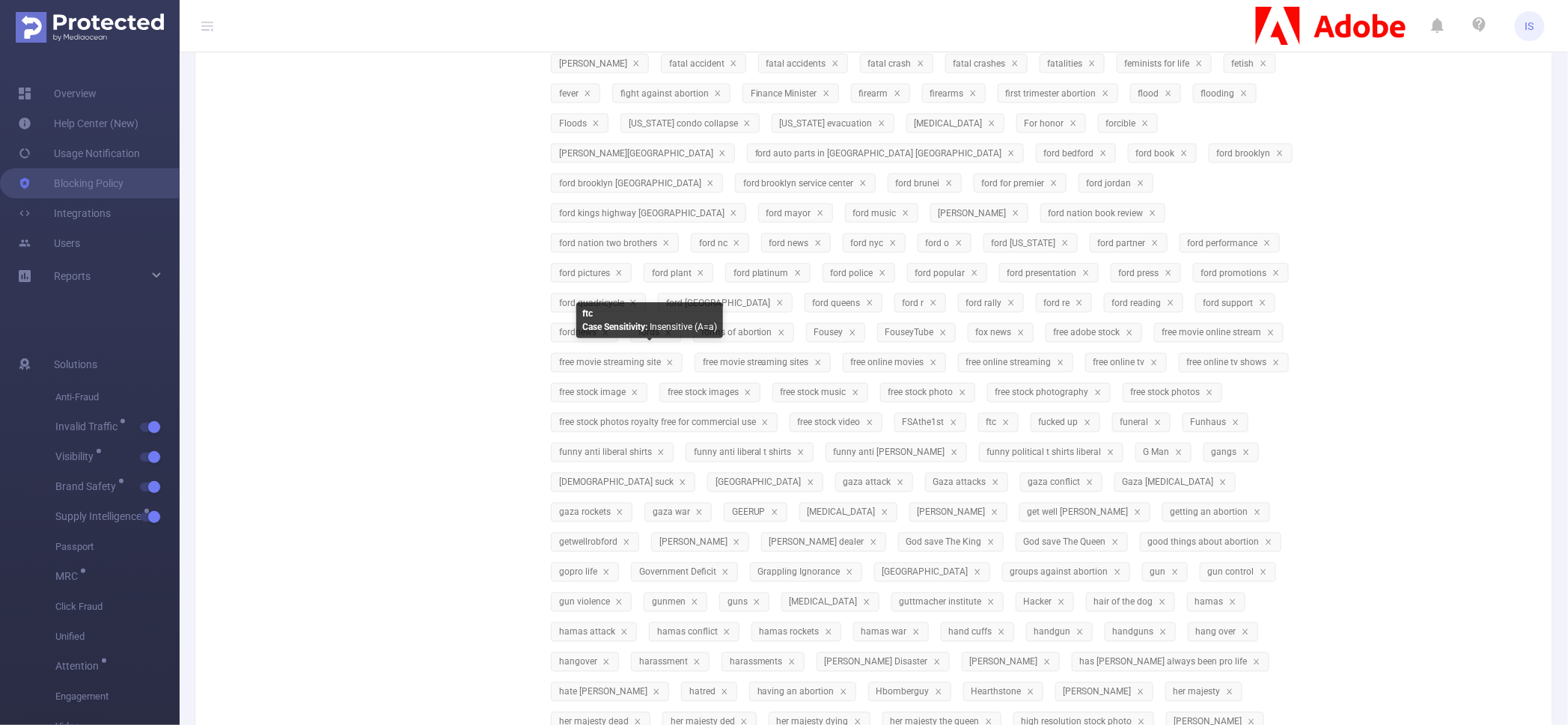
click at [1002, 419] on icon "icon: close" at bounding box center [1006, 423] width 8 height 8
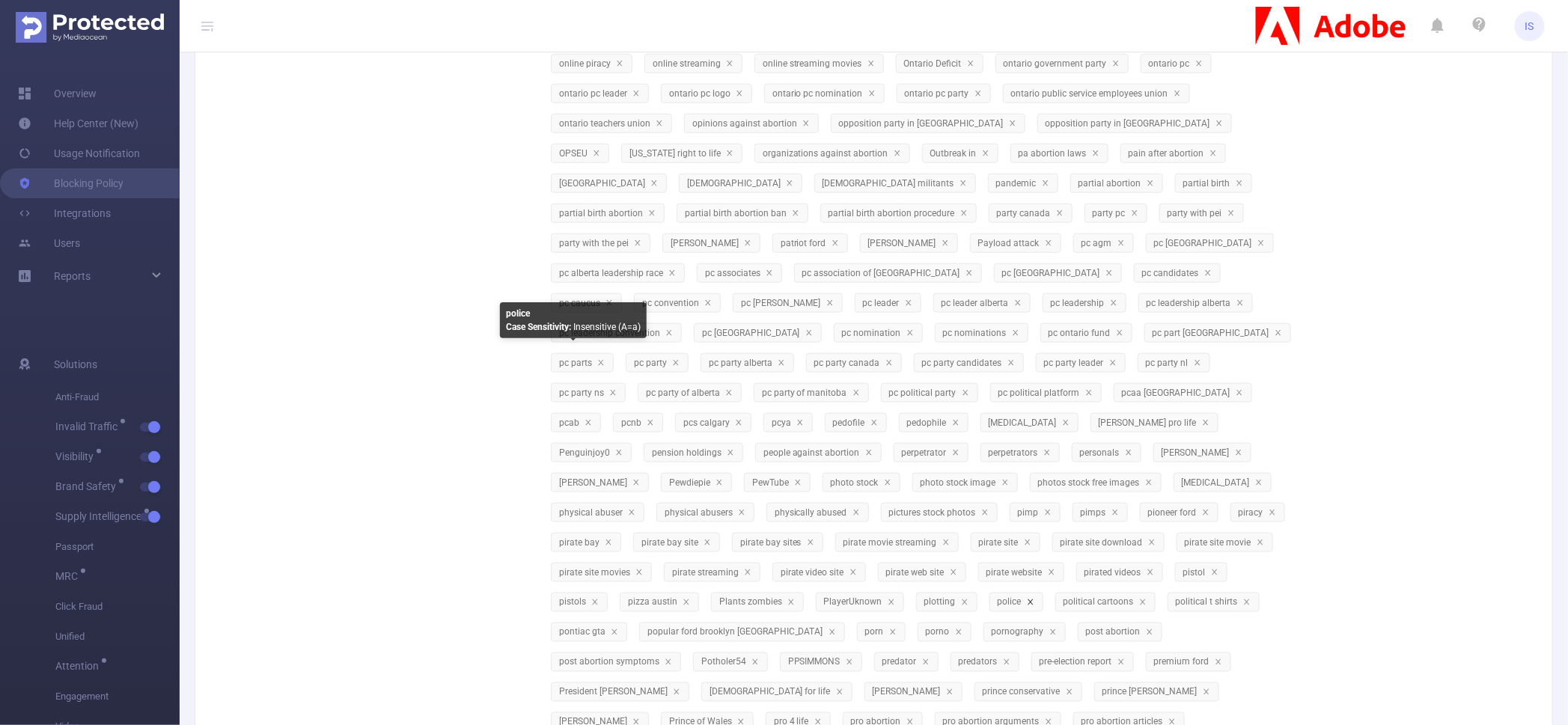
click at [1027, 599] on icon "icon: close" at bounding box center [1031, 602] width 8 height 8
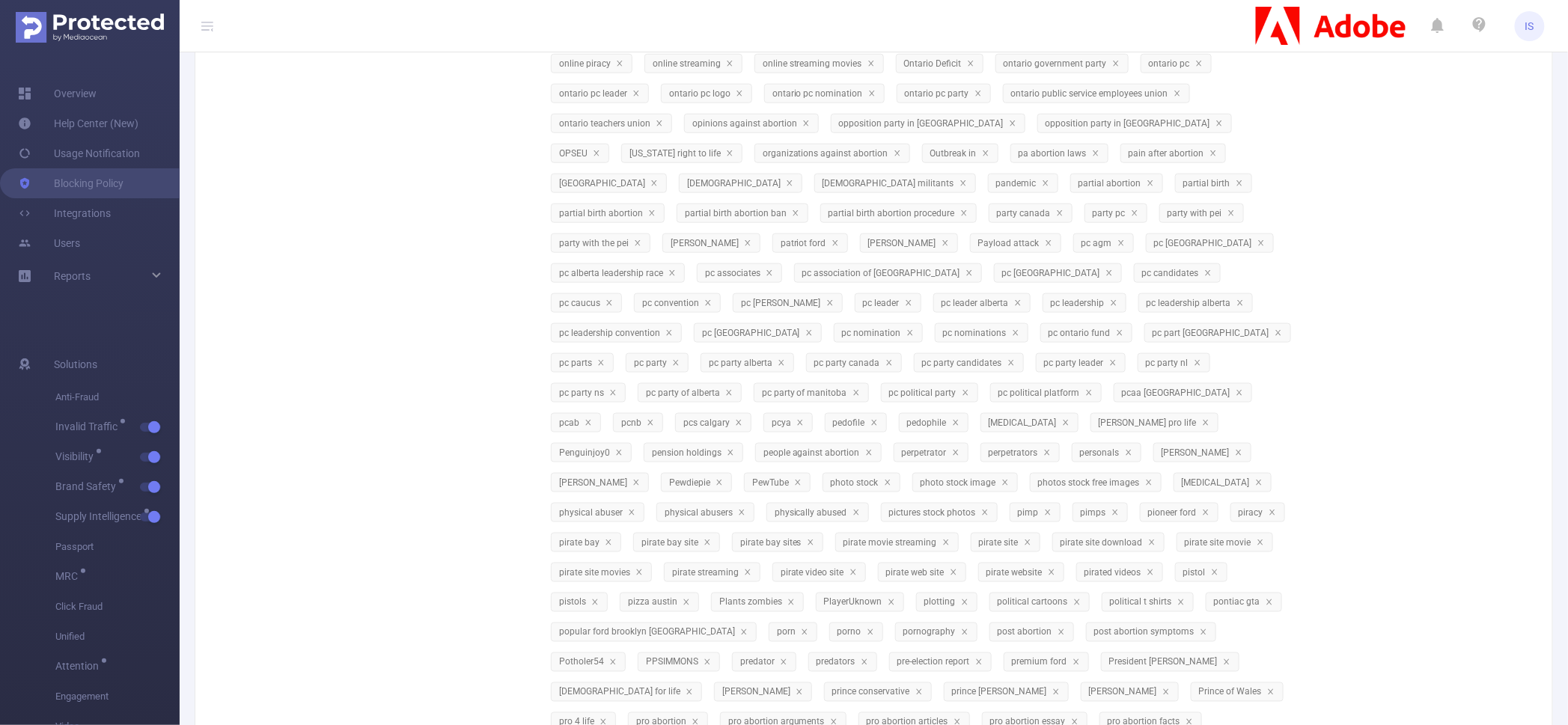
scroll to position [4750, 0]
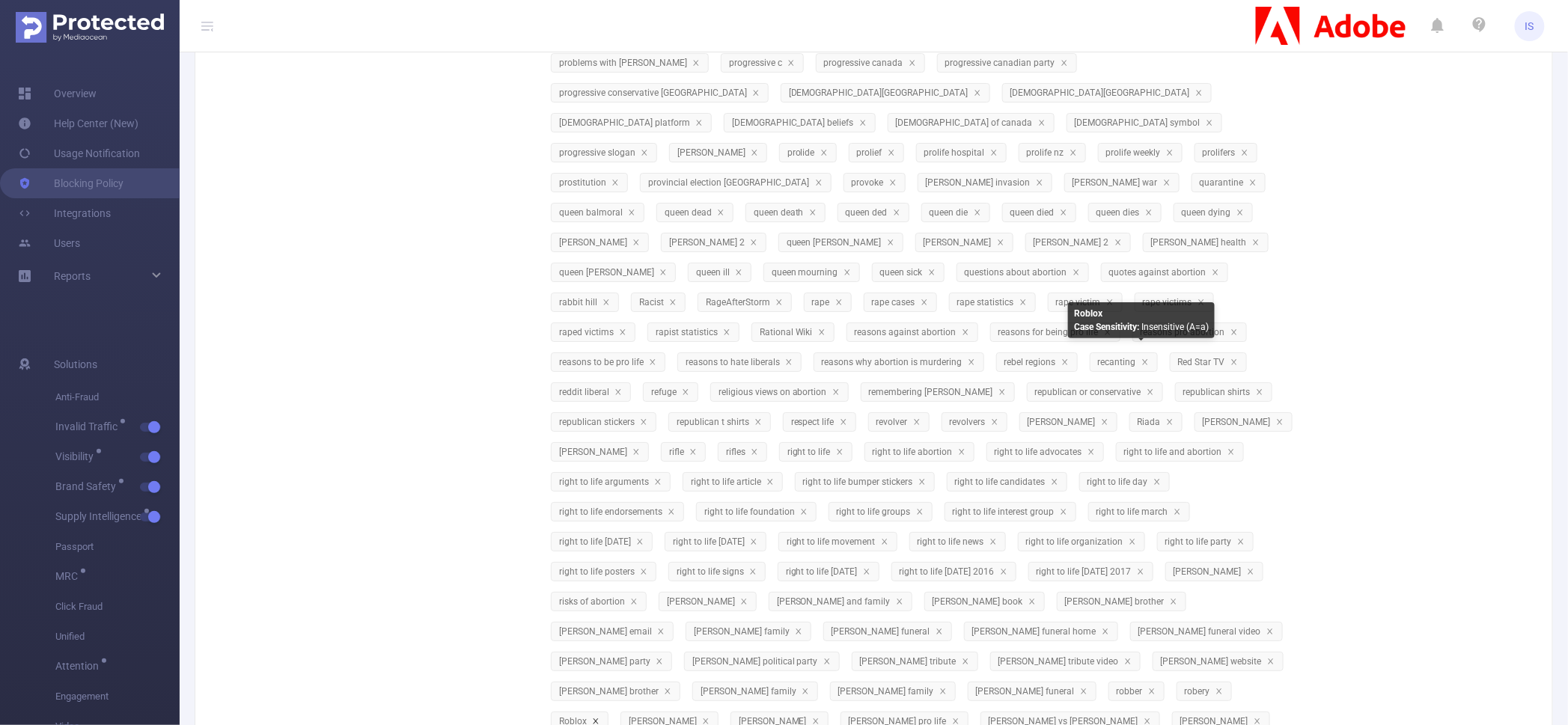
click at [600, 717] on icon "icon: close" at bounding box center [596, 721] width 8 height 8
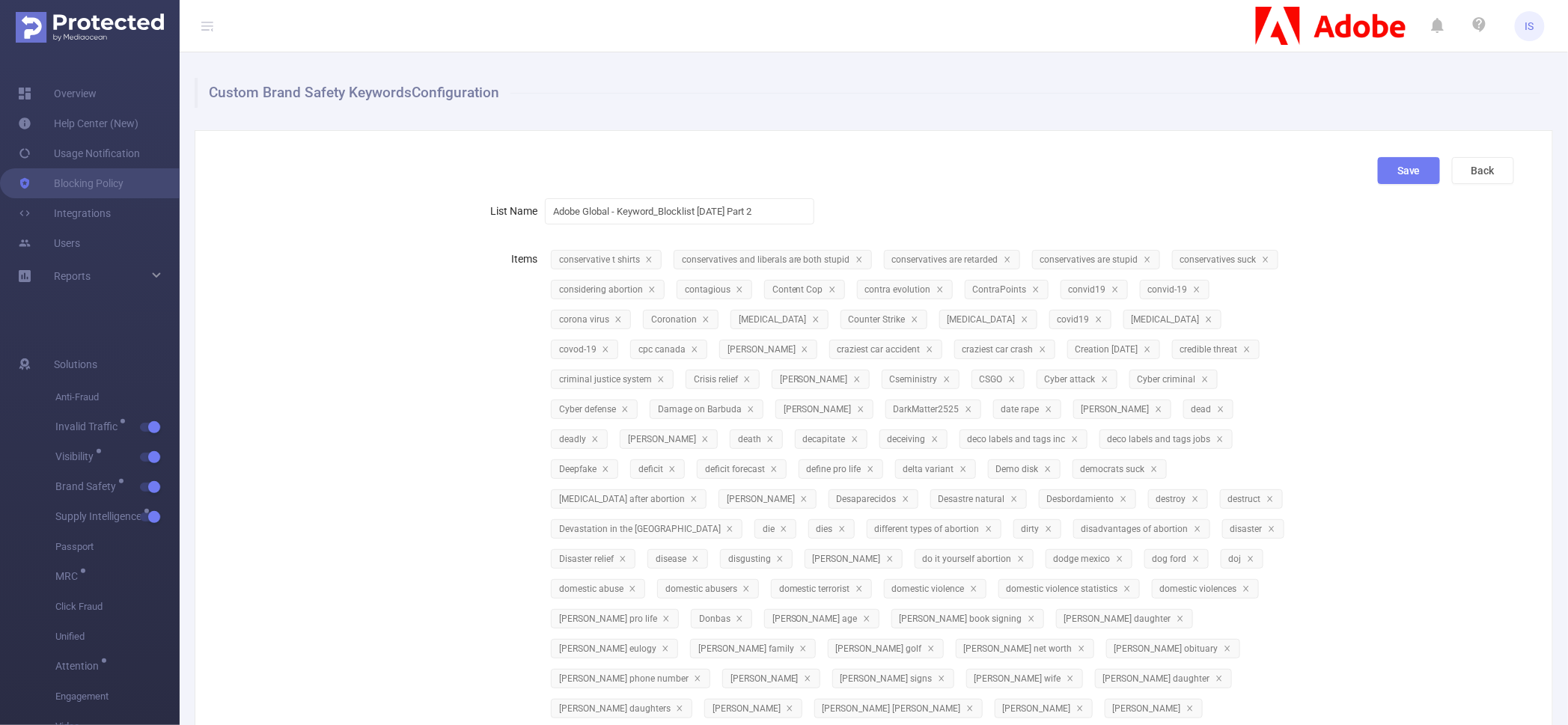
scroll to position [0, 0]
click at [1379, 172] on button "Save" at bounding box center [1409, 175] width 62 height 27
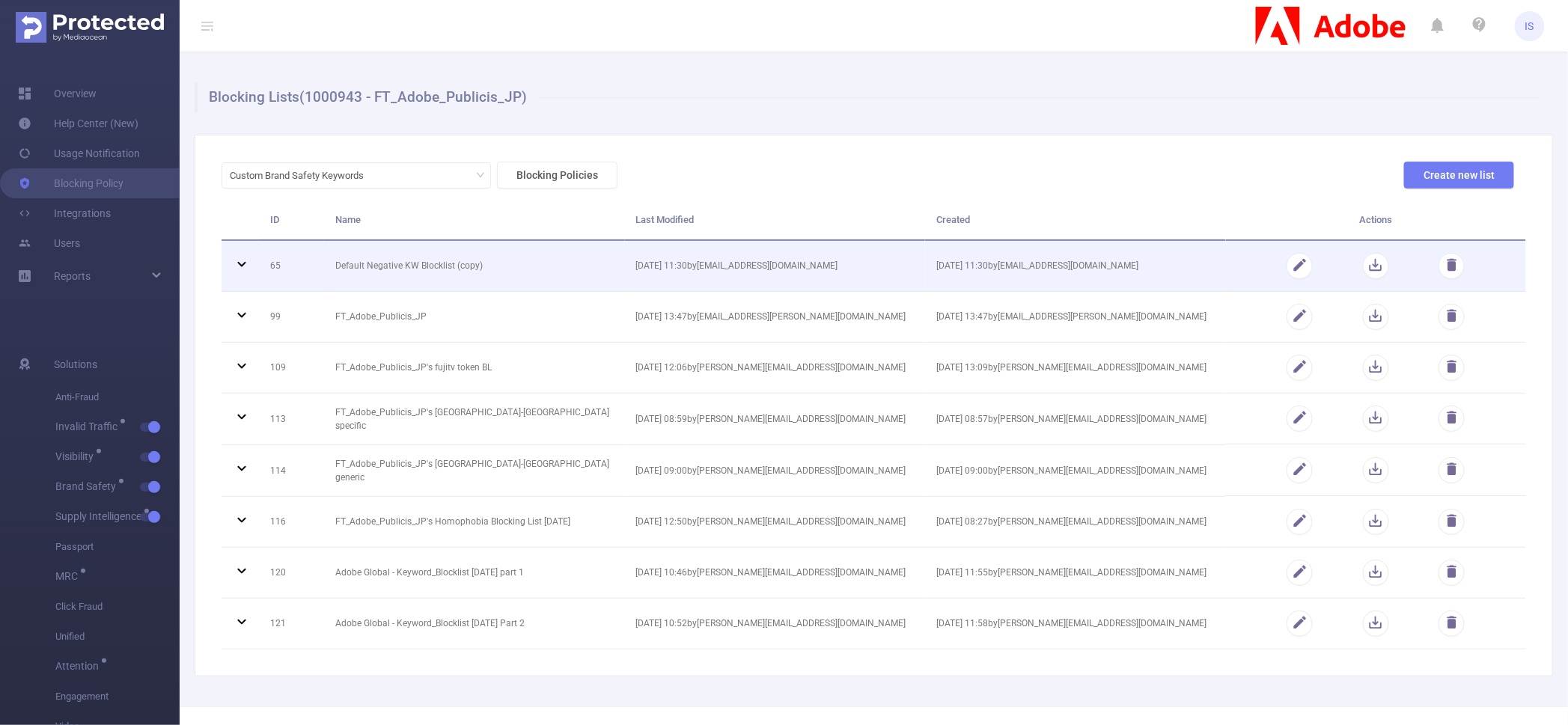
click at [240, 260] on icon at bounding box center [241, 264] width 18 height 18
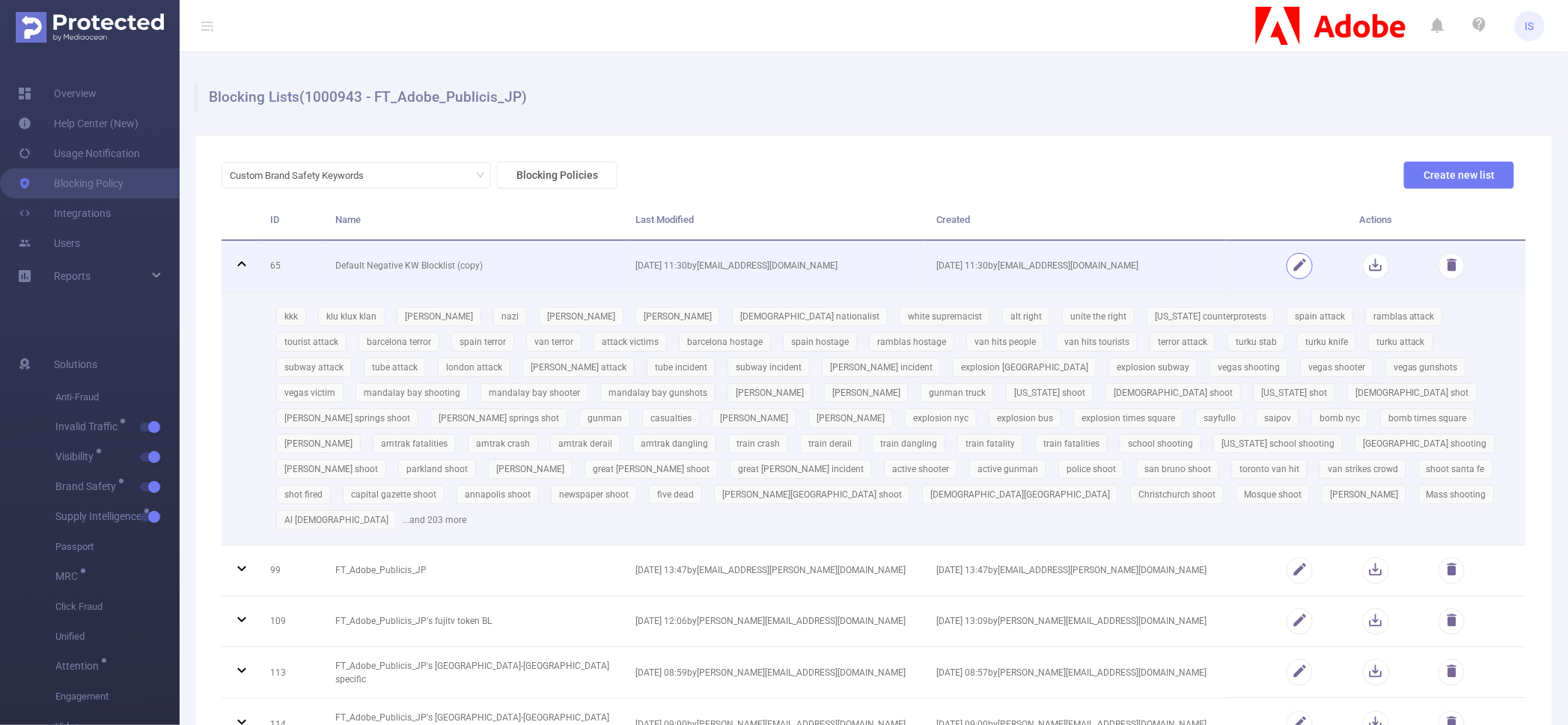
click at [1287, 258] on button "button" at bounding box center [1300, 266] width 27 height 27
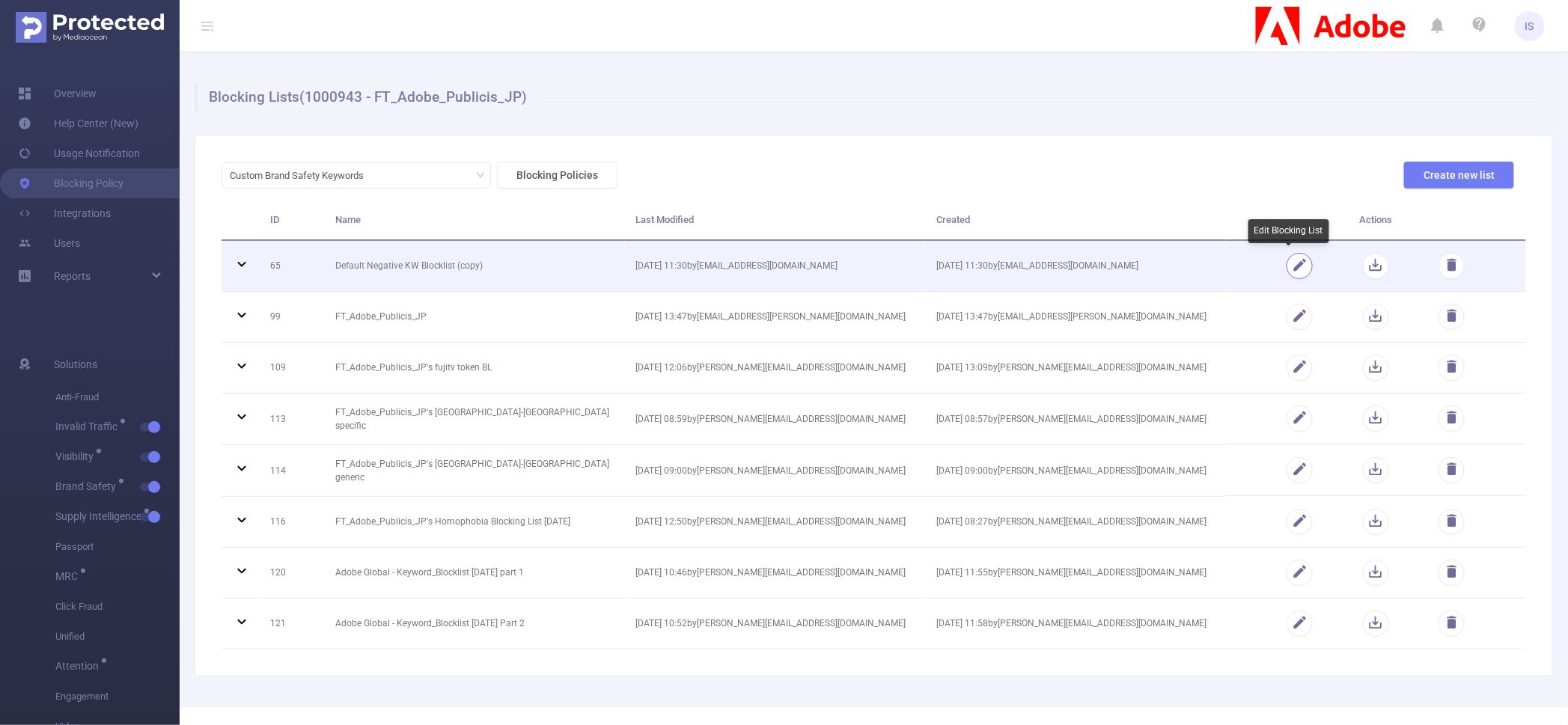
click at [1290, 270] on button "button" at bounding box center [1300, 266] width 27 height 27
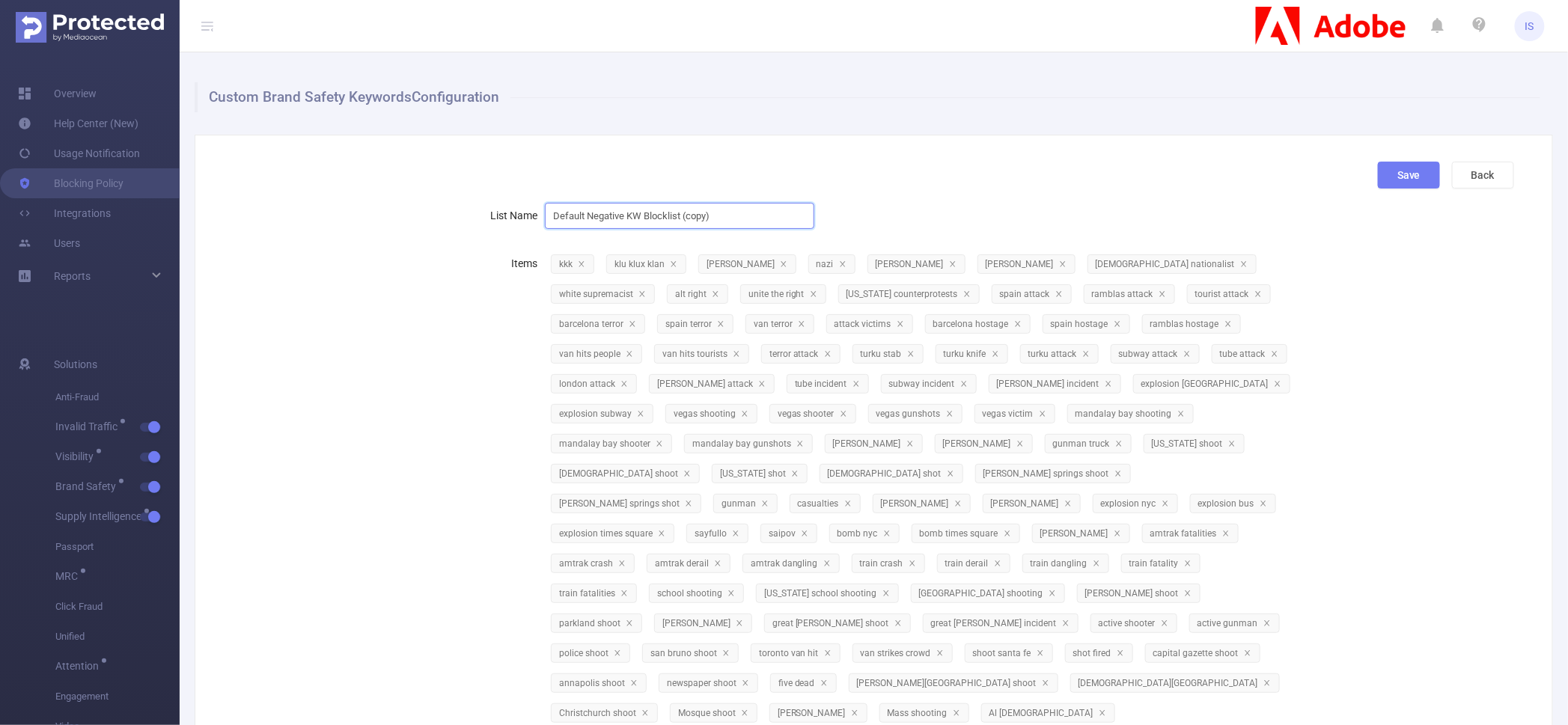
click at [747, 210] on input "Default Negative KW Blocklist (copy)" at bounding box center [679, 216] width 269 height 27
paste input "spread"
click at [783, 215] on input "Default Negative KW Blocklist removed spread, FNN" at bounding box center [679, 216] width 269 height 27
type input "Default Negative KW Blocklist removed spread 260925"
click at [635, 578] on div "train fatalities" at bounding box center [594, 592] width 98 height 30
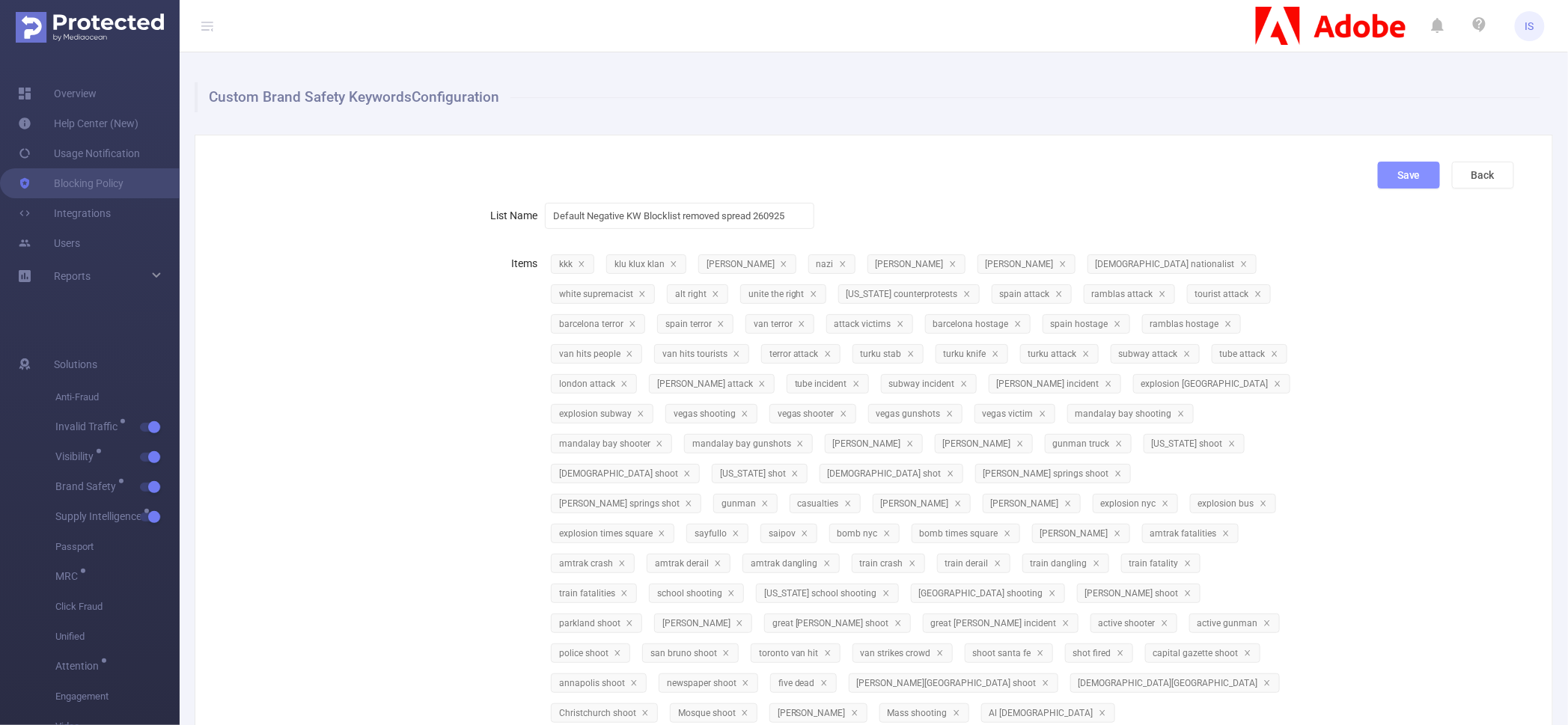
click at [1393, 171] on button "Save" at bounding box center [1409, 175] width 62 height 27
